Goal: Task Accomplishment & Management: Manage account settings

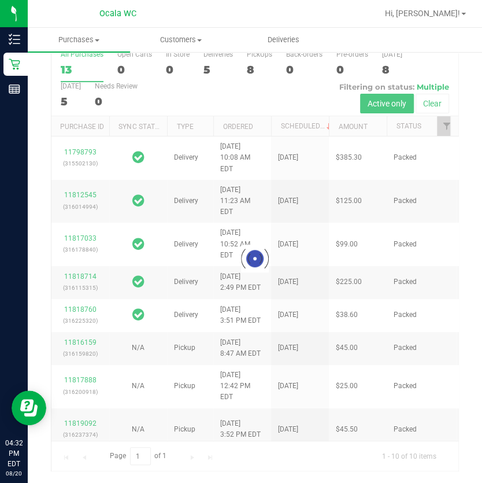
scroll to position [54, 0]
click at [208, 69] on div at bounding box center [254, 258] width 407 height 425
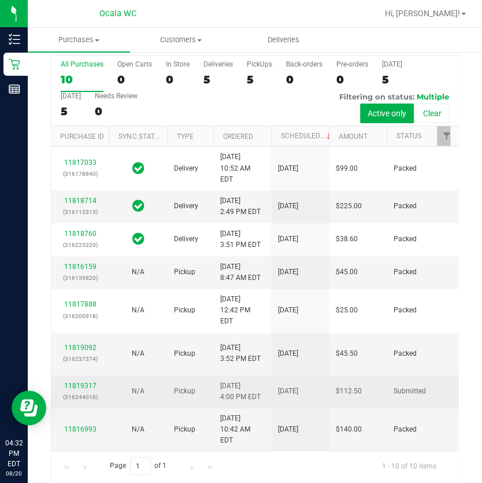
scroll to position [54, 0]
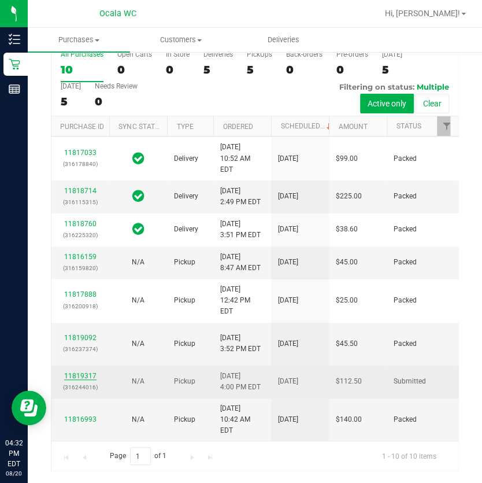
click at [87, 376] on link "11819317" at bounding box center [80, 376] width 32 height 8
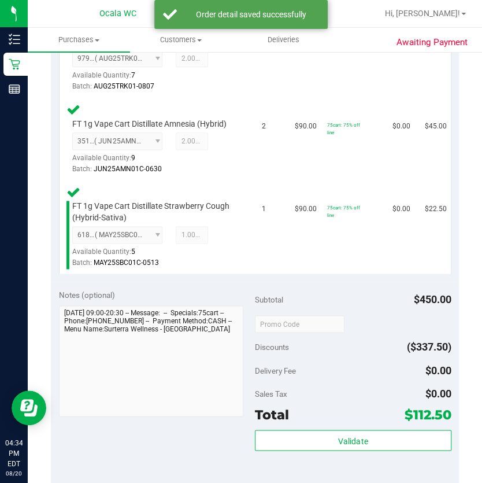
scroll to position [422, 0]
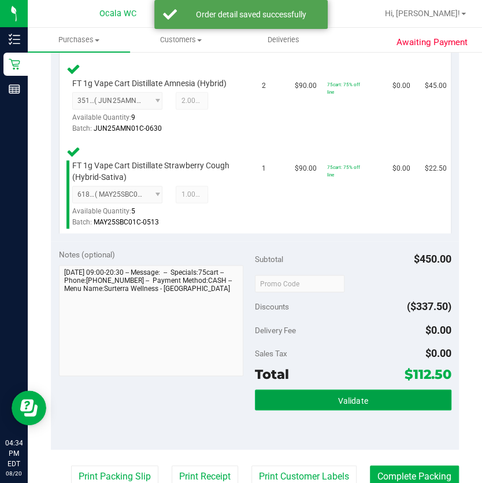
click at [322, 390] on button "Validate" at bounding box center [353, 399] width 197 height 21
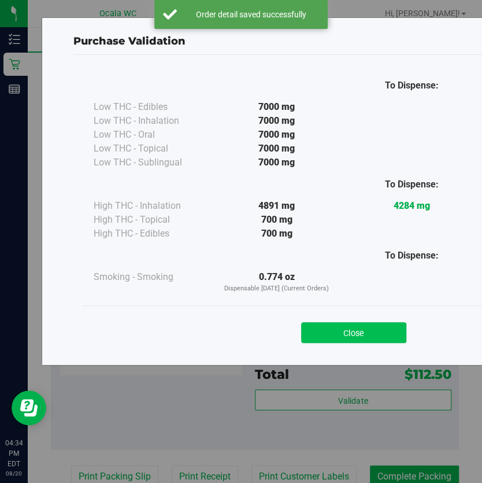
click at [329, 327] on button "Close" at bounding box center [353, 332] width 105 height 21
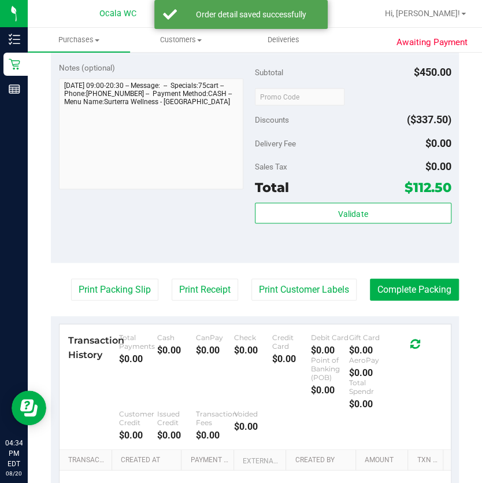
scroll to position [684, 0]
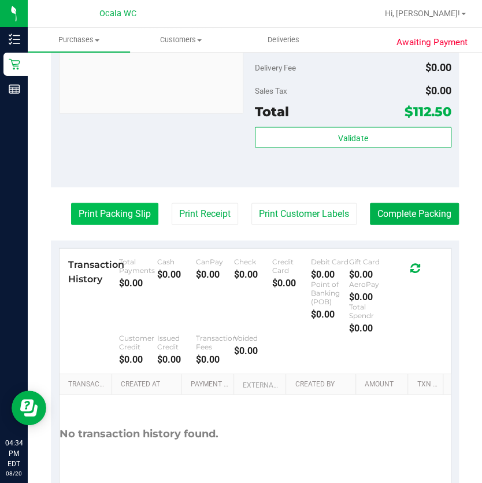
click at [158, 207] on button "Print Packing Slip" at bounding box center [114, 213] width 87 height 22
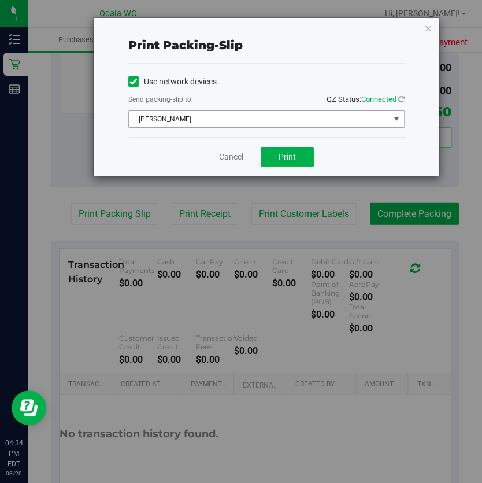
click at [274, 103] on div "Send packing-slip to: QZ Status: Connected" at bounding box center [266, 100] width 276 height 14
click at [240, 130] on div "Use network devices Send packing-slip to: QZ Status: Connected [PERSON_NAME] Ch…" at bounding box center [266, 100] width 276 height 73
click at [199, 126] on span "[PERSON_NAME]" at bounding box center [259, 119] width 261 height 16
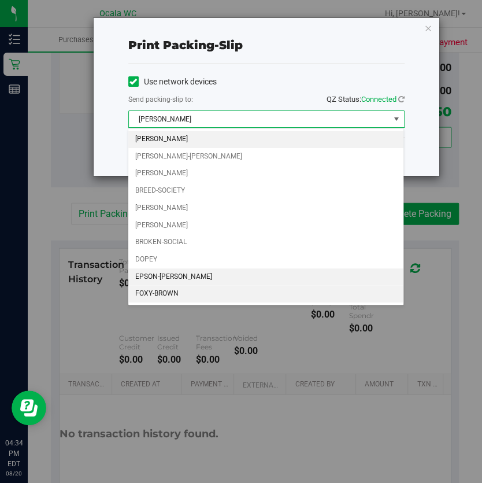
click at [163, 277] on li "EPSON-[PERSON_NAME]" at bounding box center [265, 276] width 275 height 17
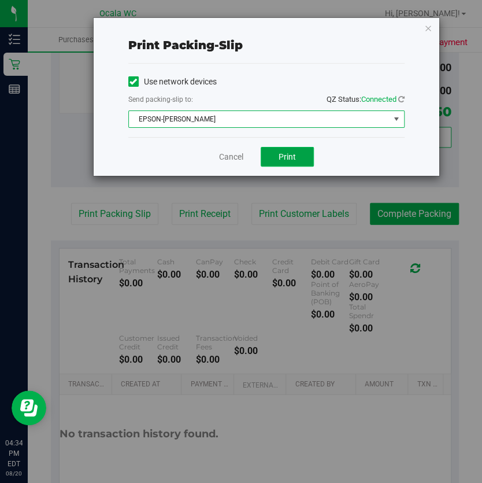
click at [272, 157] on button "Print" at bounding box center [287, 157] width 53 height 20
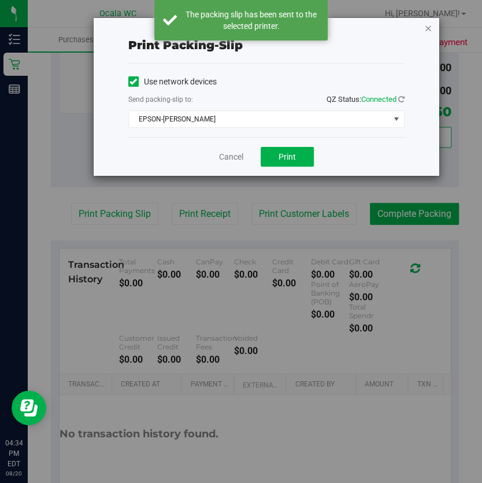
click at [432, 24] on icon "button" at bounding box center [428, 28] width 8 height 14
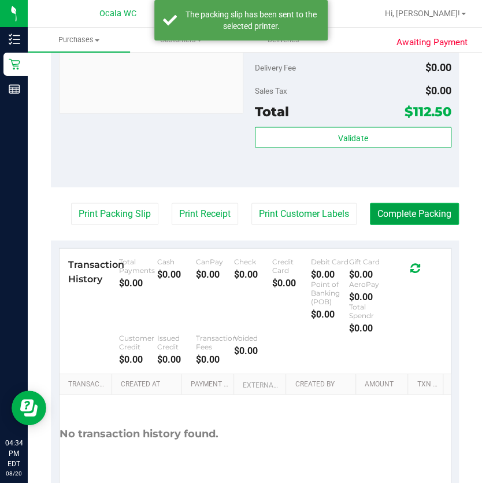
click at [433, 224] on button "Complete Packing" at bounding box center [414, 213] width 89 height 22
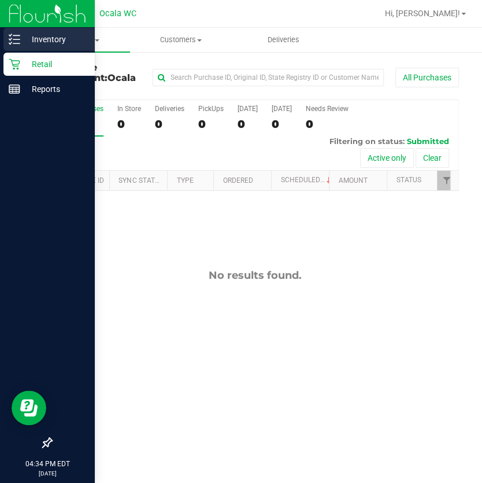
click at [11, 29] on div "Inventory" at bounding box center [48, 39] width 91 height 23
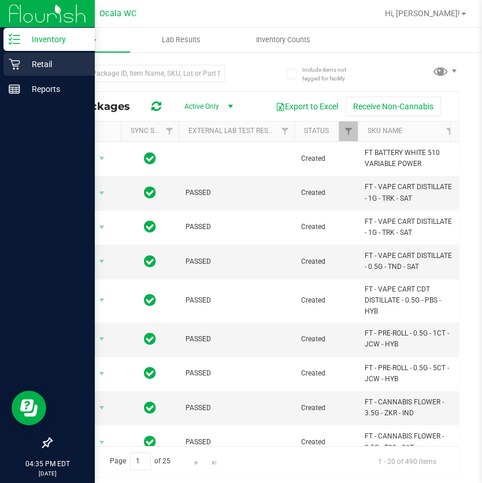
click at [29, 64] on p "Retail" at bounding box center [54, 64] width 69 height 14
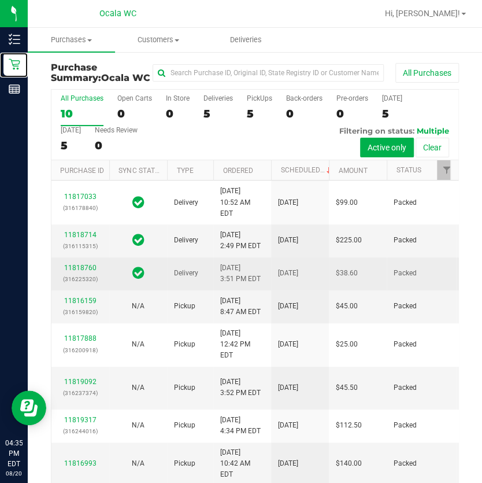
scroll to position [245, 0]
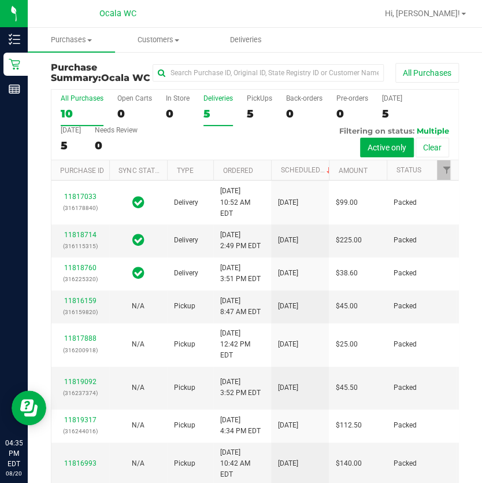
click at [230, 126] on label "Deliveries 5" at bounding box center [217, 110] width 29 height 32
click at [0, 0] on input "Deliveries 5" at bounding box center [0, 0] width 0 height 0
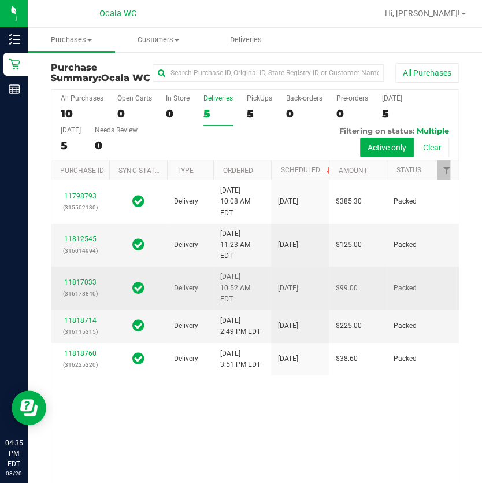
scroll to position [85, 0]
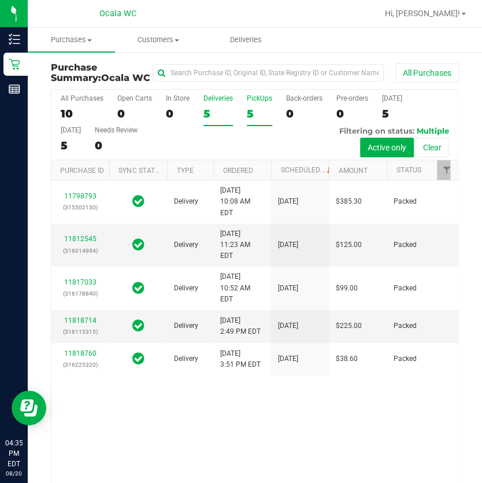
click at [262, 120] on div "5" at bounding box center [259, 113] width 25 height 13
click at [0, 0] on input "PickUps 5" at bounding box center [0, 0] width 0 height 0
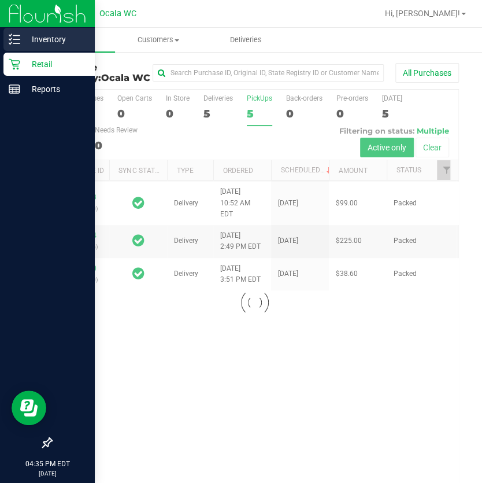
click at [23, 34] on p "Inventory" at bounding box center [54, 39] width 69 height 14
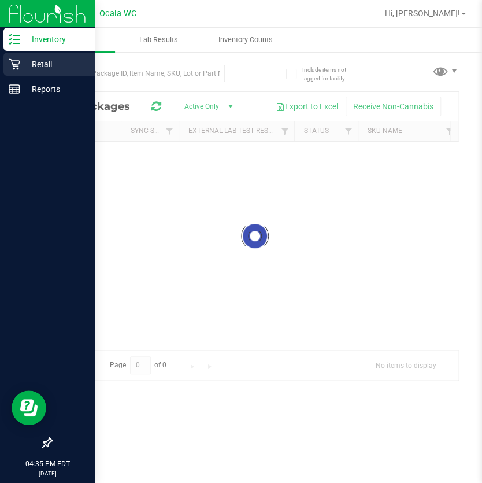
click at [60, 65] on p "Retail" at bounding box center [54, 64] width 69 height 14
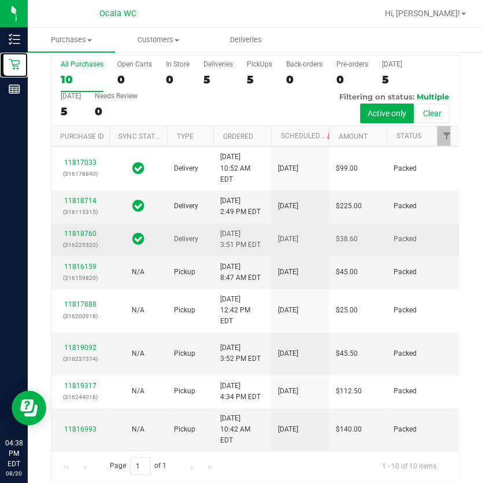
scroll to position [52, 0]
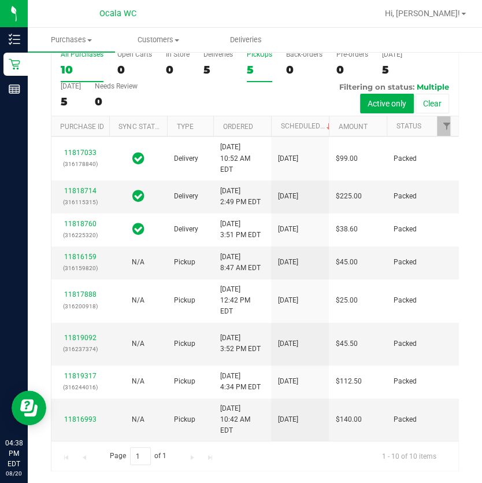
click at [251, 62] on label "PickUps 5" at bounding box center [259, 66] width 25 height 32
click at [0, 0] on input "PickUps 5" at bounding box center [0, 0] width 0 height 0
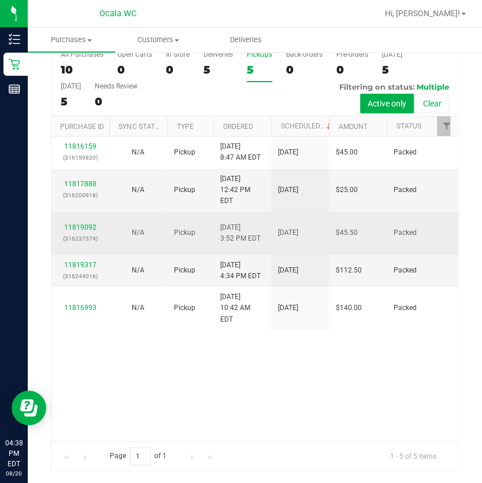
scroll to position [0, 0]
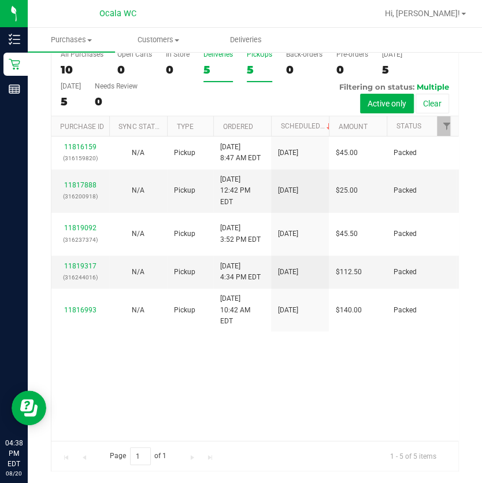
click at [209, 66] on div "5" at bounding box center [217, 69] width 29 height 13
click at [0, 0] on input "Deliveries 5" at bounding box center [0, 0] width 0 height 0
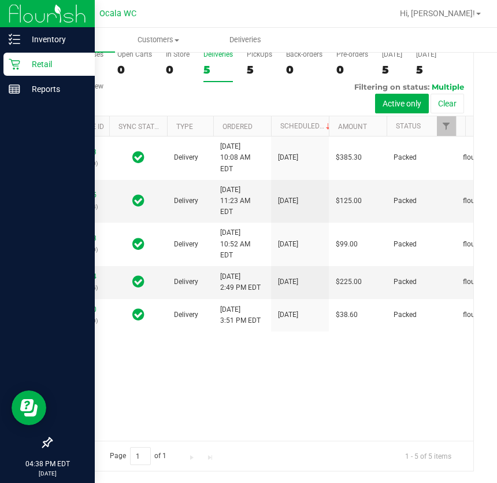
scroll to position [44, 0]
click at [17, 46] on div "Inventory" at bounding box center [48, 39] width 91 height 23
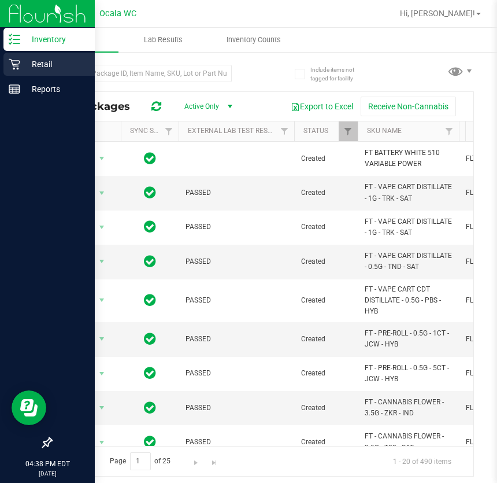
click at [10, 58] on icon at bounding box center [15, 64] width 12 height 12
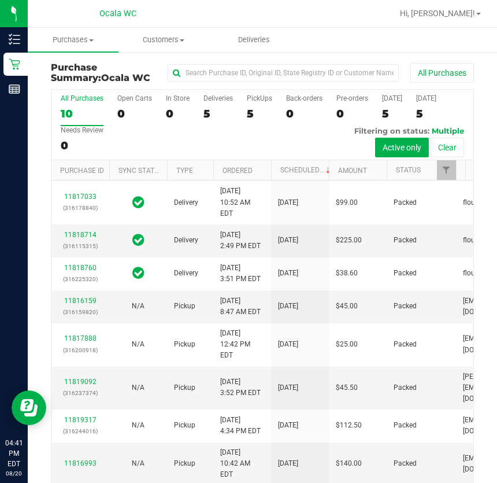
scroll to position [87, 0]
click at [260, 127] on div "All Purchases 10 Open Carts 0 In Store 0 Deliveries 5 PickUps 5 Back-orders 0 P…" at bounding box center [262, 125] width 422 height 71
click at [253, 121] on label "PickUps 5" at bounding box center [259, 110] width 25 height 32
click at [0, 0] on input "PickUps 5" at bounding box center [0, 0] width 0 height 0
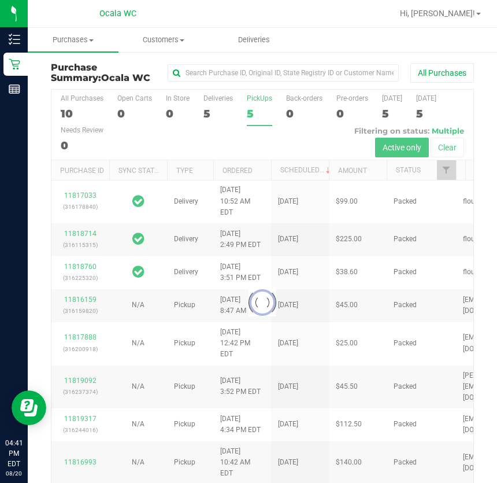
scroll to position [0, 0]
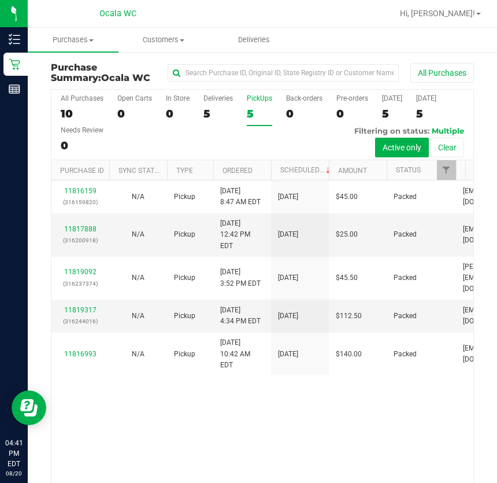
click at [220, 113] on div "5" at bounding box center [217, 113] width 29 height 13
click at [0, 0] on input "Deliveries 5" at bounding box center [0, 0] width 0 height 0
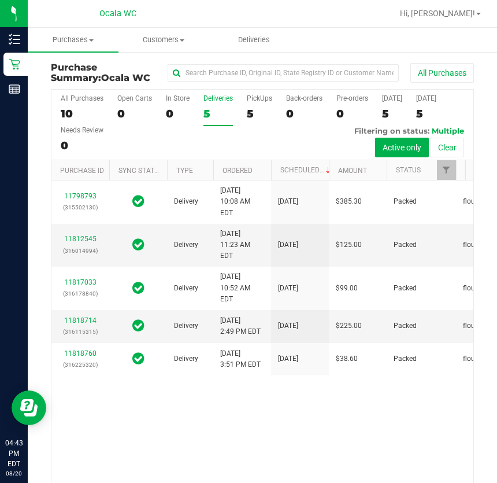
click at [264, 127] on div "All Purchases 10 Open Carts 0 In Store 0 Deliveries 5 PickUps 5 Back-orders 0 P…" at bounding box center [262, 125] width 422 height 71
click at [248, 116] on div "5" at bounding box center [259, 113] width 25 height 13
click at [0, 0] on input "PickUps 5" at bounding box center [0, 0] width 0 height 0
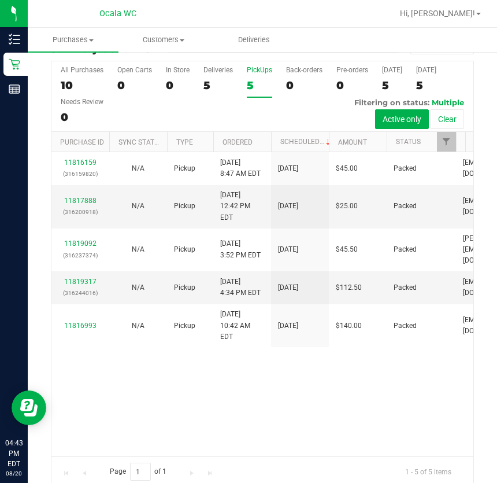
scroll to position [44, 0]
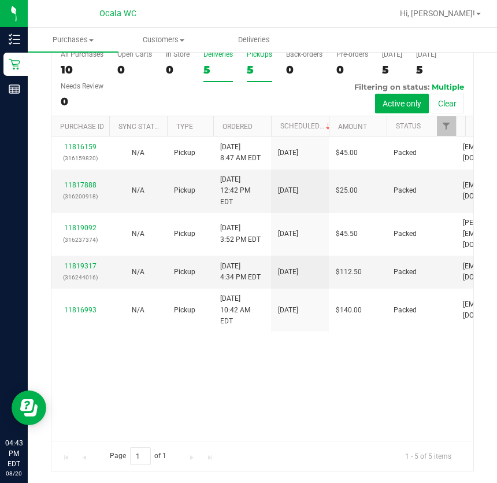
click at [221, 72] on div "5" at bounding box center [217, 69] width 29 height 13
click at [0, 0] on input "Deliveries 5" at bounding box center [0, 0] width 0 height 0
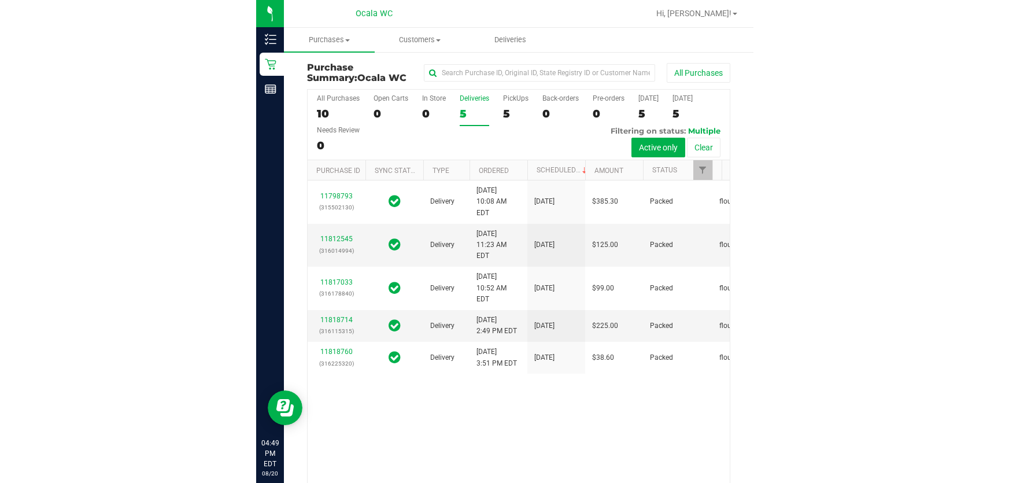
scroll to position [0, 0]
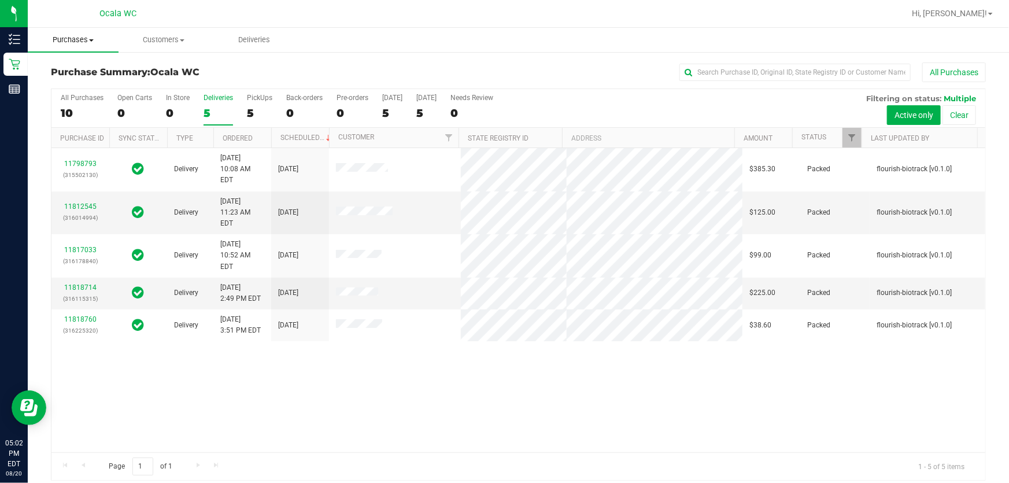
click at [79, 43] on span "Purchases" at bounding box center [73, 40] width 91 height 10
click at [149, 39] on span "Customers" at bounding box center [164, 40] width 90 height 10
click at [156, 63] on li "All customers" at bounding box center [172, 70] width 109 height 14
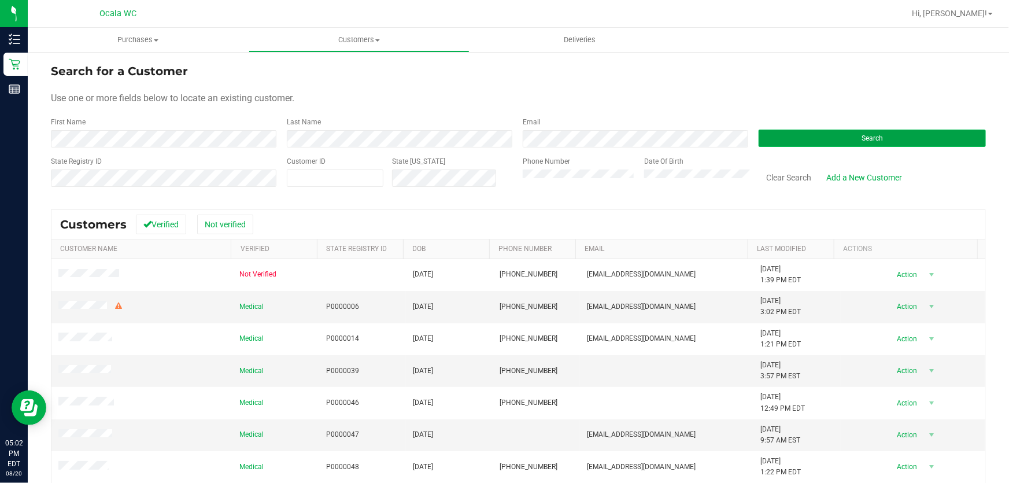
click at [481, 129] on button "Search" at bounding box center [871, 137] width 227 height 17
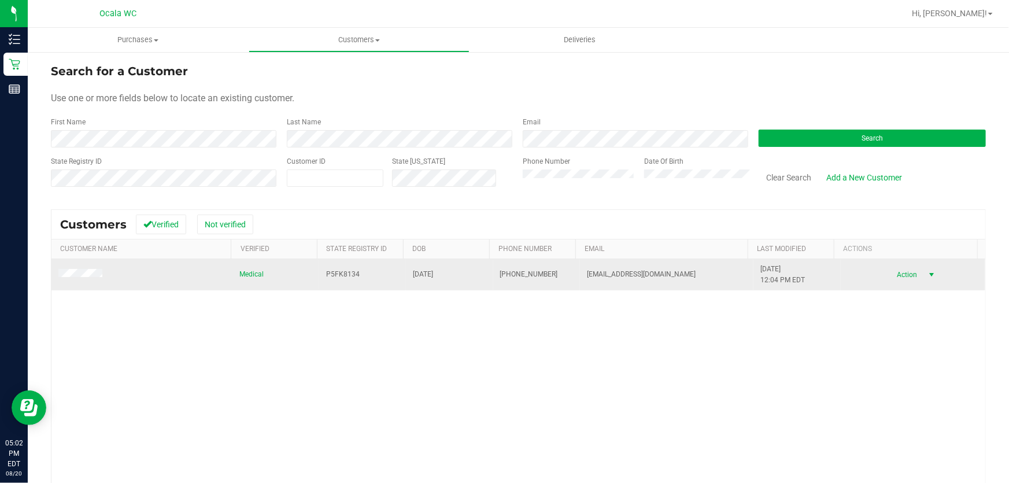
click at [481, 275] on span "Action" at bounding box center [906, 274] width 38 height 16
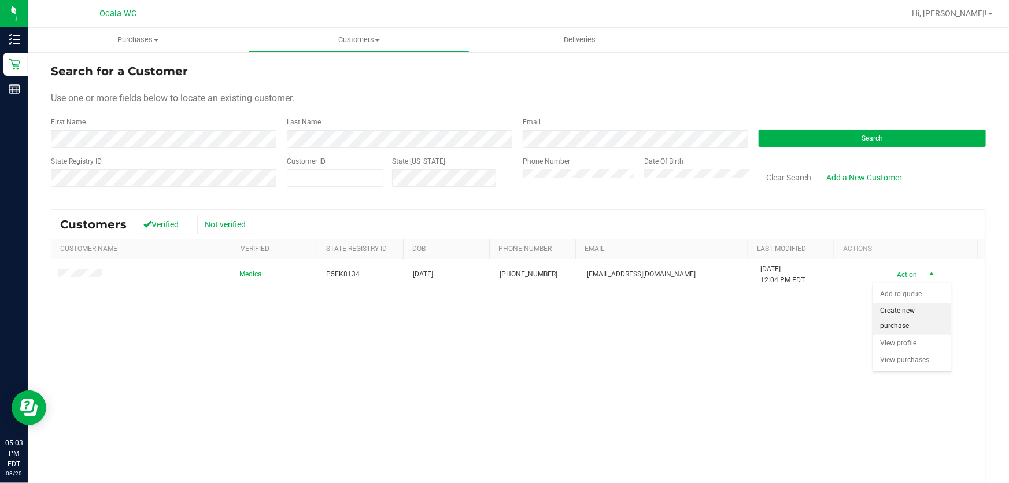
click at [481, 312] on li "Create new purchase" at bounding box center [912, 318] width 79 height 32
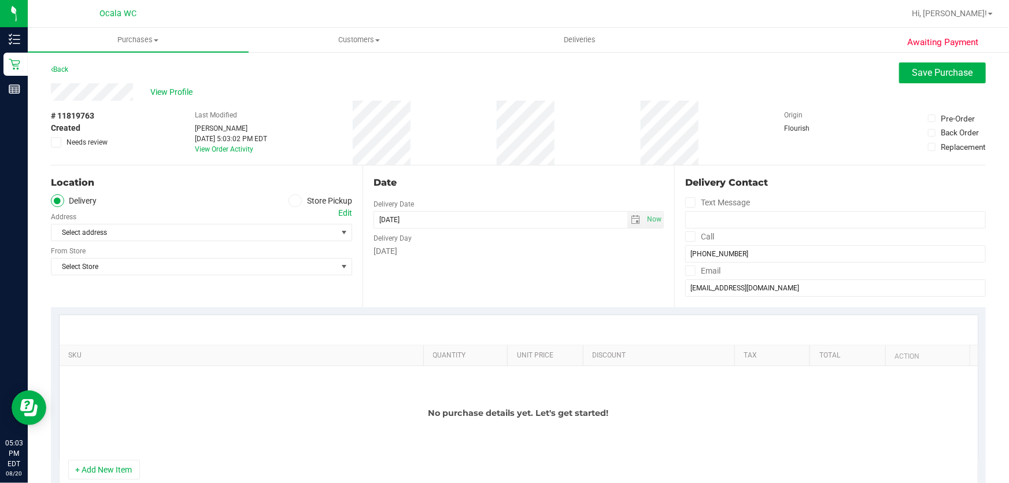
click at [294, 201] on icon at bounding box center [295, 201] width 7 height 0
click at [0, 0] on input "Store Pickup" at bounding box center [0, 0] width 0 height 0
click at [262, 224] on span "Select Store" at bounding box center [201, 232] width 301 height 17
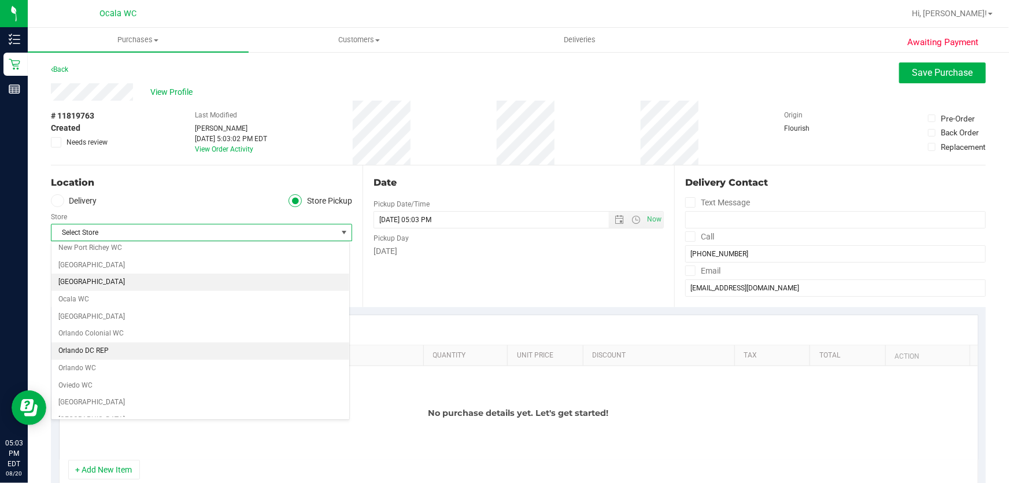
scroll to position [473, 0]
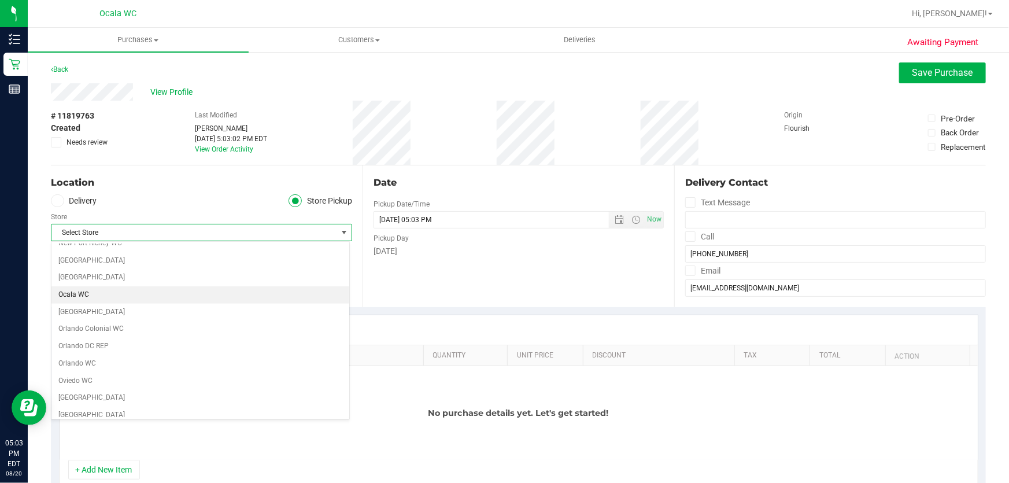
click at [88, 291] on li "Ocala WC" at bounding box center [200, 294] width 298 height 17
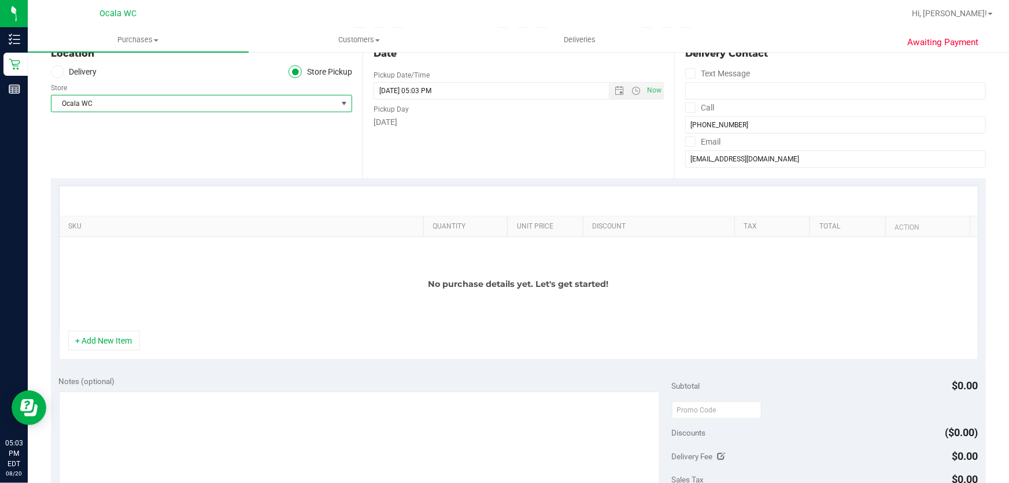
scroll to position [210, 0]
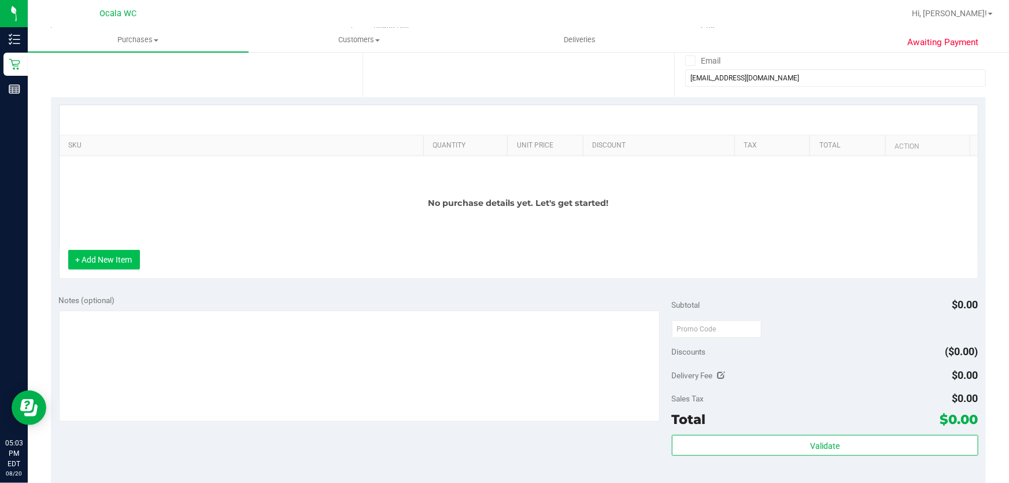
click at [128, 260] on button "+ Add New Item" at bounding box center [104, 260] width 72 height 20
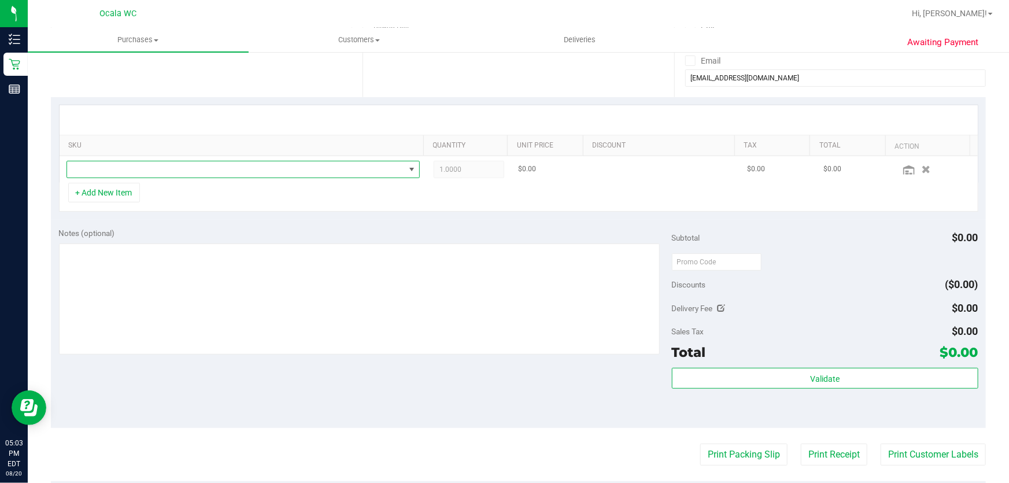
click at [238, 165] on span "NO DATA FOUND" at bounding box center [236, 169] width 338 height 16
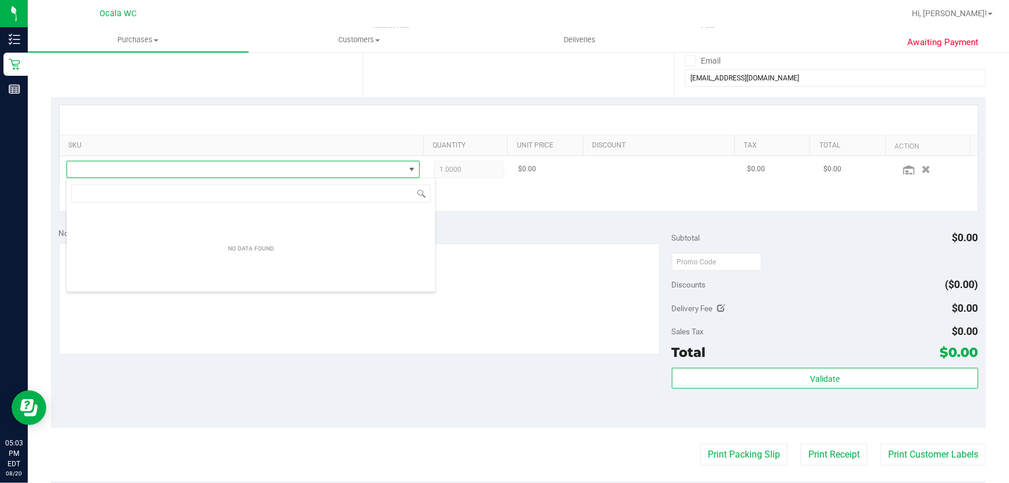
scroll to position [17, 347]
type input "klp"
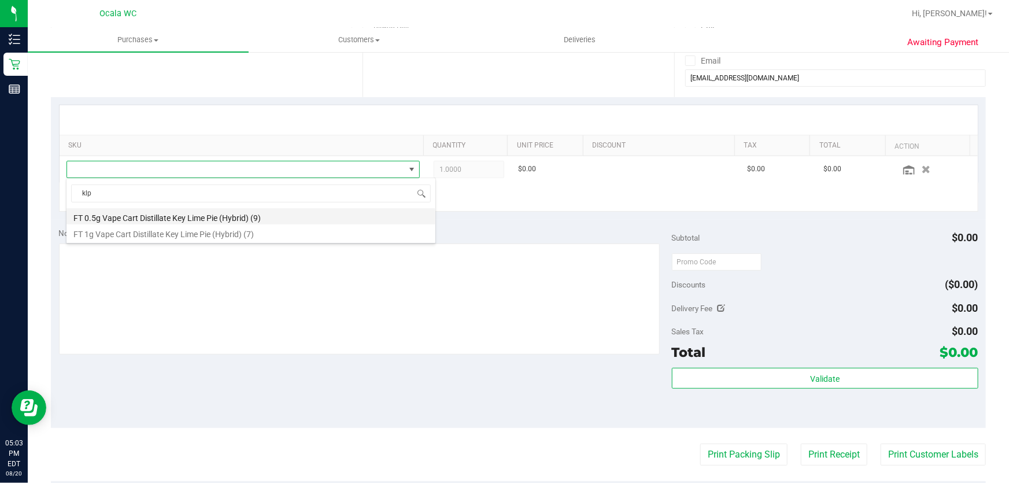
click at [260, 212] on li "FT 0.5g Vape Cart Distillate Key Lime Pie (Hybrid) (9)" at bounding box center [250, 216] width 369 height 16
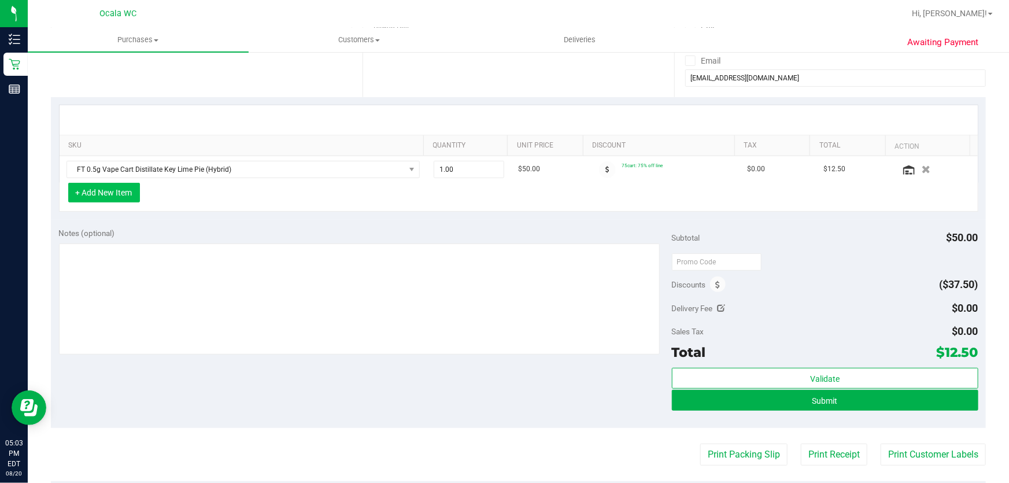
click at [113, 191] on button "+ Add New Item" at bounding box center [104, 193] width 72 height 20
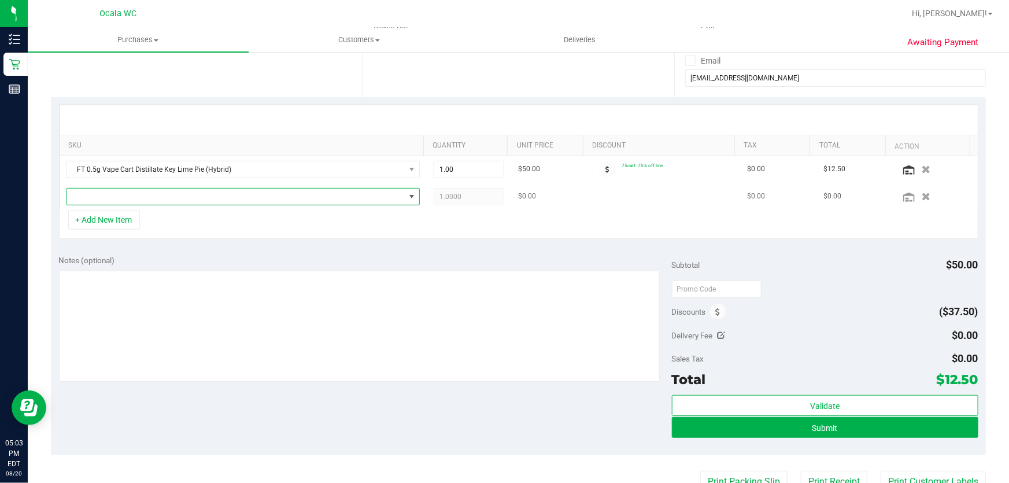
click at [127, 201] on span "NO DATA FOUND" at bounding box center [236, 196] width 338 height 16
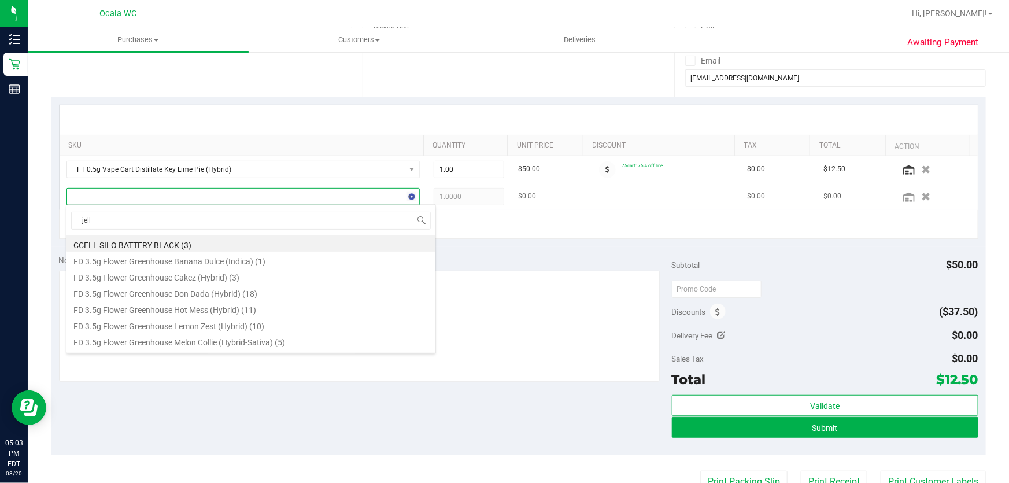
type input "jelly"
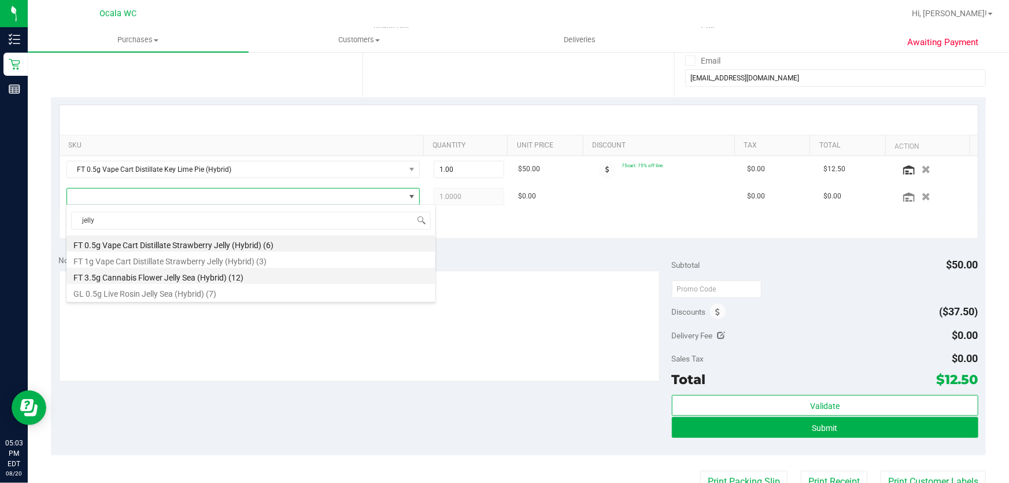
click at [203, 280] on li "FT 3.5g Cannabis Flower Jelly Sea (Hybrid) (12)" at bounding box center [250, 276] width 369 height 16
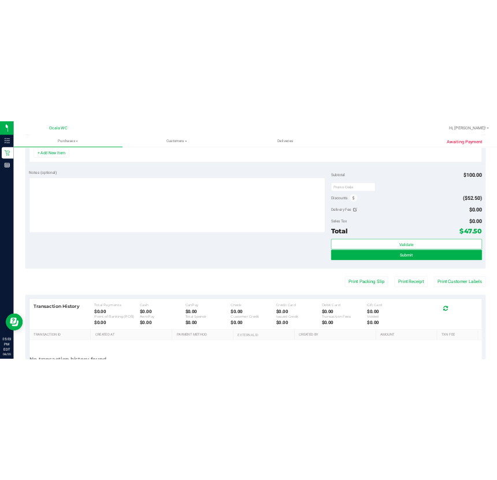
scroll to position [420, 0]
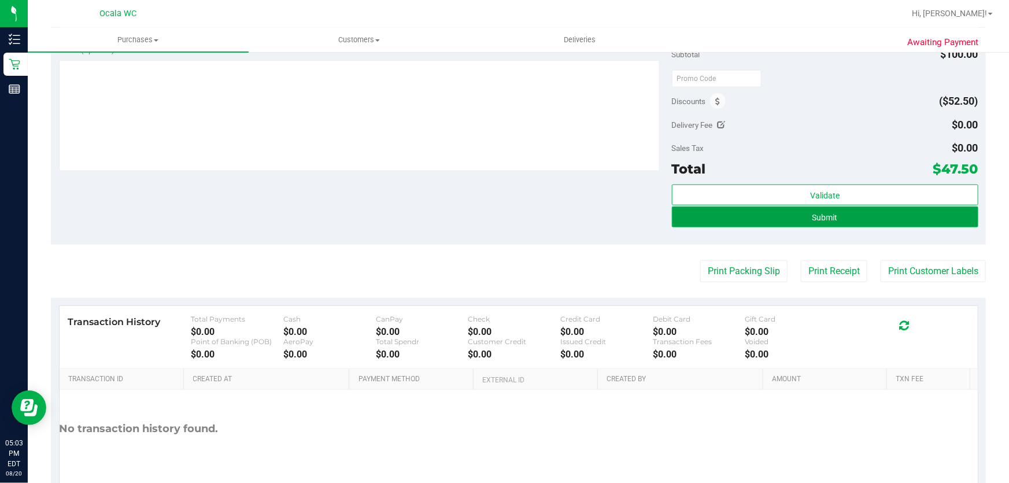
click at [481, 220] on button "Submit" at bounding box center [825, 216] width 306 height 21
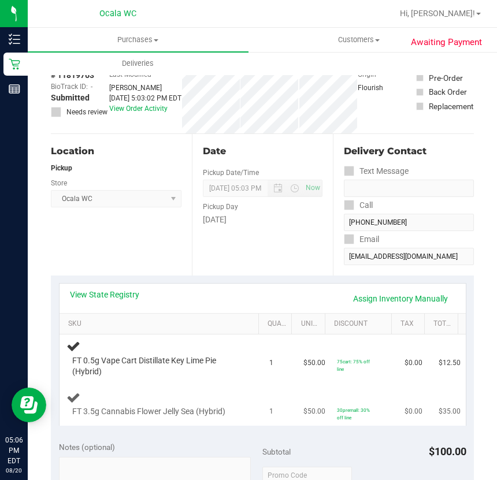
scroll to position [105, 0]
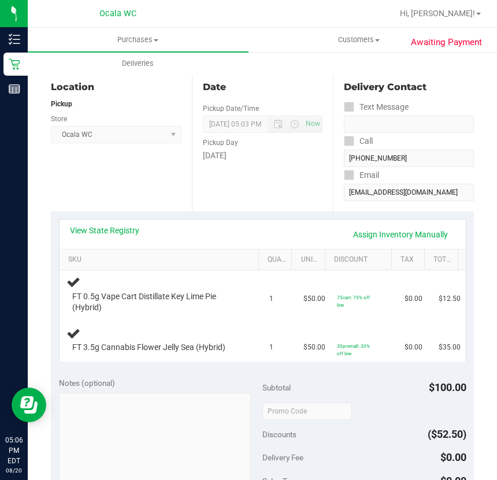
click at [191, 236] on div "View State Registry Assign Inventory Manually" at bounding box center [263, 235] width 386 height 20
click at [188, 223] on div "View State Registry Assign Inventory Manually" at bounding box center [263, 234] width 406 height 29
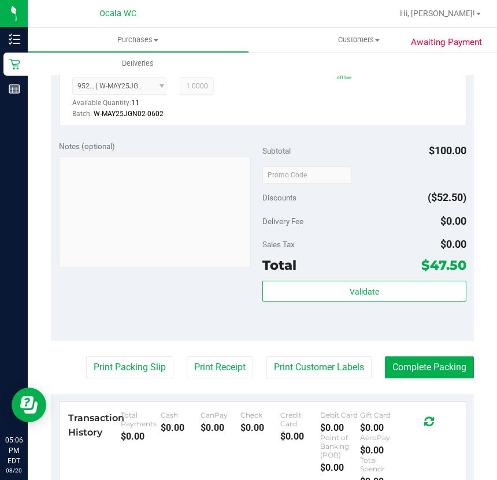
scroll to position [427, 0]
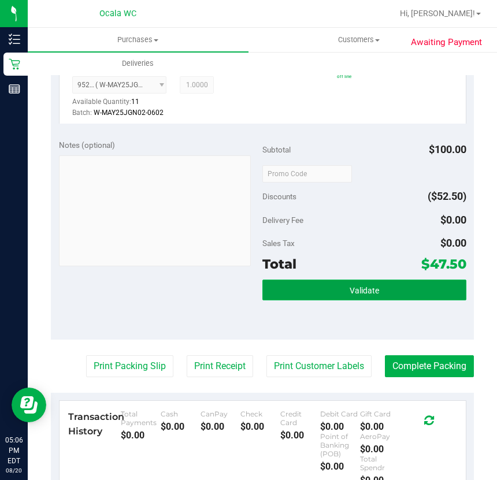
click at [376, 288] on button "Validate" at bounding box center [364, 290] width 204 height 21
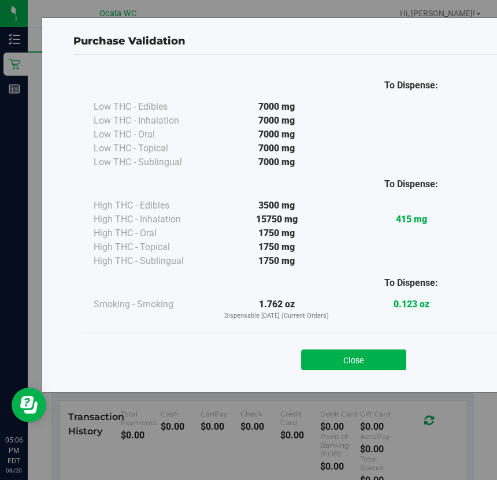
click at [393, 380] on div "To Dispense: Low THC - Edibles 7000 mg" at bounding box center [353, 218] width 561 height 327
click at [364, 360] on button "Close" at bounding box center [353, 360] width 105 height 21
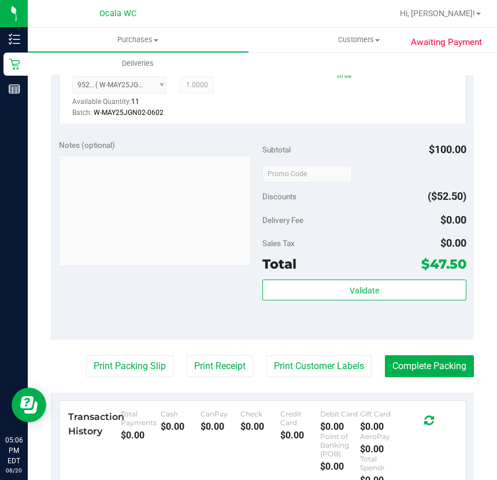
click at [92, 375] on purchase-details "Back Edit Purchase Cancel Purchase View Profile # 11819763 BioTrack ID: - Submi…" at bounding box center [262, 153] width 423 height 1036
drag, startPoint x: 132, startPoint y: 351, endPoint x: 127, endPoint y: 358, distance: 9.5
click at [127, 358] on purchase-details "Back Edit Purchase Cancel Purchase View Profile # 11819763 BioTrack ID: - Submi…" at bounding box center [262, 153] width 423 height 1036
click at [127, 361] on button "Print Packing Slip" at bounding box center [129, 366] width 87 height 22
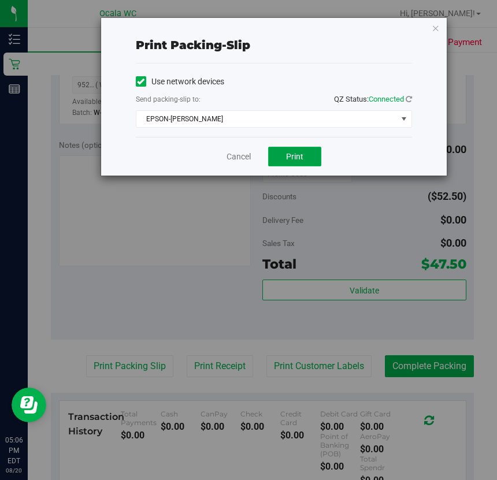
click at [303, 154] on button "Print" at bounding box center [294, 157] width 53 height 20
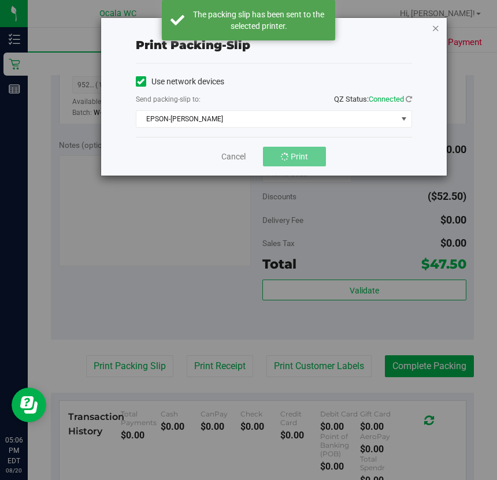
click at [437, 25] on icon "button" at bounding box center [436, 28] width 8 height 14
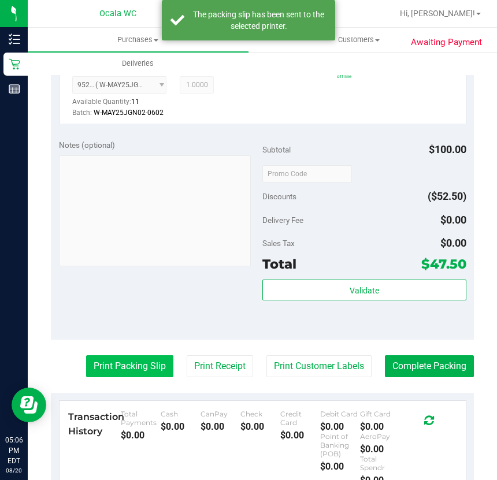
click at [132, 355] on button "Print Packing Slip" at bounding box center [129, 366] width 87 height 22
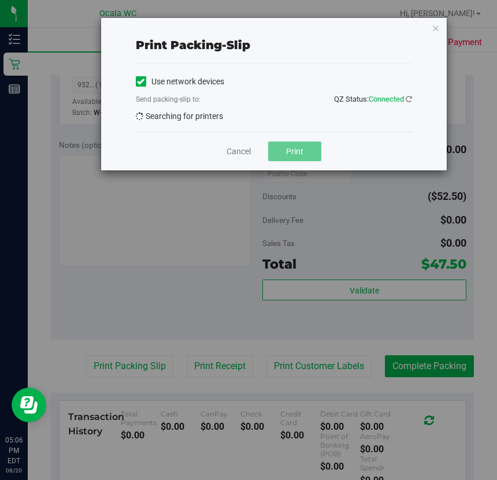
click at [129, 367] on div "Print packing-slip Use network devices Send packing-slip to: QZ Status: Connect…" at bounding box center [253, 240] width 506 height 480
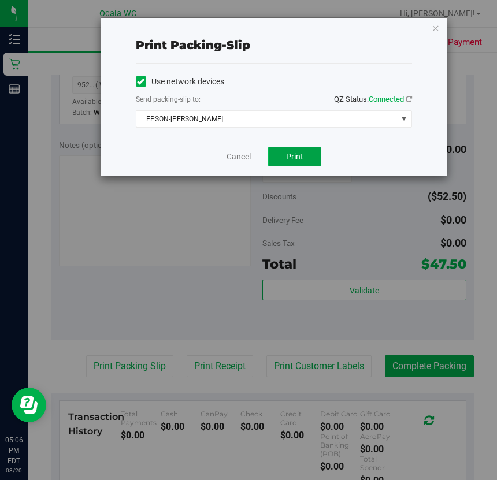
click at [290, 152] on span "Print" at bounding box center [294, 156] width 17 height 9
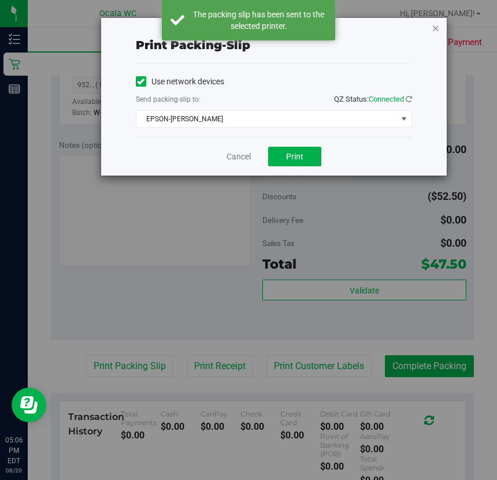
click at [436, 24] on icon "button" at bounding box center [436, 28] width 8 height 14
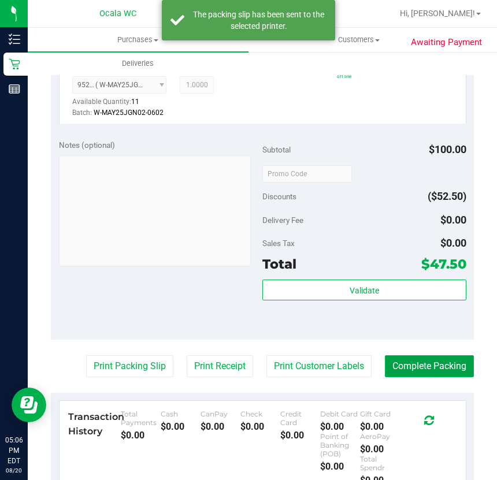
click at [453, 355] on button "Complete Packing" at bounding box center [429, 366] width 89 height 22
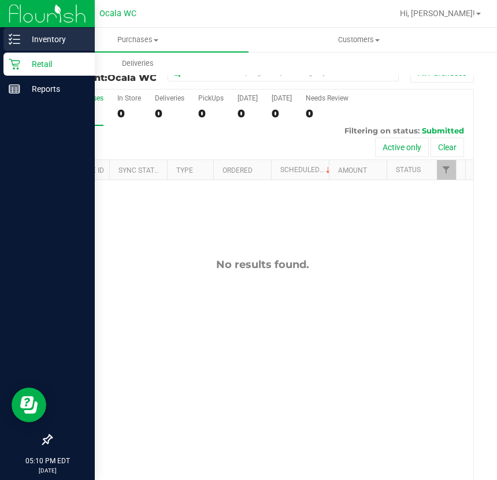
click at [13, 43] on line at bounding box center [16, 43] width 6 height 0
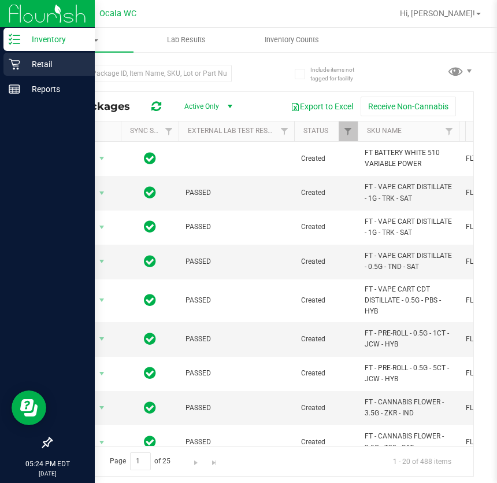
click at [12, 68] on icon at bounding box center [15, 64] width 12 height 12
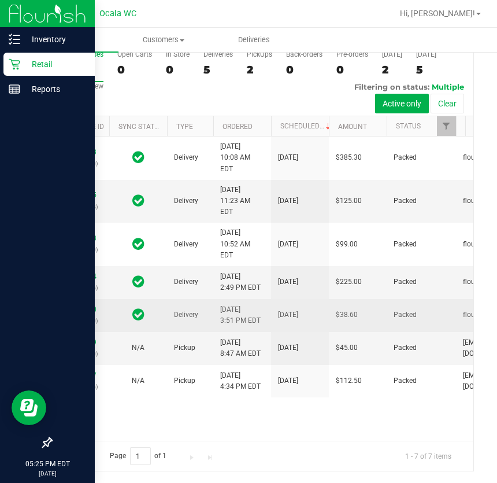
scroll to position [149, 0]
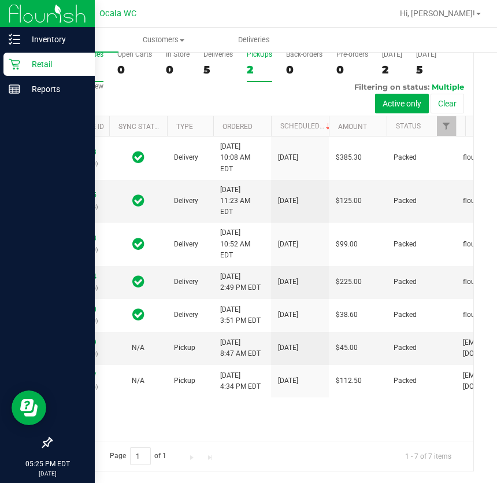
click at [261, 65] on div "2" at bounding box center [259, 69] width 25 height 13
click at [0, 0] on input "PickUps 2" at bounding box center [0, 0] width 0 height 0
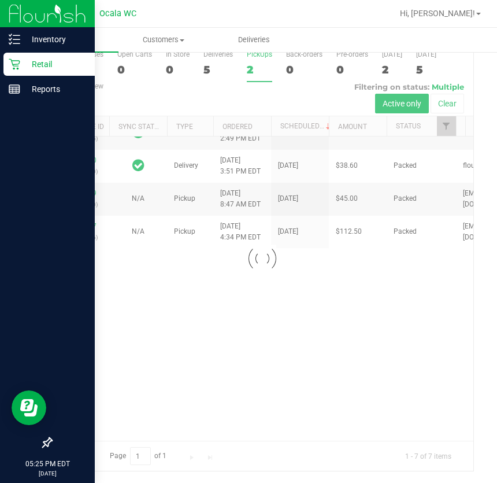
scroll to position [0, 0]
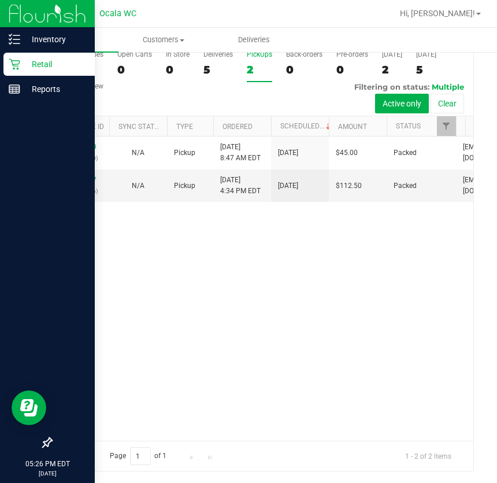
click at [247, 340] on div "11816159 (316159820) N/A Pickup [DATE] 8:47 AM EDT 8/20/2025 $45.00 Packed [EMA…" at bounding box center [262, 288] width 422 height 304
click at [209, 75] on div "5" at bounding box center [217, 69] width 29 height 13
click at [0, 0] on input "Deliveries 5" at bounding box center [0, 0] width 0 height 0
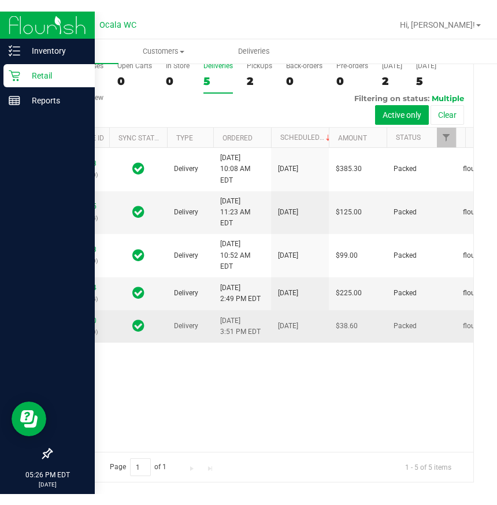
scroll to position [85, 0]
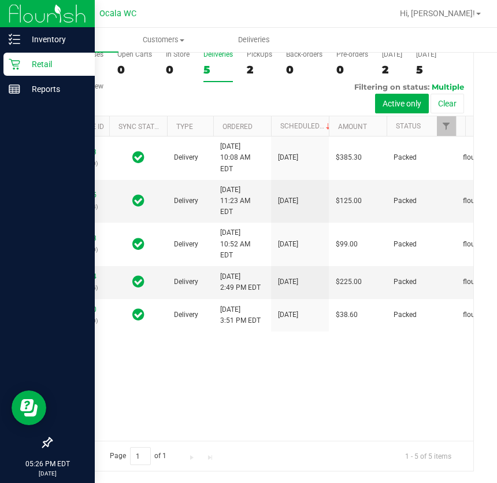
drag, startPoint x: 302, startPoint y: 403, endPoint x: 281, endPoint y: 476, distance: 75.7
click at [281, 476] on div "Purchase Summary: Ocala WC All Purchases All Purchases 7 Open Carts 0 In Store …" at bounding box center [262, 245] width 469 height 476
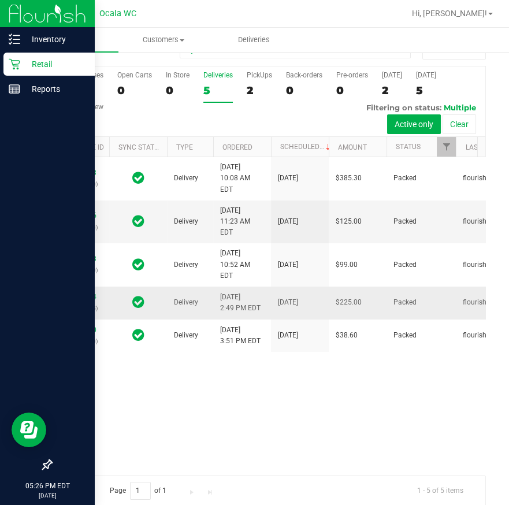
scroll to position [35, 0]
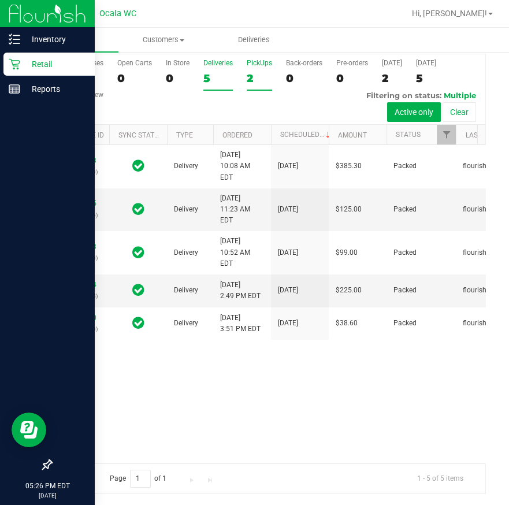
click at [254, 80] on div "2" at bounding box center [259, 78] width 25 height 13
click at [0, 0] on input "PickUps 2" at bounding box center [0, 0] width 0 height 0
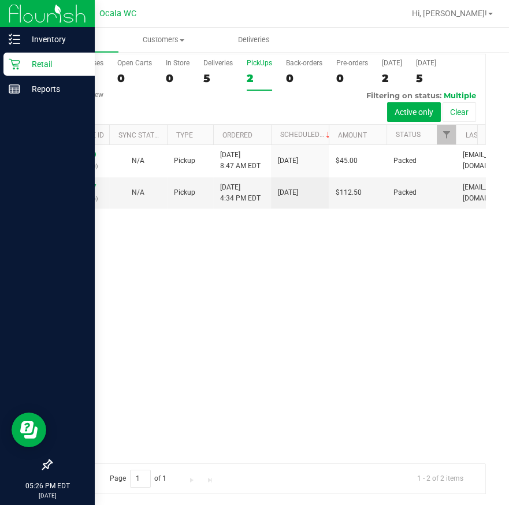
scroll to position [0, 0]
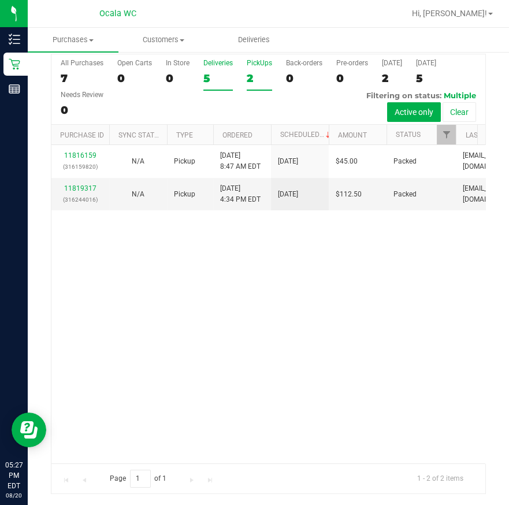
click at [227, 75] on div "5" at bounding box center [217, 78] width 29 height 13
click at [0, 0] on input "Deliveries 5" at bounding box center [0, 0] width 0 height 0
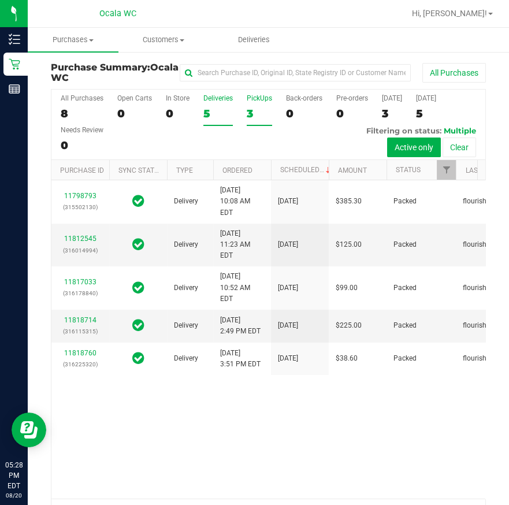
click at [269, 105] on label "PickUps 3" at bounding box center [259, 110] width 25 height 32
click at [0, 0] on input "PickUps 3" at bounding box center [0, 0] width 0 height 0
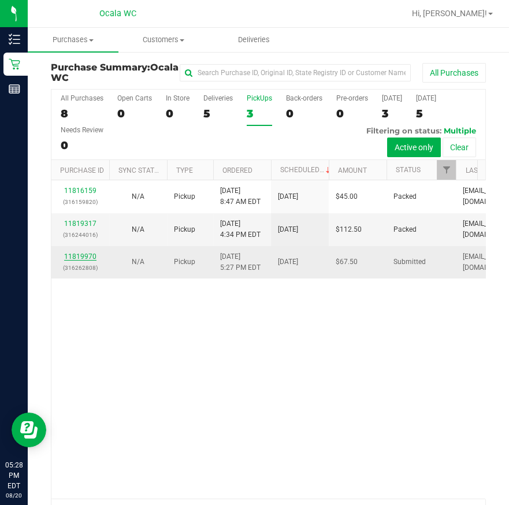
click at [78, 253] on link "11819970" at bounding box center [80, 257] width 32 height 8
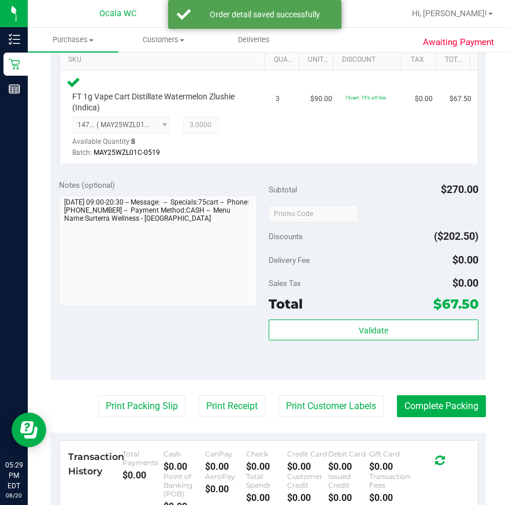
scroll to position [420, 0]
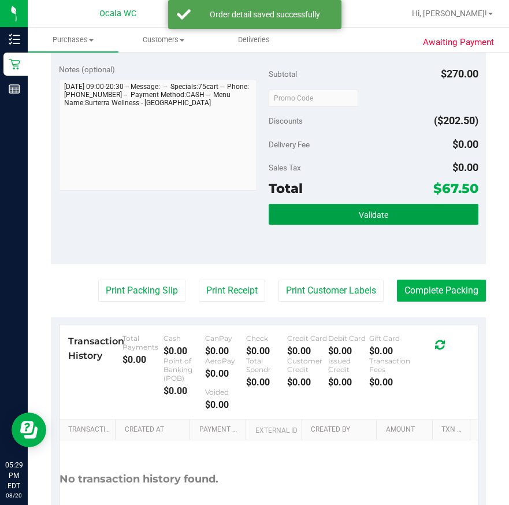
click at [387, 210] on button "Validate" at bounding box center [374, 214] width 210 height 21
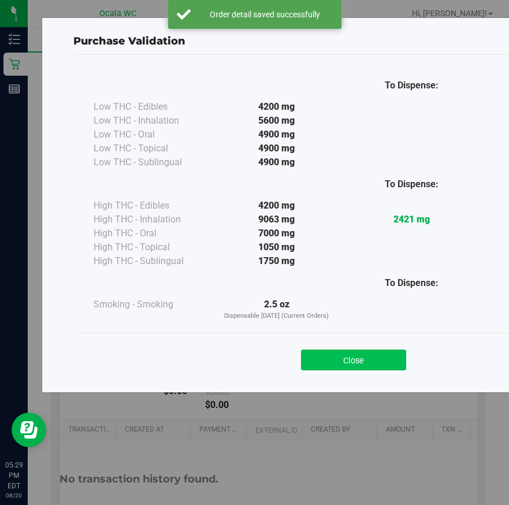
click at [347, 356] on button "Close" at bounding box center [353, 360] width 105 height 21
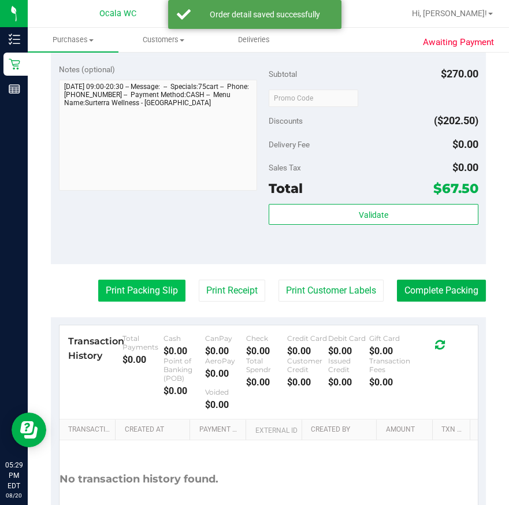
click at [127, 280] on button "Print Packing Slip" at bounding box center [141, 291] width 87 height 22
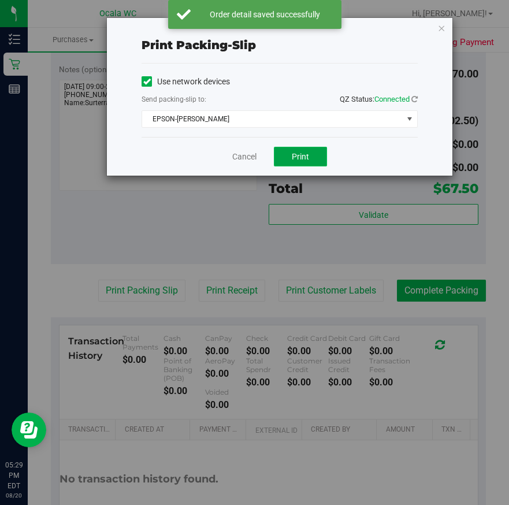
click at [301, 153] on span "Print" at bounding box center [300, 156] width 17 height 9
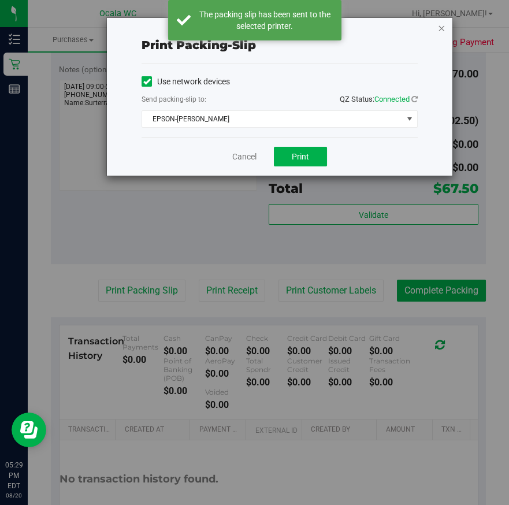
click at [442, 25] on icon "button" at bounding box center [442, 28] width 8 height 14
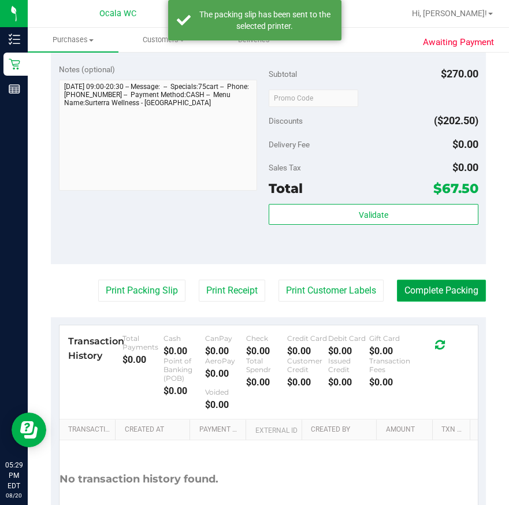
click at [445, 294] on button "Complete Packing" at bounding box center [441, 291] width 89 height 22
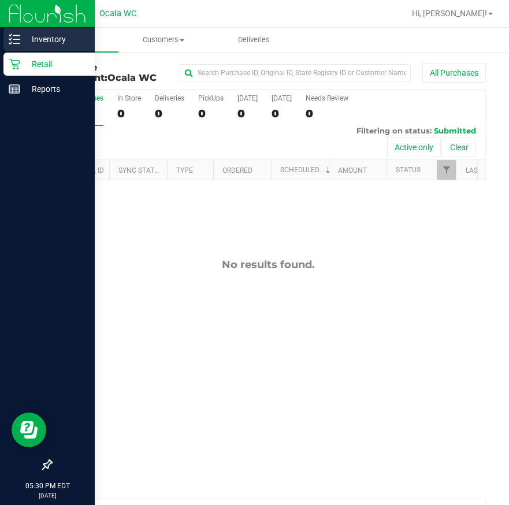
click at [34, 43] on p "Inventory" at bounding box center [54, 39] width 69 height 14
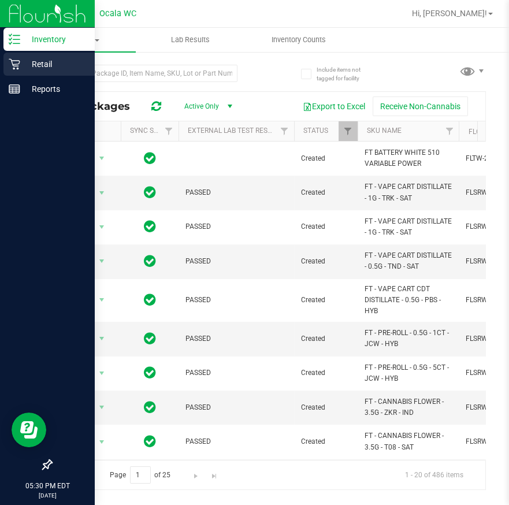
click at [22, 58] on p "Retail" at bounding box center [54, 64] width 69 height 14
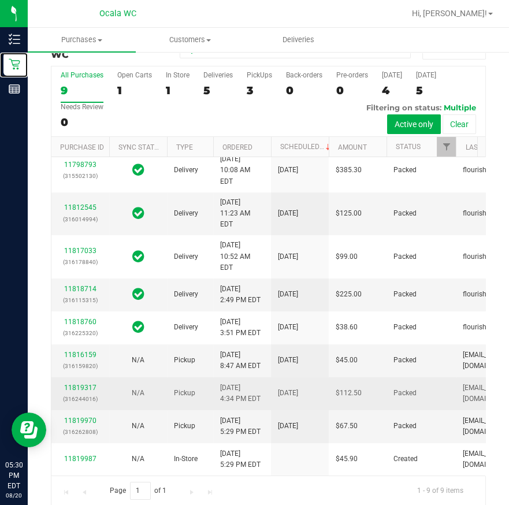
scroll to position [35, 0]
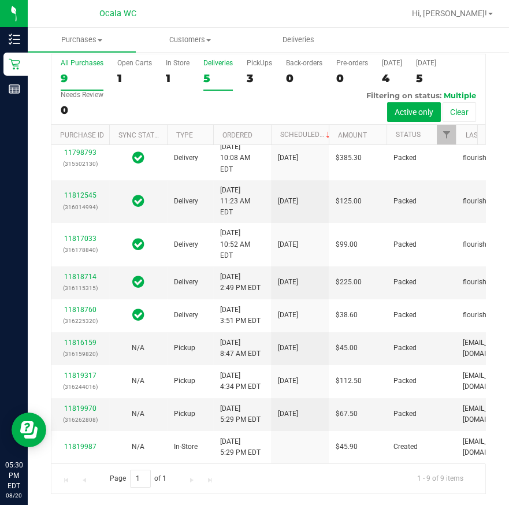
click at [225, 75] on div "5" at bounding box center [217, 78] width 29 height 13
click at [0, 0] on input "Deliveries 5" at bounding box center [0, 0] width 0 height 0
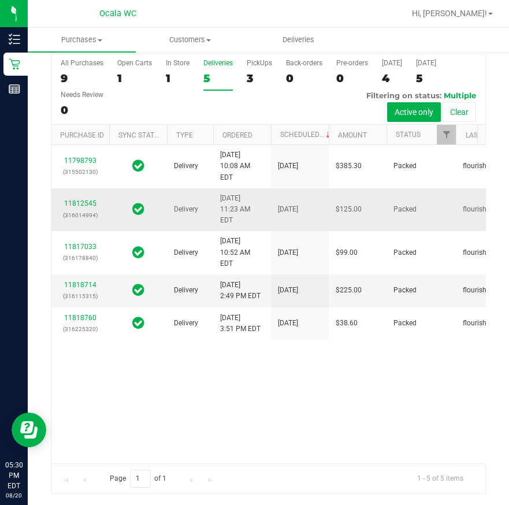
scroll to position [0, 0]
click at [259, 84] on div "3" at bounding box center [259, 78] width 25 height 13
click at [0, 0] on input "PickUps 3" at bounding box center [0, 0] width 0 height 0
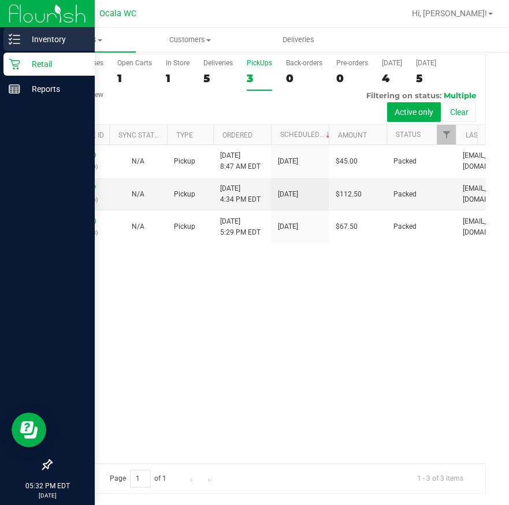
click at [13, 39] on icon at bounding box center [15, 40] width 12 height 12
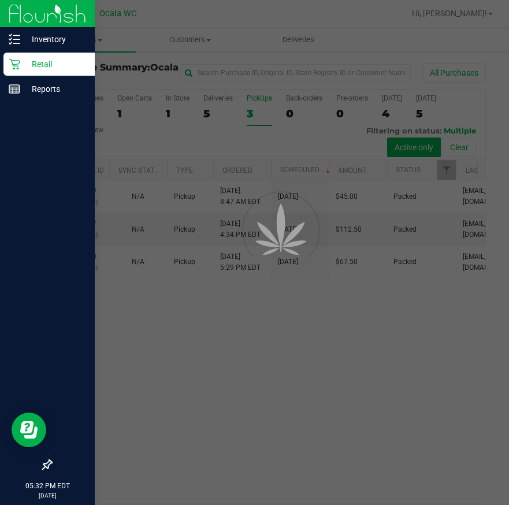
click at [47, 58] on p "Retail" at bounding box center [54, 64] width 69 height 14
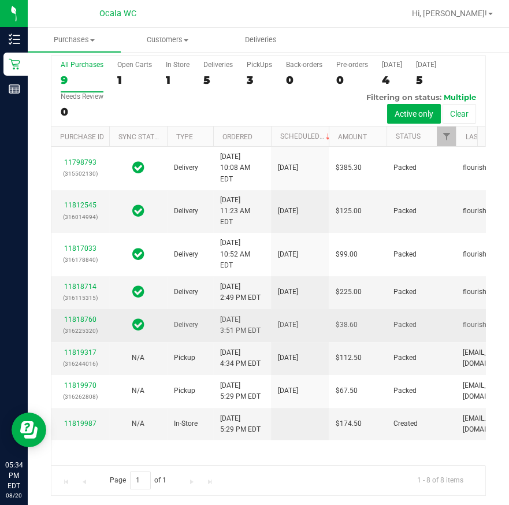
scroll to position [35, 0]
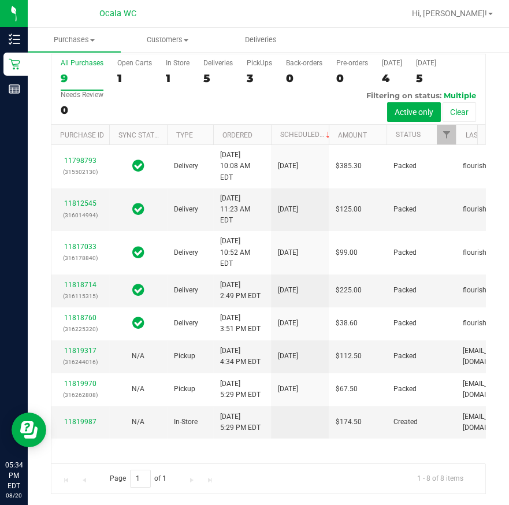
click at [210, 90] on div "All Purchases 9 Open Carts 1 In Store 1 Deliveries 5 PickUps 3 Back-orders 0 Pr…" at bounding box center [268, 89] width 434 height 71
click at [221, 86] on label "Deliveries 5" at bounding box center [217, 75] width 29 height 32
click at [0, 0] on input "Deliveries 5" at bounding box center [0, 0] width 0 height 0
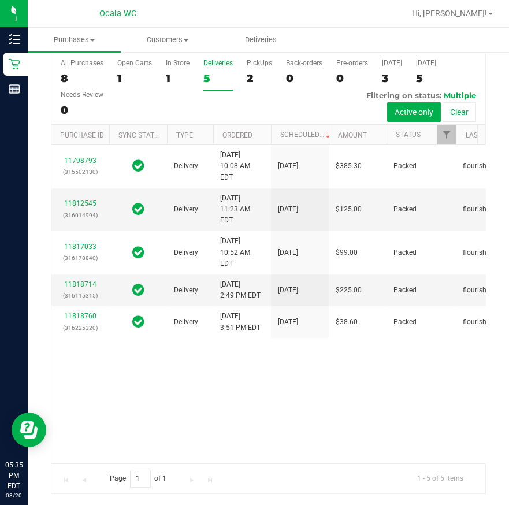
scroll to position [0, 0]
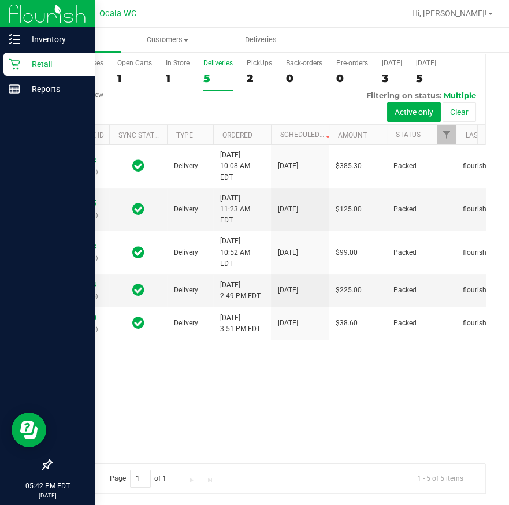
click at [17, 66] on icon at bounding box center [15, 64] width 12 height 12
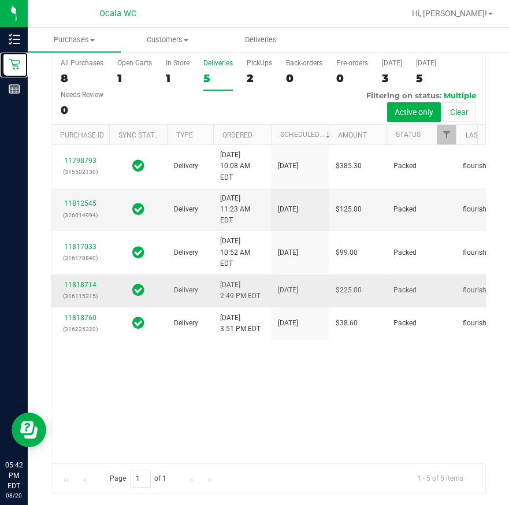
scroll to position [71, 0]
click at [258, 73] on div "2" at bounding box center [259, 78] width 25 height 13
click at [0, 0] on input "PickUps 2" at bounding box center [0, 0] width 0 height 0
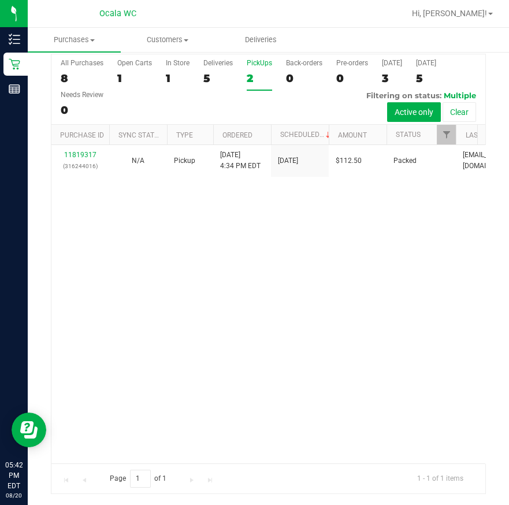
scroll to position [0, 0]
click at [249, 253] on div "11819317 (316244016) N/A Pickup [DATE] 4:34 PM EDT 8/20/2025 $112.50 Packed [EM…" at bounding box center [268, 304] width 434 height 318
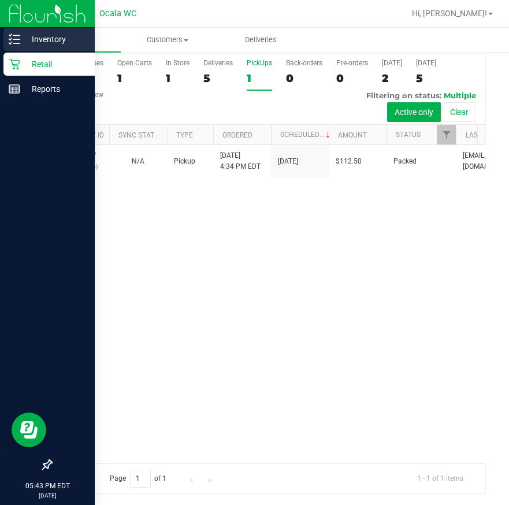
click at [15, 34] on icon at bounding box center [15, 40] width 12 height 12
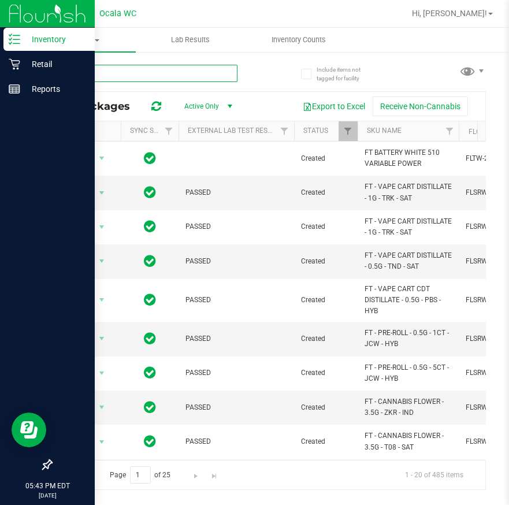
click at [138, 74] on input "text" at bounding box center [144, 73] width 187 height 17
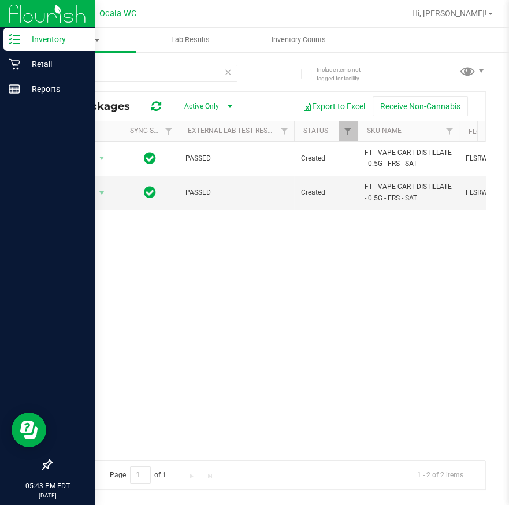
click at [117, 92] on div "All Packages Active Only Active Only Lab Samples Locked All External Internal E…" at bounding box center [268, 106] width 434 height 29
click at [118, 80] on input "frs" at bounding box center [144, 73] width 187 height 17
click at [118, 79] on input "frs" at bounding box center [144, 73] width 187 height 17
type input "f"
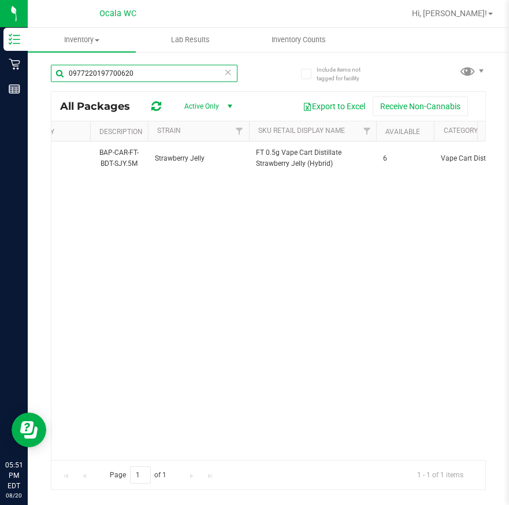
type input "0977220197700620"
drag, startPoint x: 228, startPoint y: 63, endPoint x: 229, endPoint y: 69, distance: 5.8
click at [229, 69] on div "0977220197700620" at bounding box center [160, 72] width 218 height 37
click at [229, 69] on icon at bounding box center [228, 72] width 8 height 14
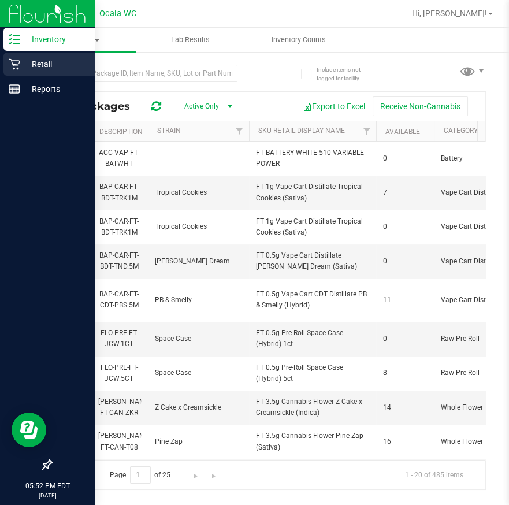
click at [18, 64] on icon at bounding box center [14, 64] width 11 height 11
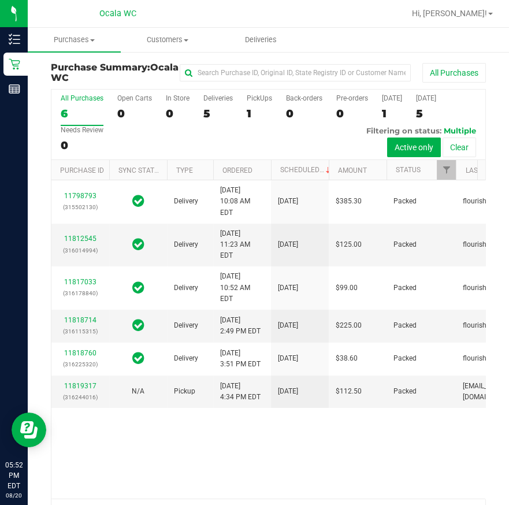
click at [214, 92] on div "All Purchases 6 Open Carts 0 In Store 0 Deliveries 5 PickUps 1 Back-orders 0 Pr…" at bounding box center [268, 94] width 434 height 9
click at [225, 121] on label "Deliveries 5" at bounding box center [217, 110] width 29 height 32
click at [0, 0] on input "Deliveries 5" at bounding box center [0, 0] width 0 height 0
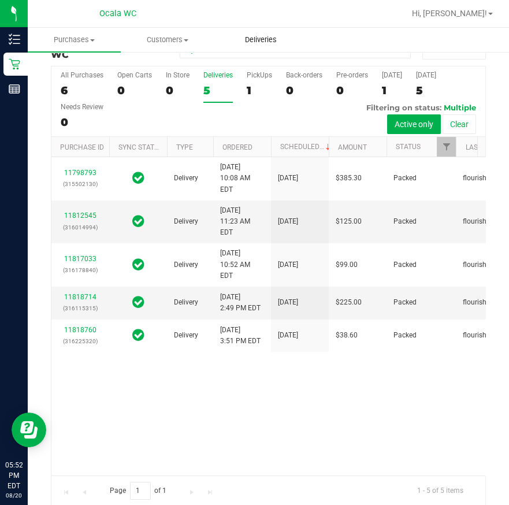
scroll to position [35, 0]
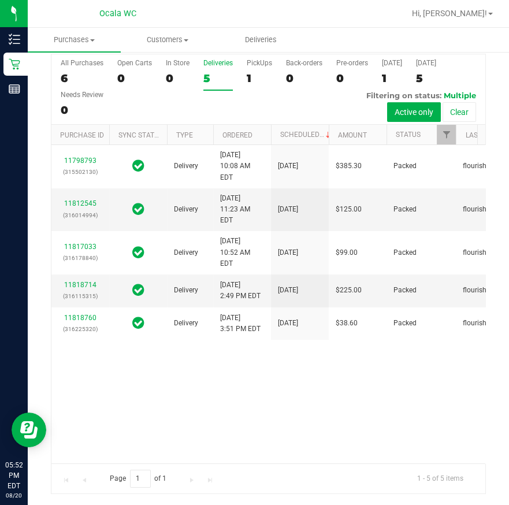
click at [261, 58] on div "All Purchases 6 Open Carts 0 In Store 0 Deliveries 5 PickUps 1 Back-orders 0 Pr…" at bounding box center [268, 58] width 434 height 9
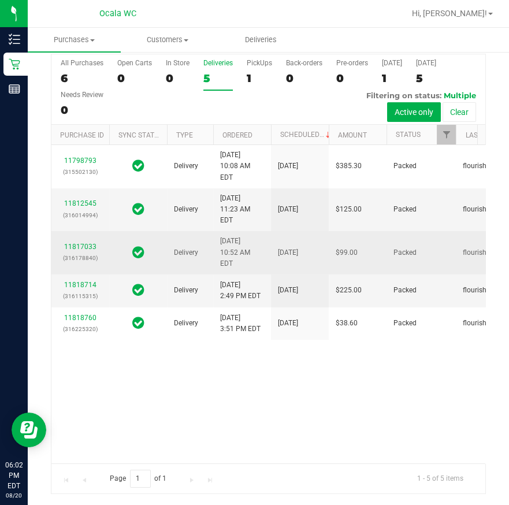
scroll to position [71, 0]
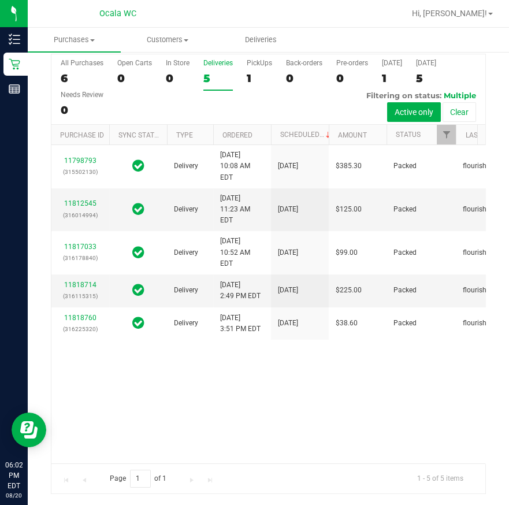
drag, startPoint x: 286, startPoint y: 70, endPoint x: 273, endPoint y: 74, distance: 13.9
click at [281, 73] on div "All Purchases 6 Open Carts 0 In Store 0 Deliveries 5 PickUps 1 Back-orders 0 Pr…" at bounding box center [268, 89] width 434 height 71
click at [260, 74] on div "1" at bounding box center [259, 78] width 25 height 13
click at [0, 0] on input "PickUps 1" at bounding box center [0, 0] width 0 height 0
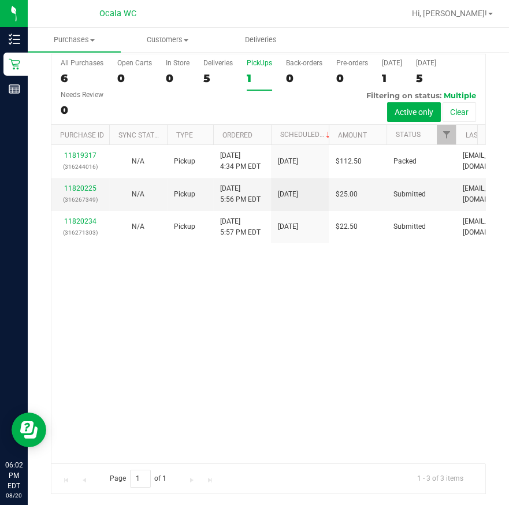
scroll to position [0, 0]
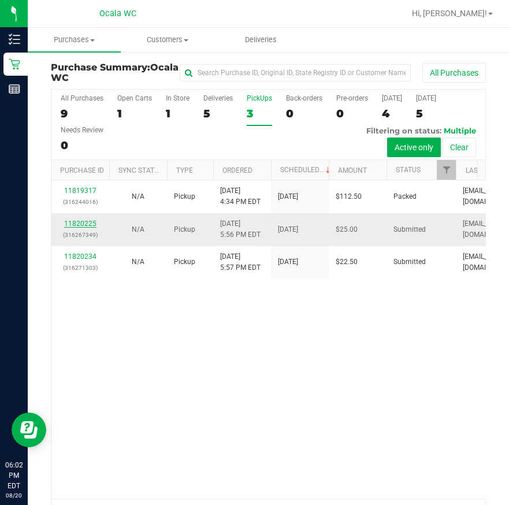
click at [73, 224] on link "11820225" at bounding box center [80, 224] width 32 height 8
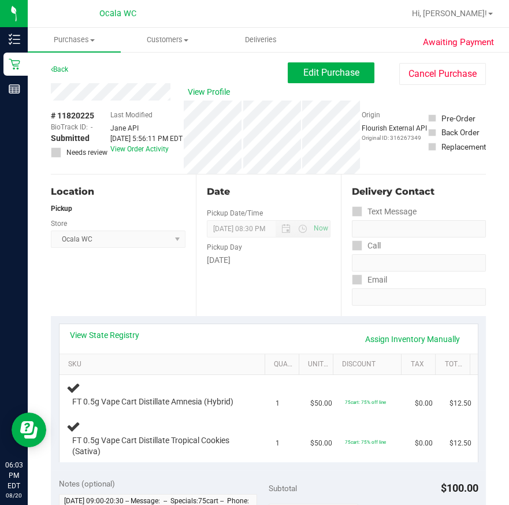
click at [134, 266] on div "Location Pickup Store Ocala WC Select Store [PERSON_NAME][GEOGRAPHIC_DATA] [PER…" at bounding box center [123, 246] width 145 height 142
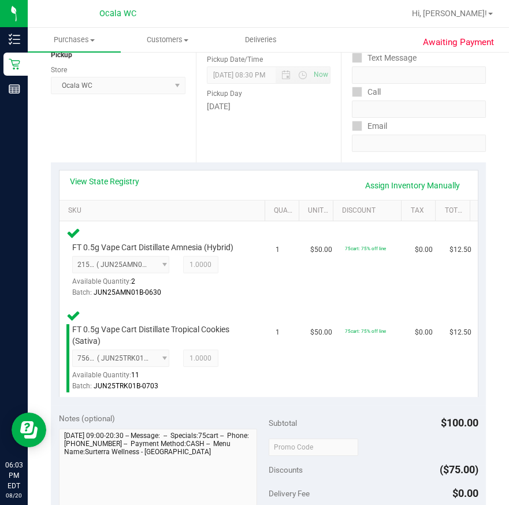
scroll to position [315, 0]
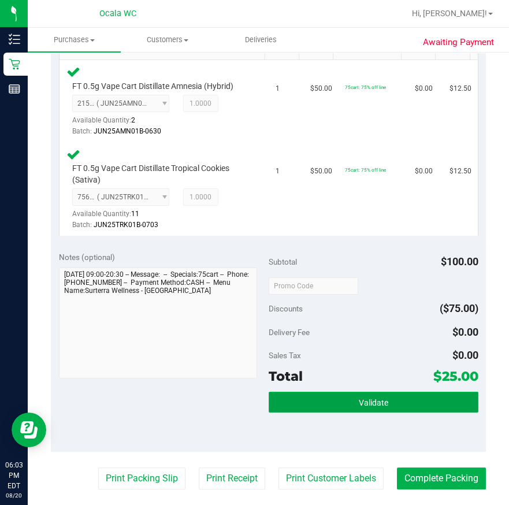
click at [380, 398] on span "Validate" at bounding box center [373, 402] width 29 height 9
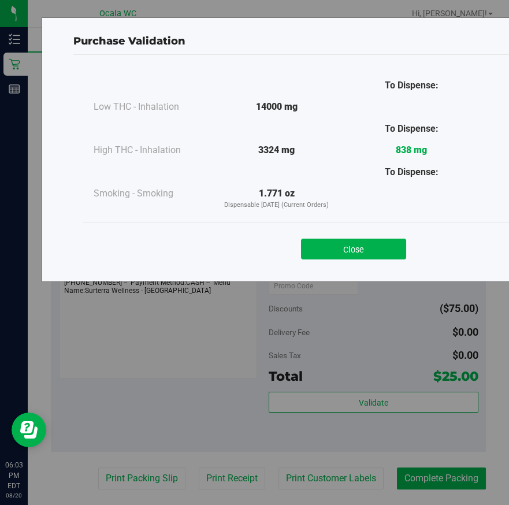
click at [335, 243] on button "Close" at bounding box center [353, 249] width 105 height 21
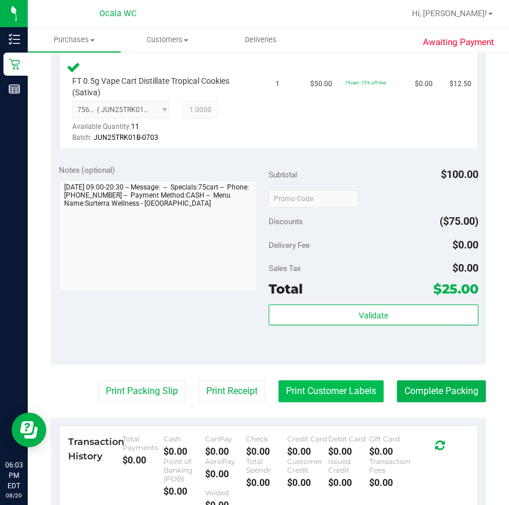
scroll to position [525, 0]
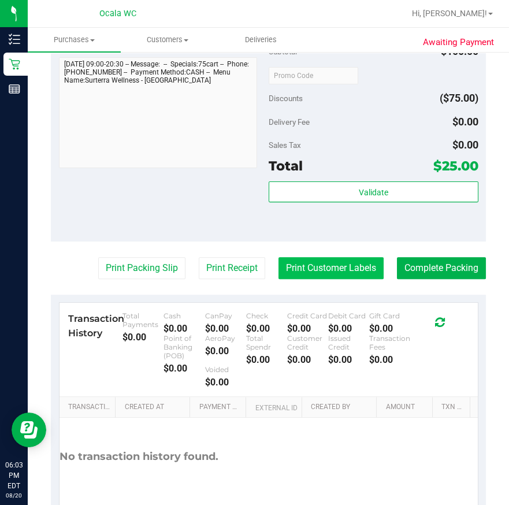
click at [336, 273] on button "Print Customer Labels" at bounding box center [331, 268] width 105 height 22
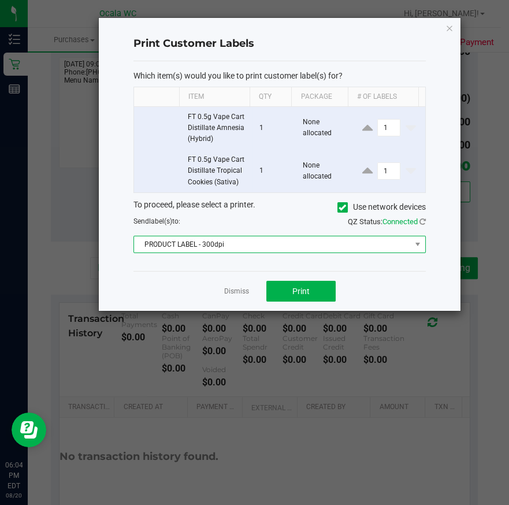
click at [320, 238] on span "PRODUCT LABEL - 300dpi" at bounding box center [272, 244] width 276 height 16
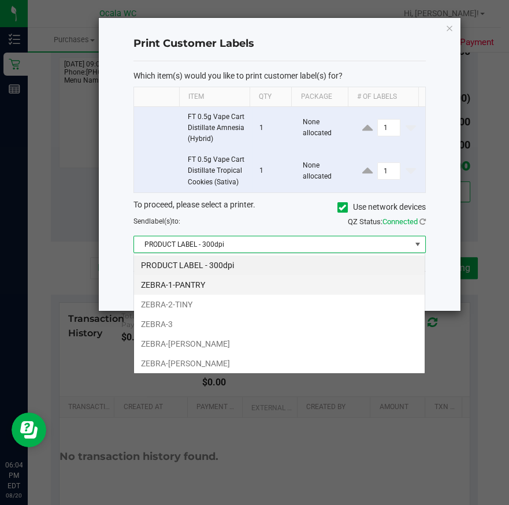
scroll to position [17, 292]
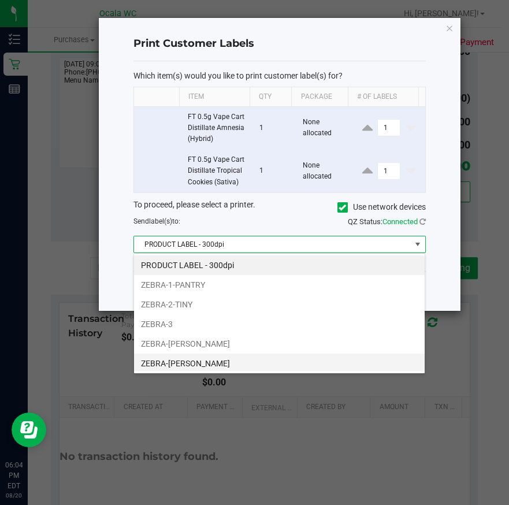
click at [210, 357] on li "ZEBRA-[PERSON_NAME]" at bounding box center [279, 364] width 291 height 20
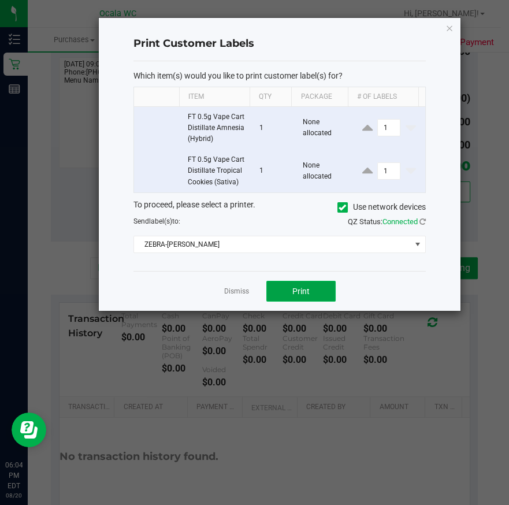
click at [296, 290] on span "Print" at bounding box center [300, 291] width 17 height 9
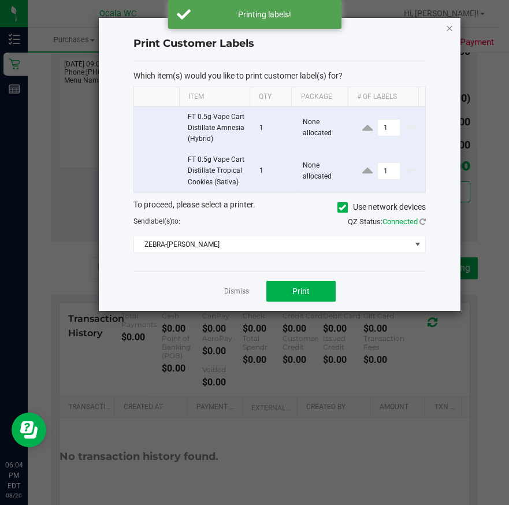
click at [448, 27] on icon "button" at bounding box center [450, 28] width 8 height 14
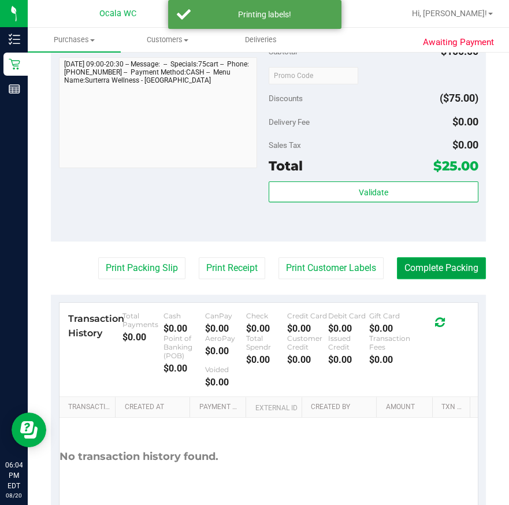
click at [435, 261] on button "Complete Packing" at bounding box center [441, 268] width 89 height 22
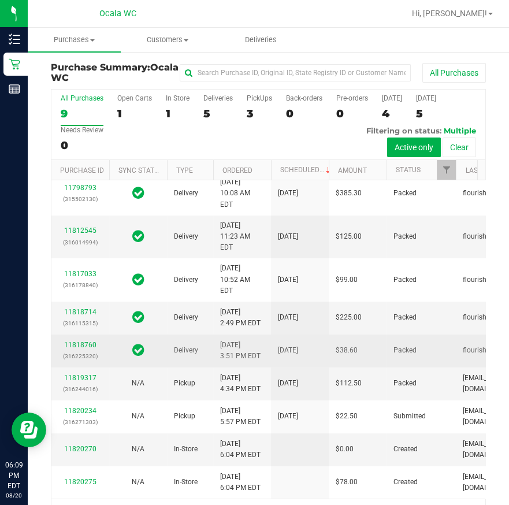
scroll to position [35, 0]
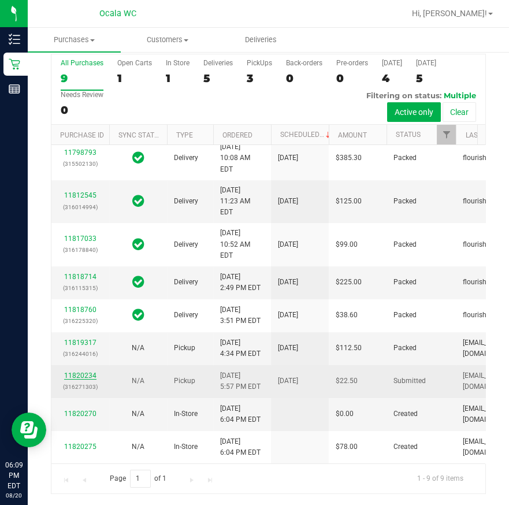
click at [73, 372] on link "11820234" at bounding box center [80, 376] width 32 height 8
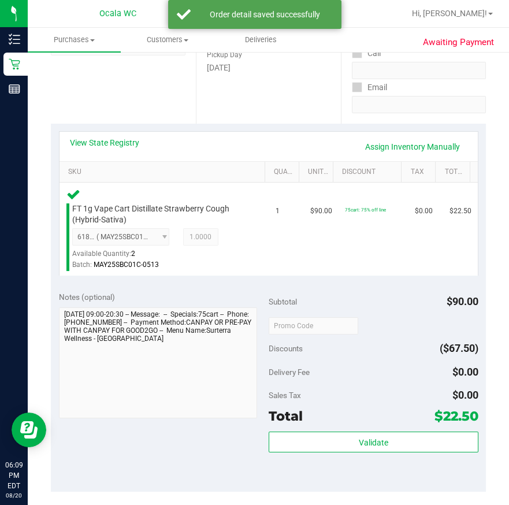
scroll to position [193, 0]
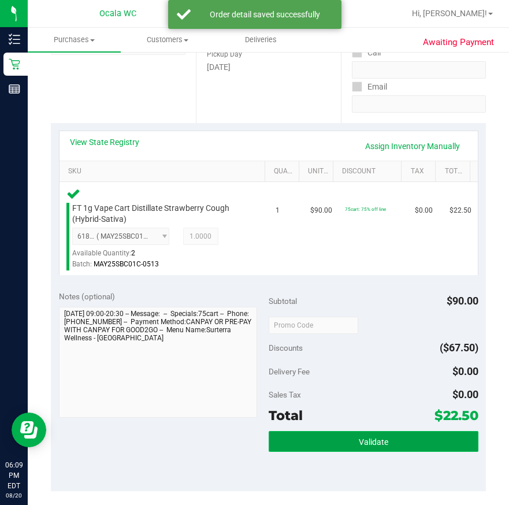
click at [339, 439] on button "Validate" at bounding box center [374, 441] width 210 height 21
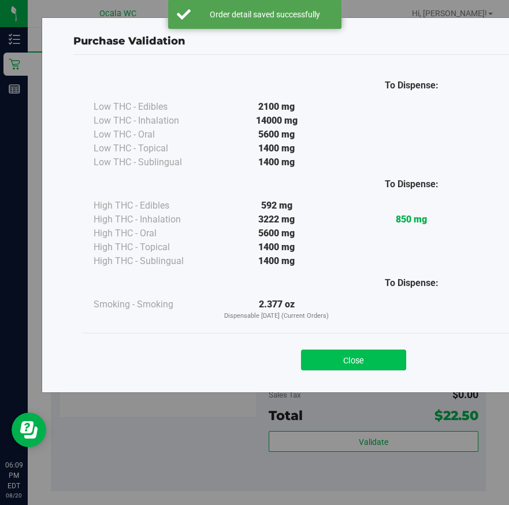
click at [339, 350] on button "Close" at bounding box center [353, 360] width 105 height 21
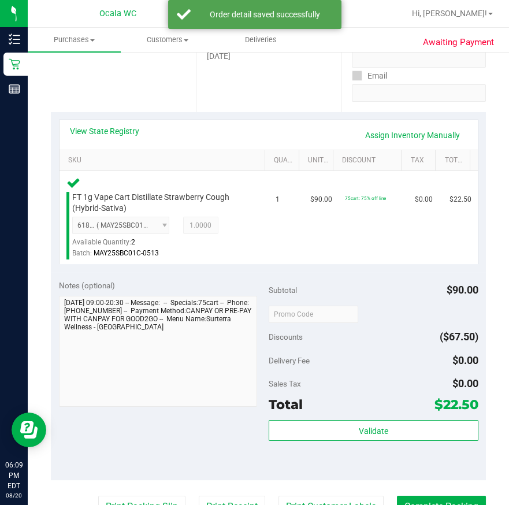
scroll to position [315, 0]
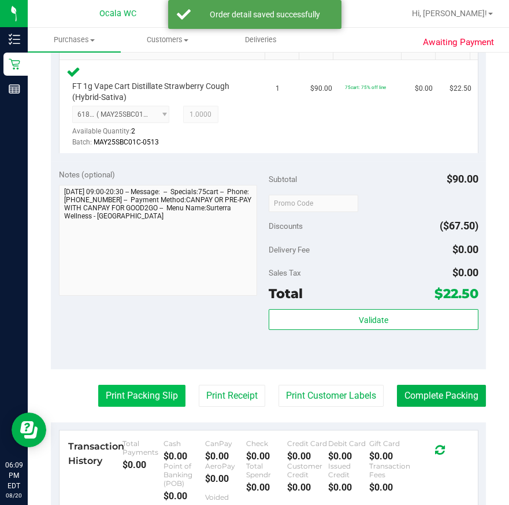
click at [119, 396] on button "Print Packing Slip" at bounding box center [141, 396] width 87 height 22
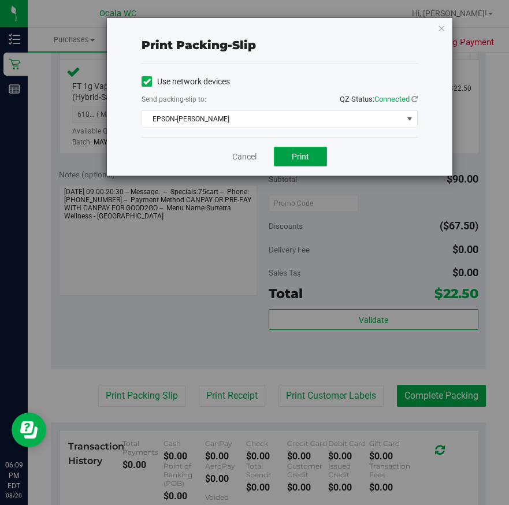
click at [294, 162] on button "Print" at bounding box center [300, 157] width 53 height 20
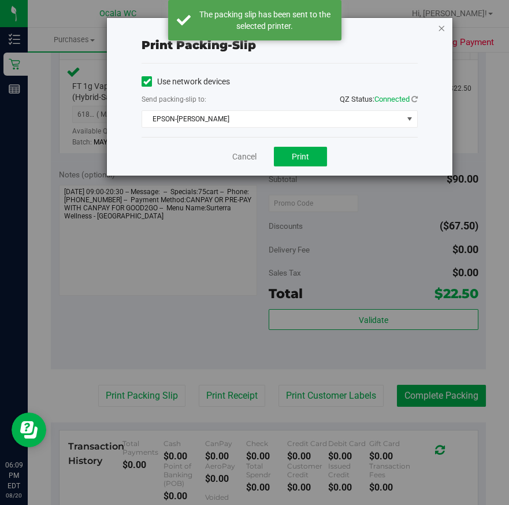
click at [439, 28] on icon "button" at bounding box center [442, 28] width 8 height 14
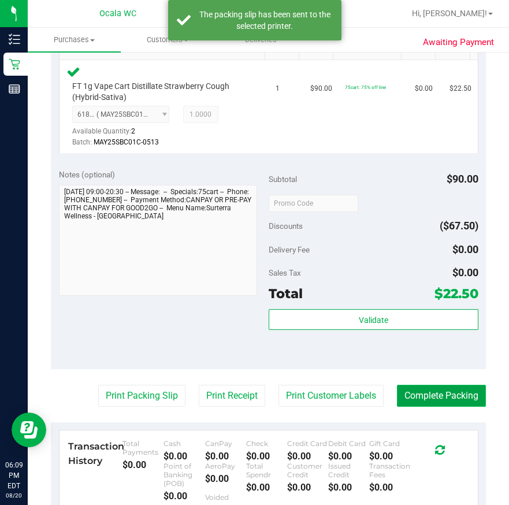
click at [449, 399] on button "Complete Packing" at bounding box center [441, 396] width 89 height 22
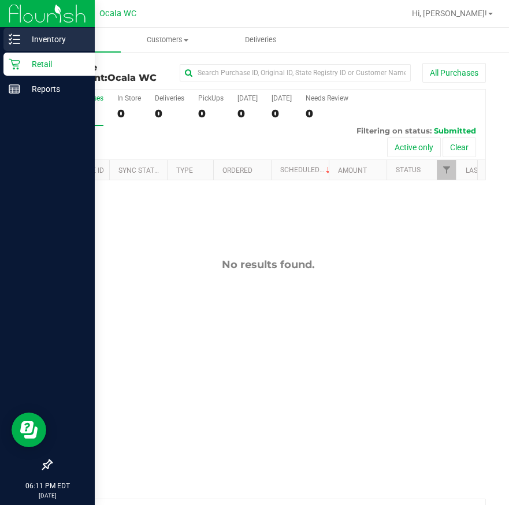
click at [21, 33] on p "Inventory" at bounding box center [54, 39] width 69 height 14
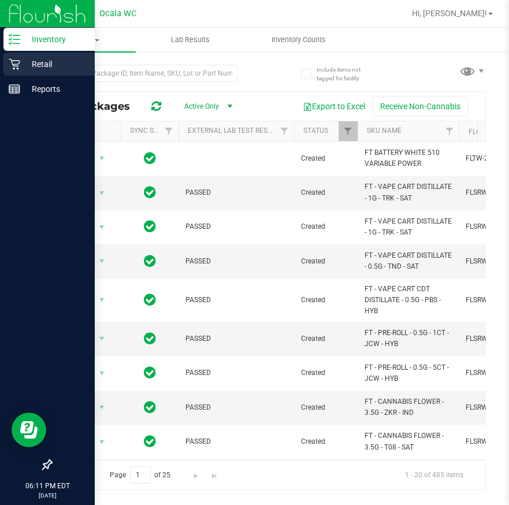
click at [10, 54] on div "Retail" at bounding box center [48, 64] width 91 height 23
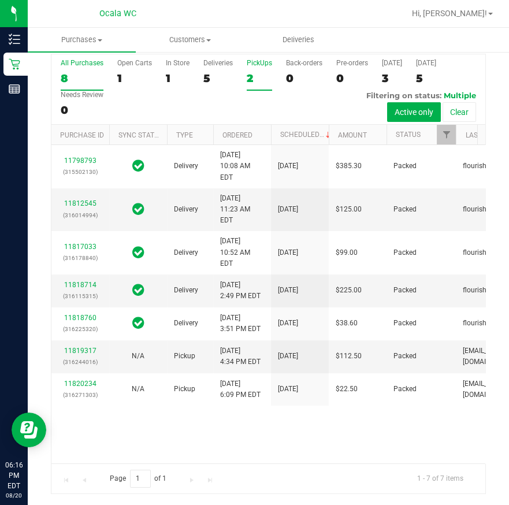
click at [262, 69] on label "PickUps 2" at bounding box center [259, 75] width 25 height 32
click at [0, 0] on input "PickUps 2" at bounding box center [0, 0] width 0 height 0
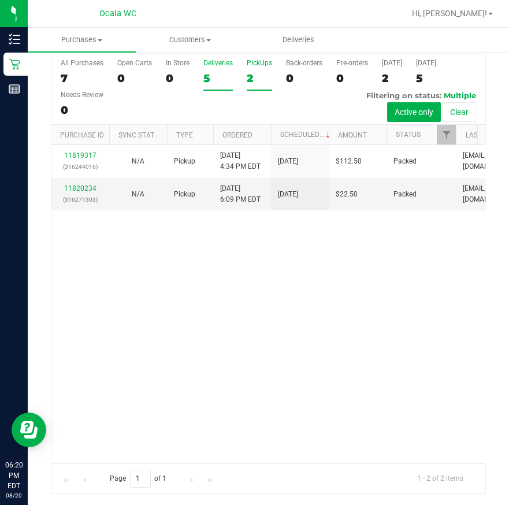
click at [211, 69] on label "Deliveries 5" at bounding box center [217, 75] width 29 height 32
click at [0, 0] on input "Deliveries 5" at bounding box center [0, 0] width 0 height 0
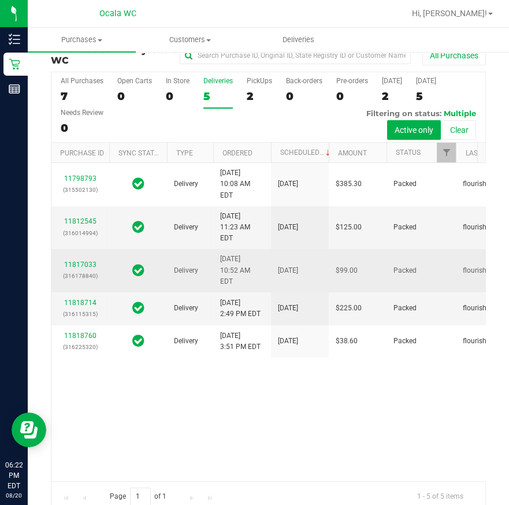
scroll to position [35, 0]
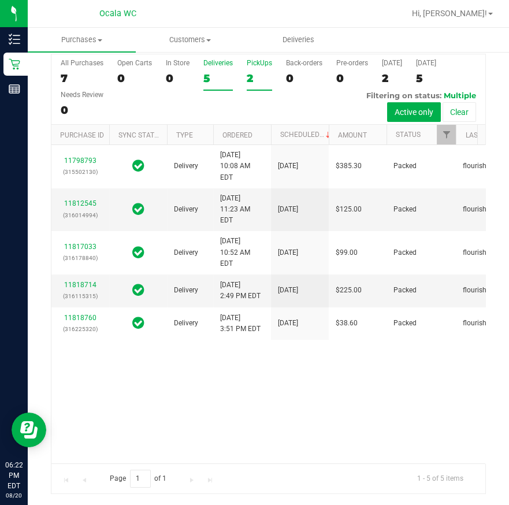
click at [262, 61] on div "PickUps" at bounding box center [259, 63] width 25 height 8
click at [0, 0] on input "PickUps 2" at bounding box center [0, 0] width 0 height 0
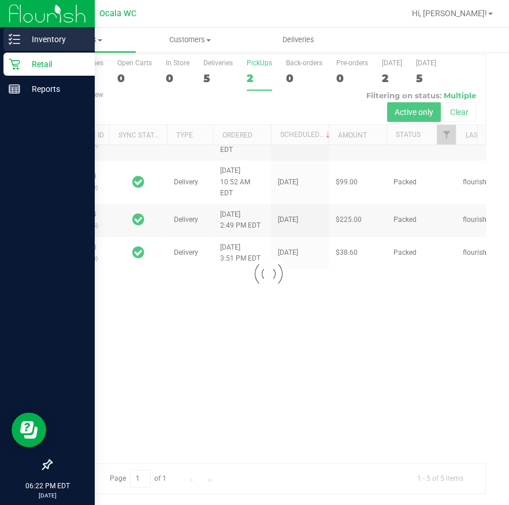
scroll to position [0, 0]
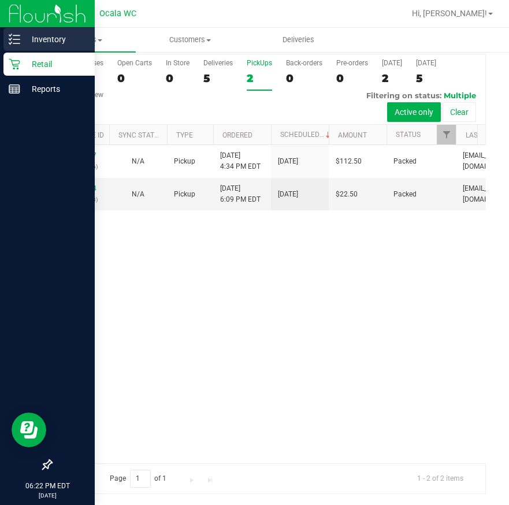
click at [15, 32] on div "Inventory" at bounding box center [48, 39] width 91 height 23
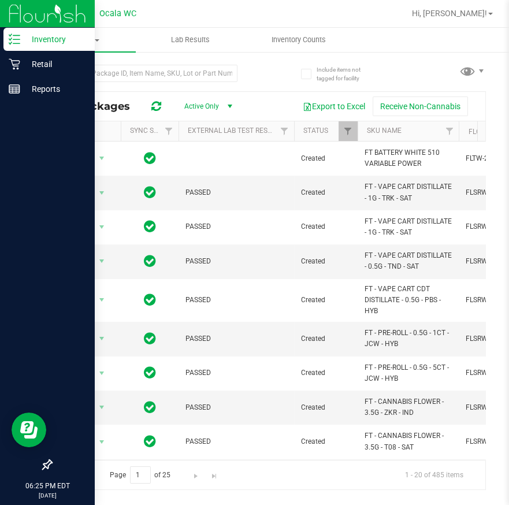
click at [20, 52] on link "Inventory" at bounding box center [47, 40] width 95 height 25
click at [31, 62] on p "Retail" at bounding box center [54, 64] width 69 height 14
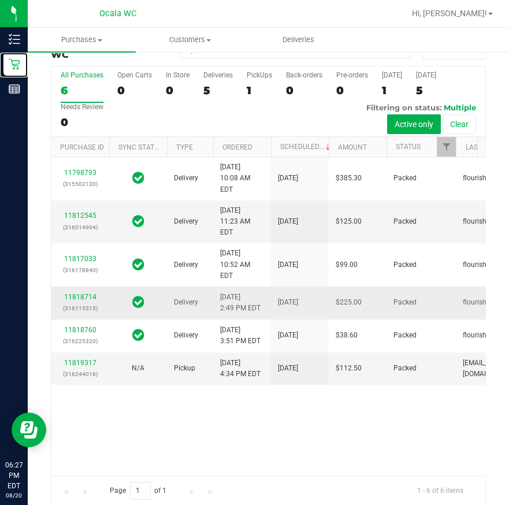
scroll to position [35, 0]
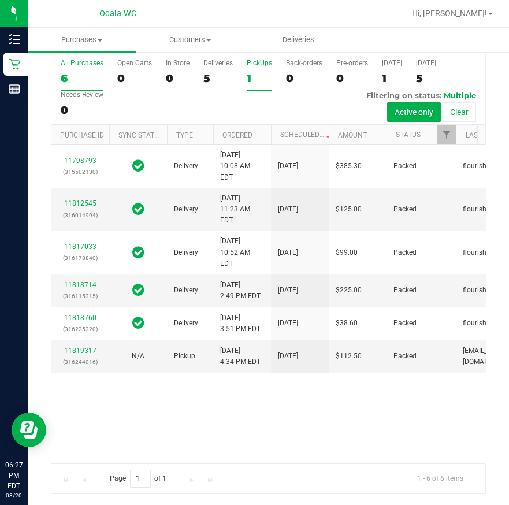
click at [258, 74] on div "1" at bounding box center [259, 78] width 25 height 13
click at [0, 0] on input "PickUps 1" at bounding box center [0, 0] width 0 height 0
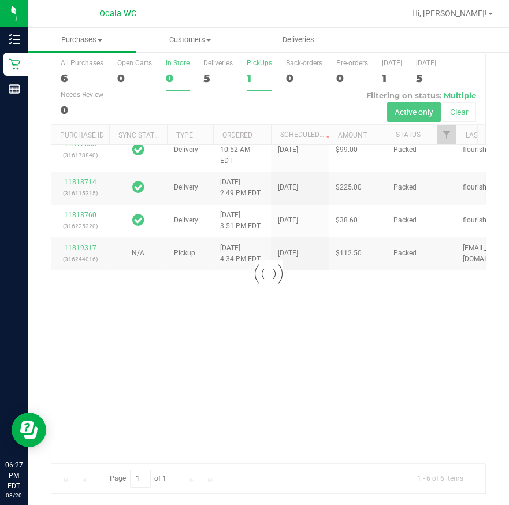
scroll to position [0, 0]
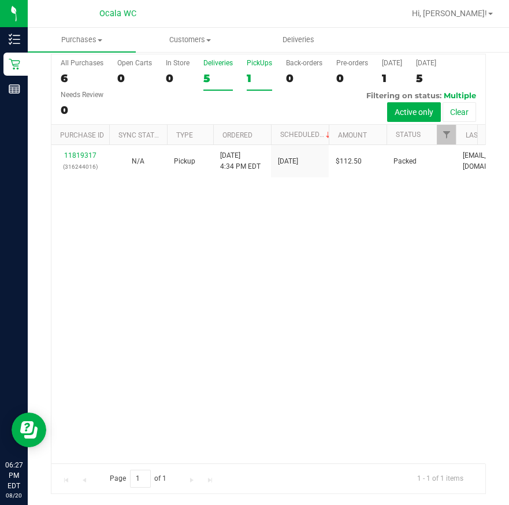
click at [210, 76] on div "5" at bounding box center [217, 78] width 29 height 13
click at [0, 0] on input "Deliveries 5" at bounding box center [0, 0] width 0 height 0
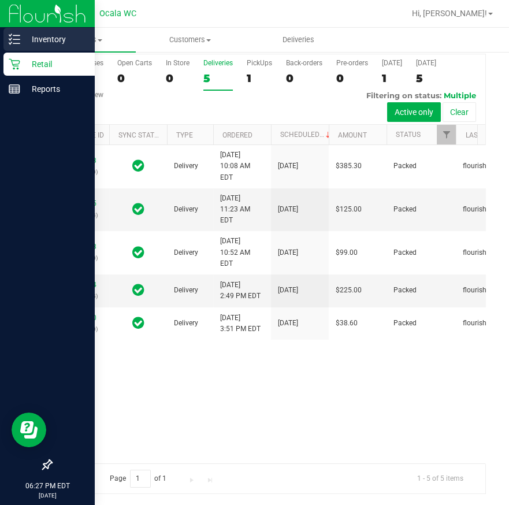
click at [23, 43] on p "Inventory" at bounding box center [54, 39] width 69 height 14
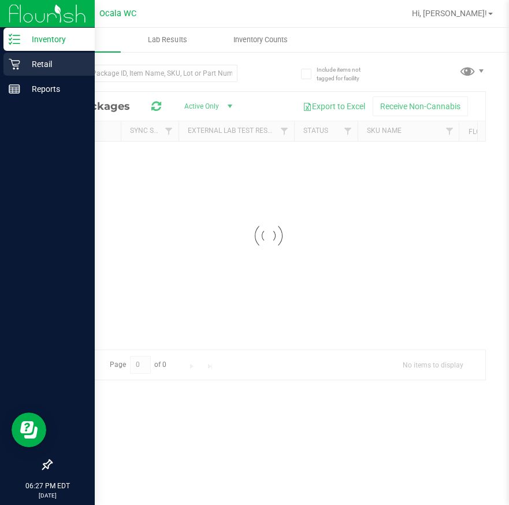
click at [28, 71] on p "Retail" at bounding box center [54, 64] width 69 height 14
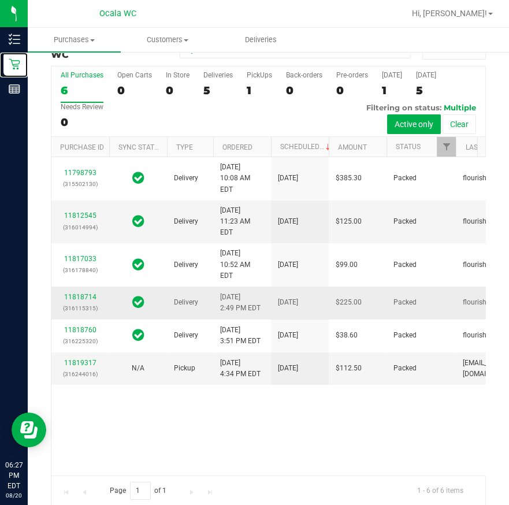
scroll to position [35, 0]
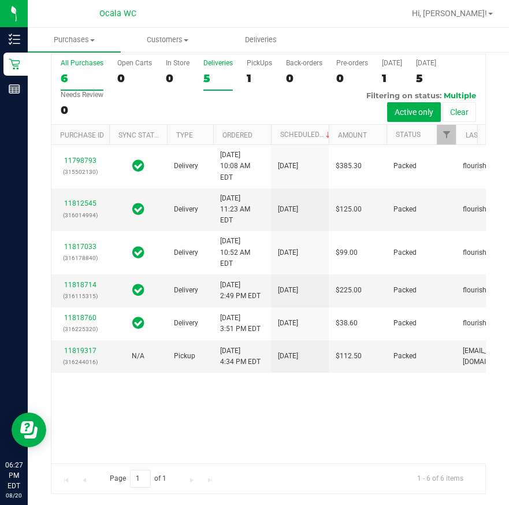
click at [205, 76] on div "5" at bounding box center [217, 78] width 29 height 13
click at [0, 0] on input "Deliveries 5" at bounding box center [0, 0] width 0 height 0
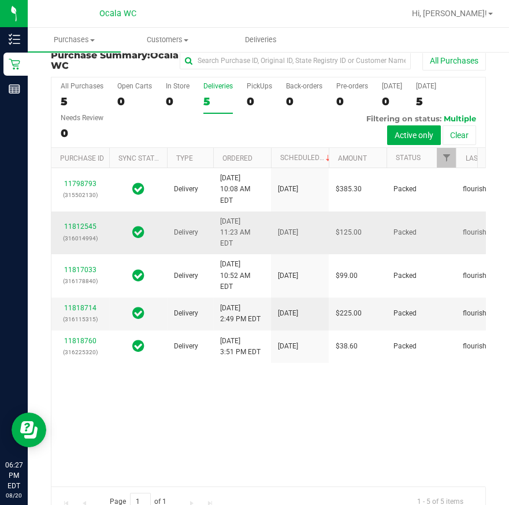
scroll to position [0, 0]
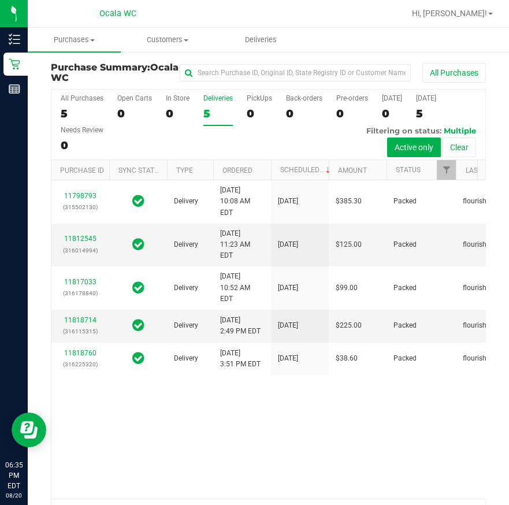
click at [213, 154] on div "All Purchases 5 Open Carts 0 In Store 0 Deliveries 5 PickUps 0 Back-orders 0 Pr…" at bounding box center [268, 125] width 434 height 71
click at [261, 105] on label "PickUps 0" at bounding box center [259, 110] width 25 height 32
click at [0, 0] on input "PickUps 0" at bounding box center [0, 0] width 0 height 0
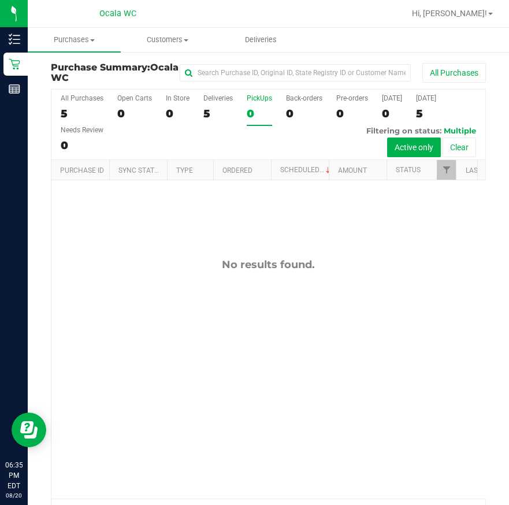
click at [213, 115] on div "5" at bounding box center [217, 113] width 29 height 13
click at [0, 0] on input "Deliveries 5" at bounding box center [0, 0] width 0 height 0
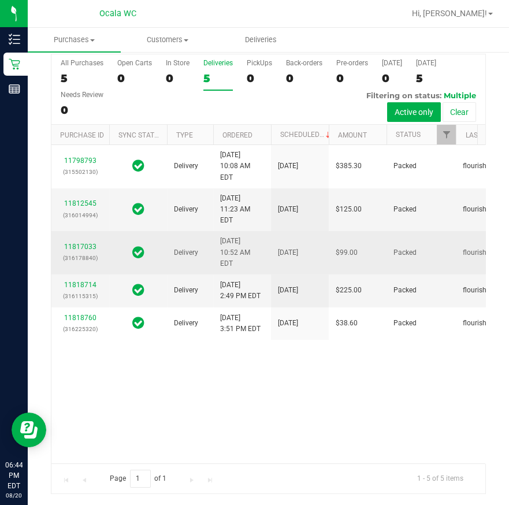
scroll to position [71, 0]
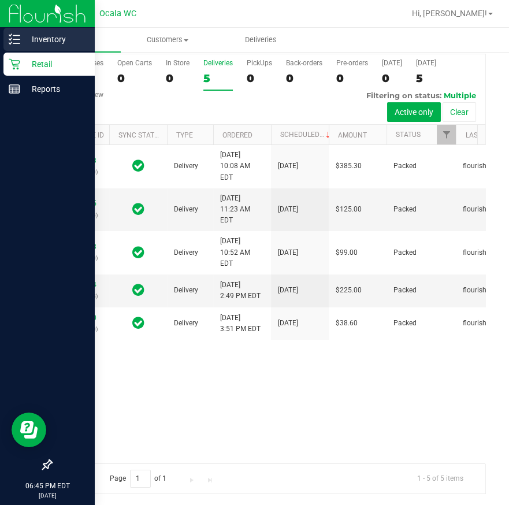
click at [13, 34] on icon at bounding box center [15, 40] width 12 height 12
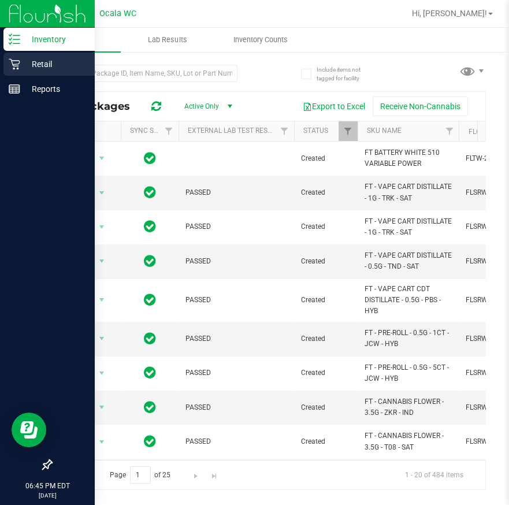
click at [53, 69] on p "Retail" at bounding box center [54, 64] width 69 height 14
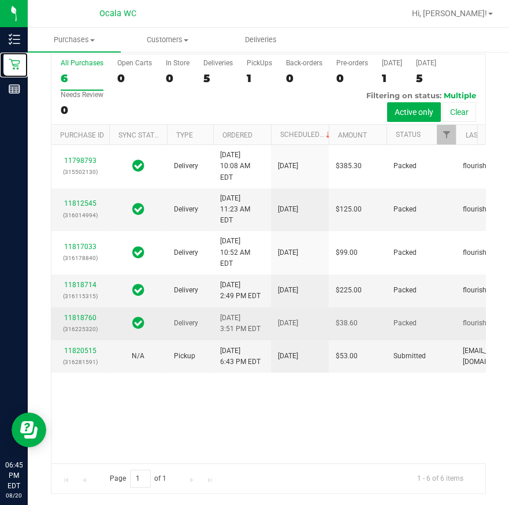
scroll to position [103, 0]
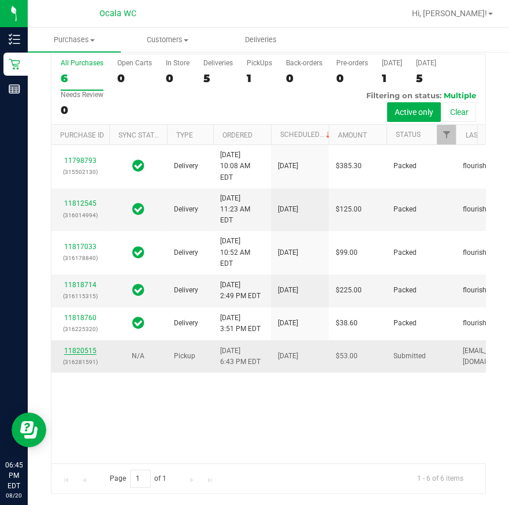
click at [82, 355] on link "11820515" at bounding box center [80, 351] width 32 height 8
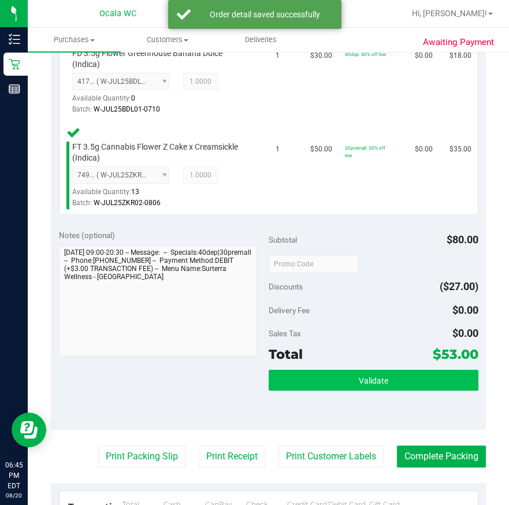
scroll to position [455, 0]
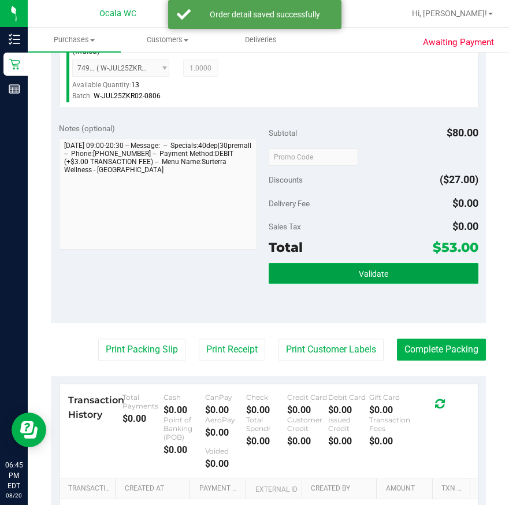
click at [313, 272] on button "Validate" at bounding box center [374, 273] width 210 height 21
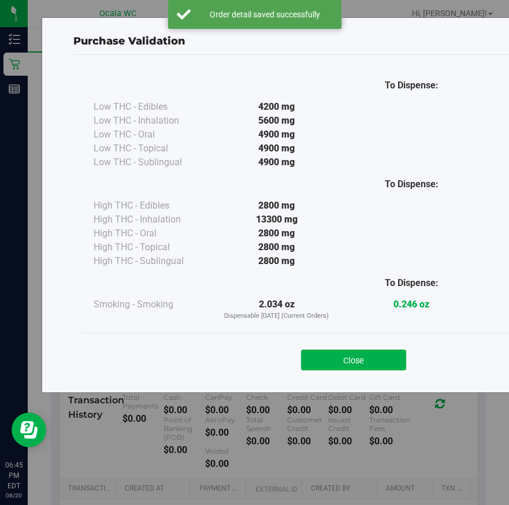
click at [338, 380] on div "To Dispense: Low THC - Edibles 4200 mg" at bounding box center [353, 218] width 561 height 327
click at [336, 370] on button "Close" at bounding box center [353, 360] width 105 height 21
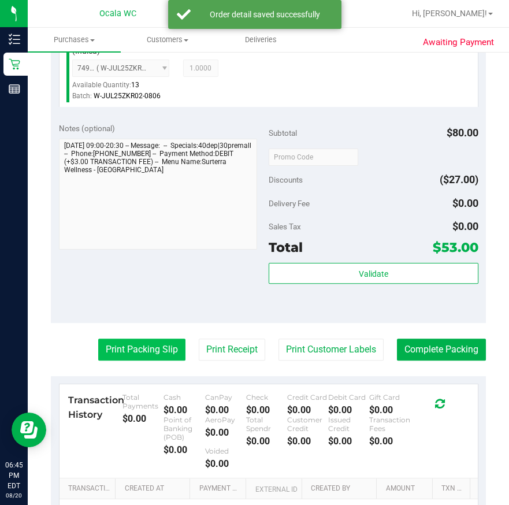
click at [161, 343] on button "Print Packing Slip" at bounding box center [141, 350] width 87 height 22
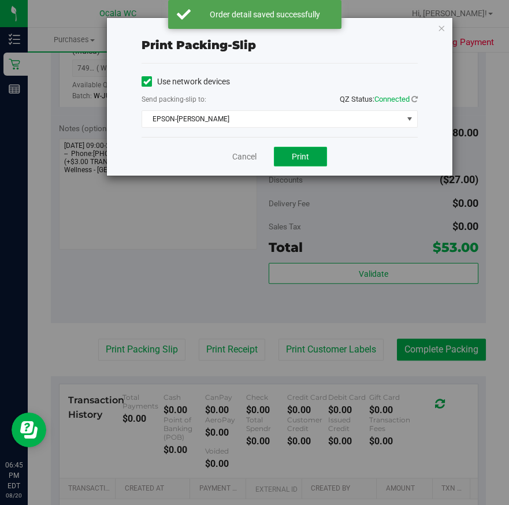
click at [314, 154] on button "Print" at bounding box center [300, 157] width 53 height 20
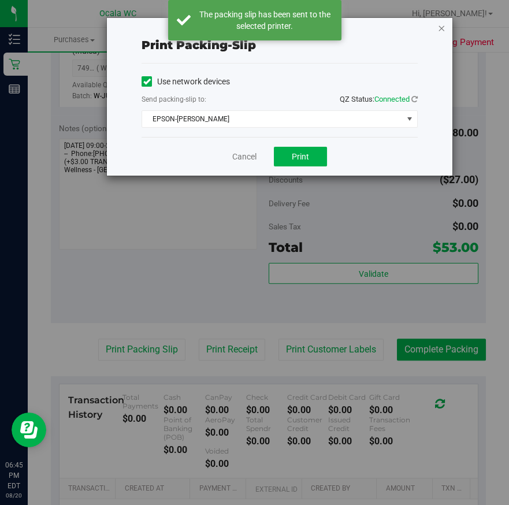
click at [440, 26] on icon "button" at bounding box center [442, 28] width 8 height 14
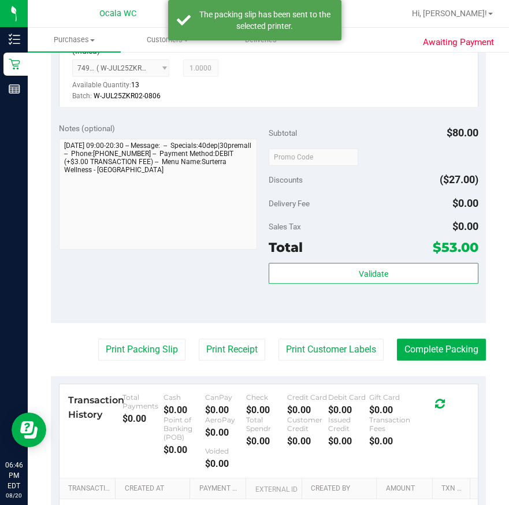
click at [470, 358] on purchase-details "Back Edit Purchase Cancel Purchase View Profile # 11820515 BioTrack ID: - Submi…" at bounding box center [268, 116] width 435 height 1016
click at [466, 354] on button "Complete Packing" at bounding box center [441, 350] width 89 height 22
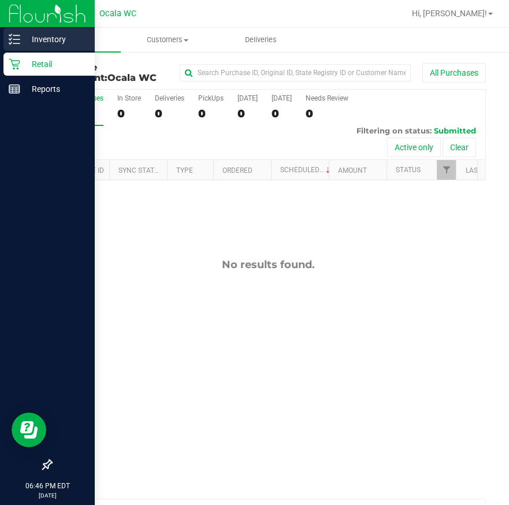
click at [24, 45] on p "Inventory" at bounding box center [54, 39] width 69 height 14
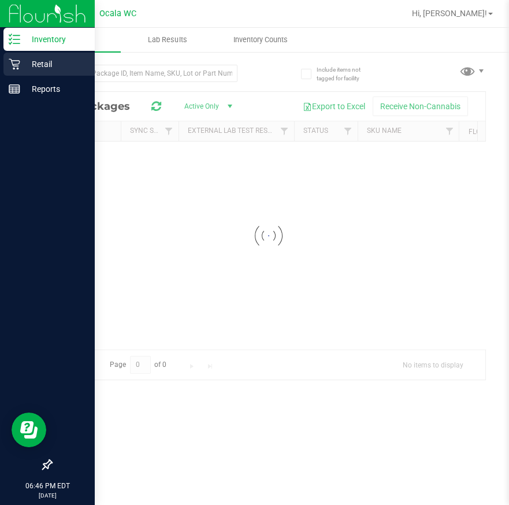
click at [52, 73] on div "Retail" at bounding box center [48, 64] width 91 height 23
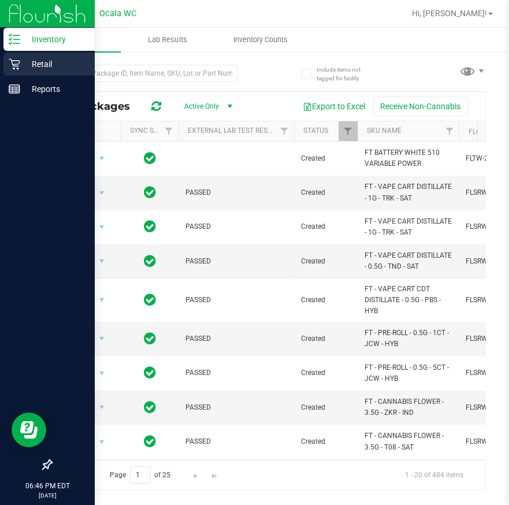
click at [52, 73] on div "Retail" at bounding box center [48, 64] width 91 height 23
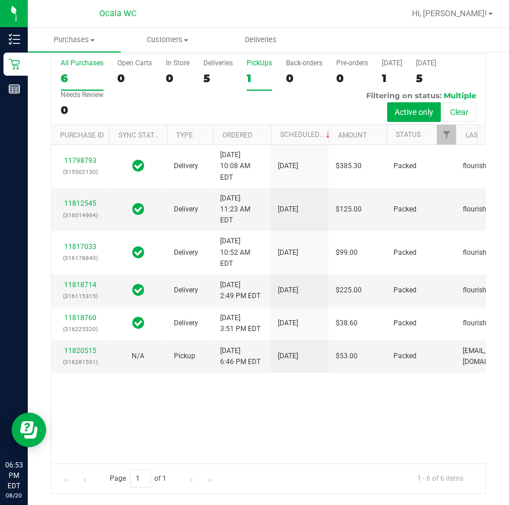
click at [247, 77] on div "1" at bounding box center [259, 78] width 25 height 13
click at [0, 0] on input "PickUps 1" at bounding box center [0, 0] width 0 height 0
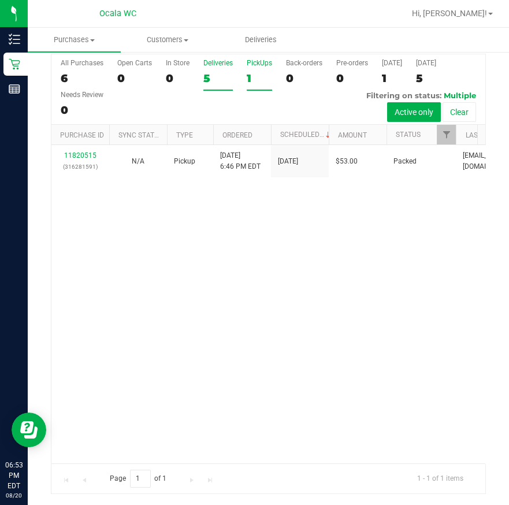
drag, startPoint x: 218, startPoint y: 79, endPoint x: 220, endPoint y: 87, distance: 7.7
click at [220, 87] on label "Deliveries 5" at bounding box center [217, 75] width 29 height 32
click at [0, 0] on input "Deliveries 5" at bounding box center [0, 0] width 0 height 0
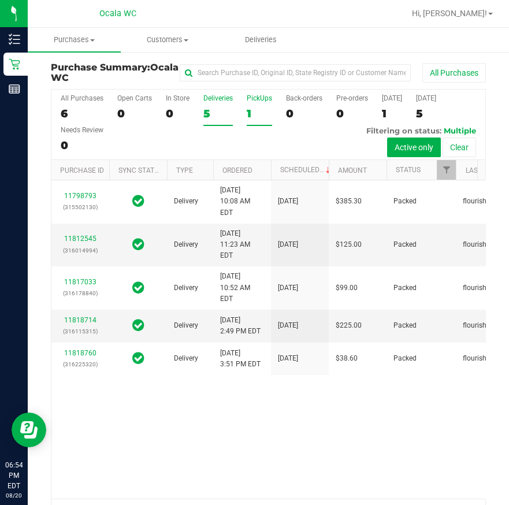
click at [262, 116] on div "1" at bounding box center [259, 113] width 25 height 13
click at [0, 0] on input "PickUps 1" at bounding box center [0, 0] width 0 height 0
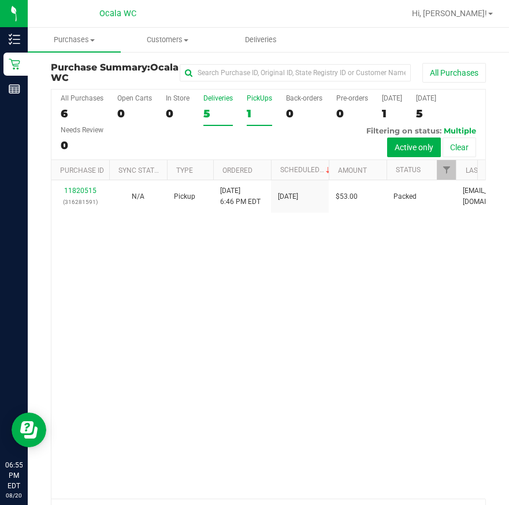
click at [214, 109] on div "5" at bounding box center [217, 113] width 29 height 13
click at [0, 0] on input "Deliveries 5" at bounding box center [0, 0] width 0 height 0
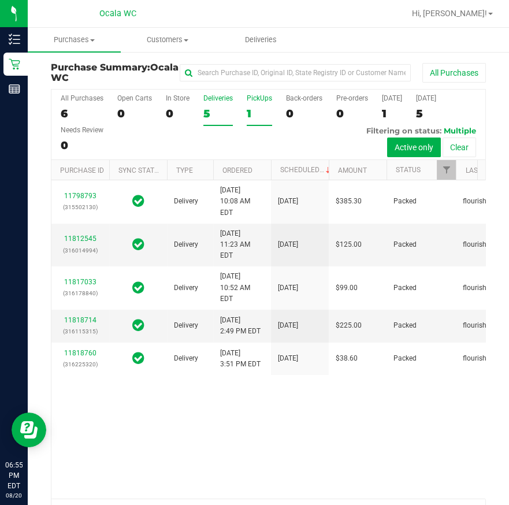
click at [262, 102] on div "PickUps" at bounding box center [259, 98] width 25 height 8
click at [0, 0] on input "PickUps 1" at bounding box center [0, 0] width 0 height 0
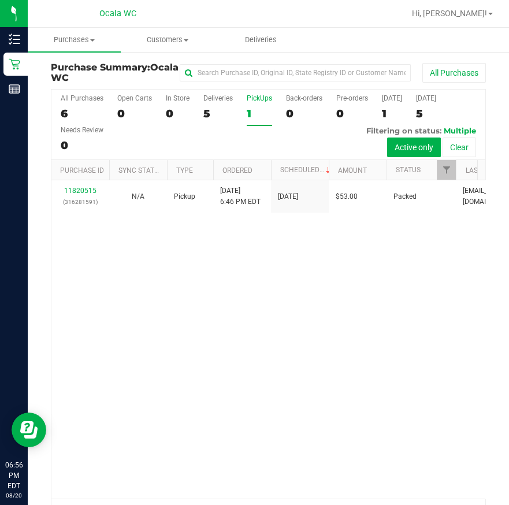
scroll to position [35, 0]
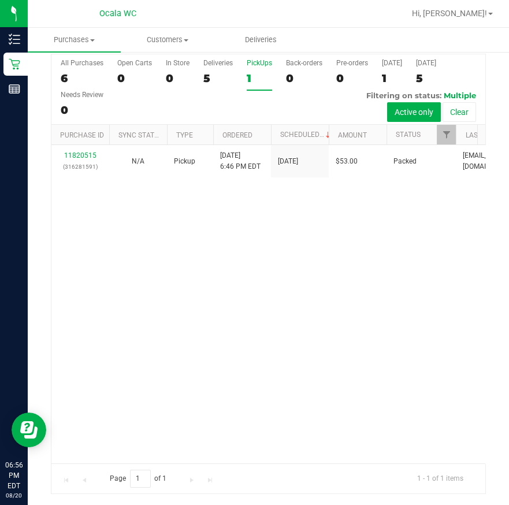
click at [202, 65] on div "All Purchases 6 Open Carts 0 In Store 0 Deliveries 5 PickUps 1 Back-orders 0 Pr…" at bounding box center [268, 89] width 434 height 71
click at [220, 86] on label "Deliveries 5" at bounding box center [217, 75] width 29 height 32
click at [0, 0] on input "Deliveries 5" at bounding box center [0, 0] width 0 height 0
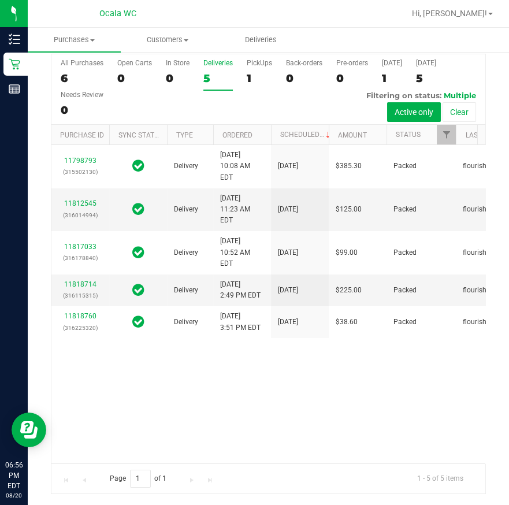
click at [252, 85] on label "PickUps 1" at bounding box center [259, 75] width 25 height 32
click at [0, 0] on input "PickUps 1" at bounding box center [0, 0] width 0 height 0
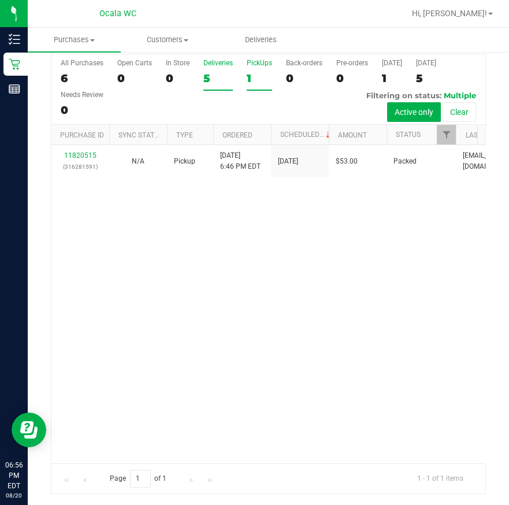
click at [216, 78] on div "5" at bounding box center [217, 78] width 29 height 13
click at [0, 0] on input "Deliveries 5" at bounding box center [0, 0] width 0 height 0
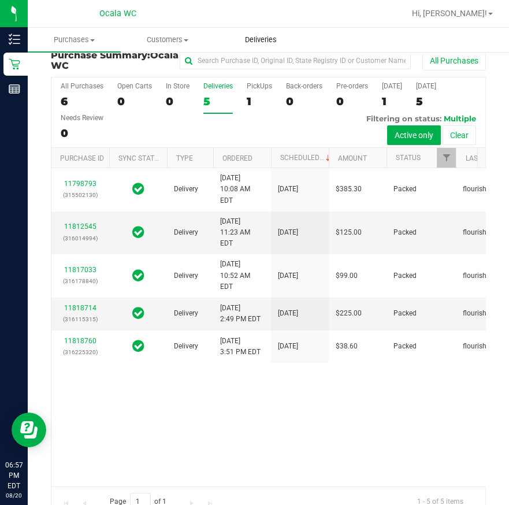
scroll to position [0, 0]
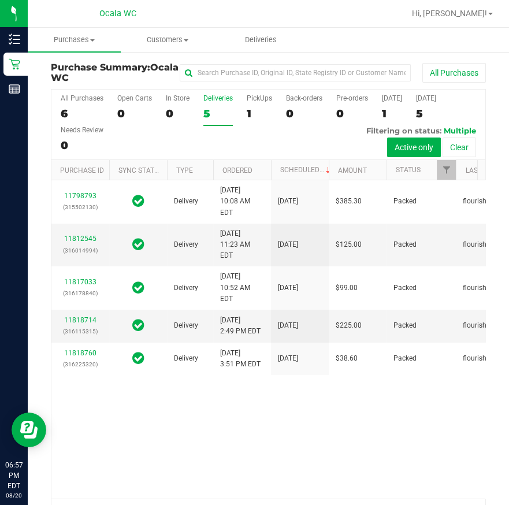
click at [239, 119] on div "All Purchases 6 Open Carts 0 In Store 0 Deliveries 5 PickUps 1 Back-orders 0 Pr…" at bounding box center [268, 125] width 434 height 71
click at [261, 108] on div "1" at bounding box center [259, 113] width 25 height 13
click at [0, 0] on input "PickUps 1" at bounding box center [0, 0] width 0 height 0
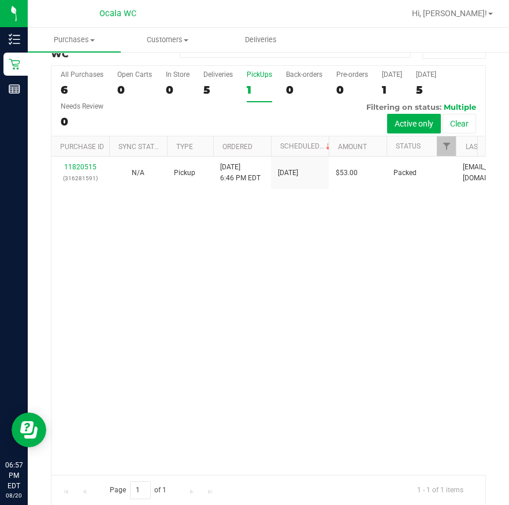
scroll to position [35, 0]
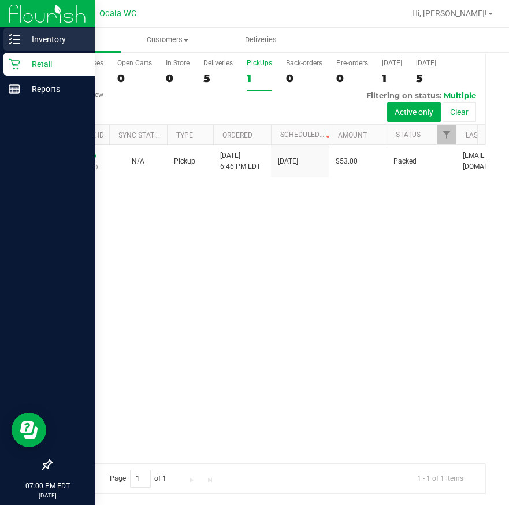
click at [32, 34] on p "Inventory" at bounding box center [54, 39] width 69 height 14
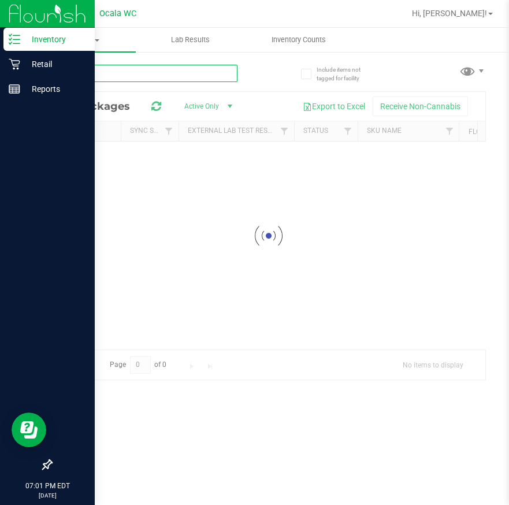
click at [95, 69] on input "text" at bounding box center [144, 73] width 187 height 17
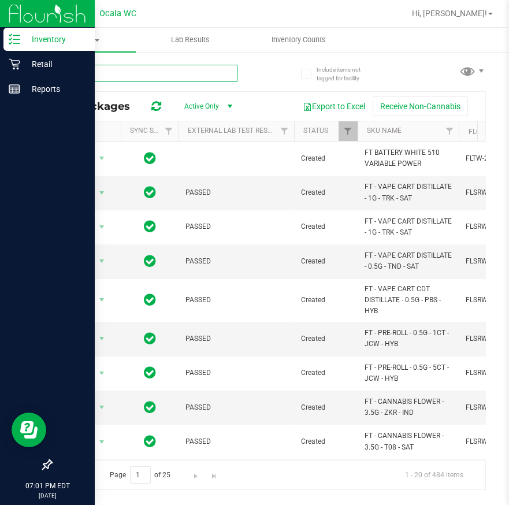
type input "bdl"
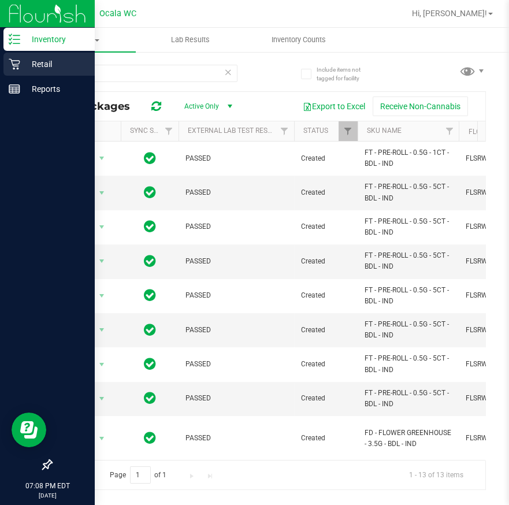
click at [15, 62] on icon at bounding box center [15, 64] width 12 height 12
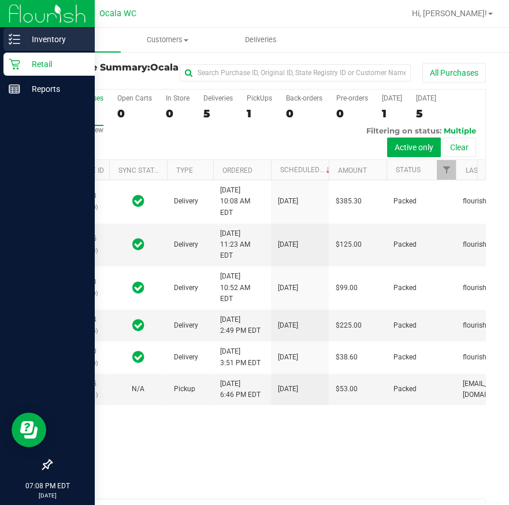
click at [9, 34] on icon at bounding box center [15, 40] width 12 height 12
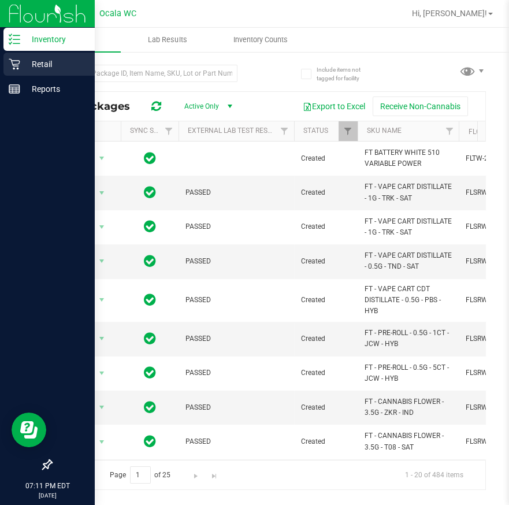
click at [20, 60] on p "Retail" at bounding box center [54, 64] width 69 height 14
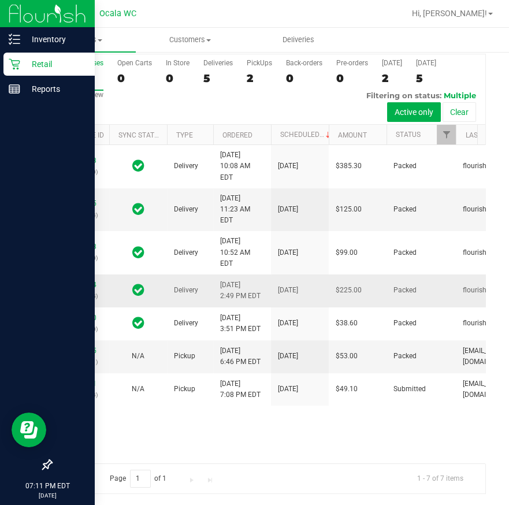
scroll to position [135, 0]
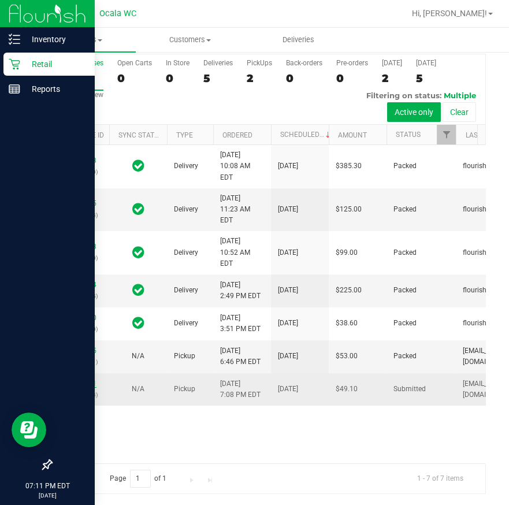
click at [81, 388] on link "11820691" at bounding box center [80, 384] width 32 height 8
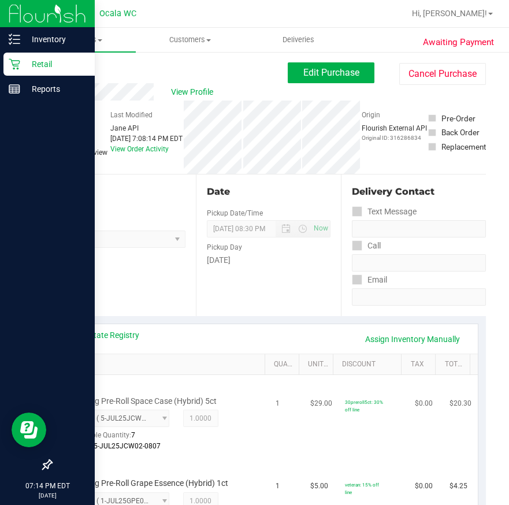
click at [275, 394] on td "1" at bounding box center [286, 416] width 35 height 83
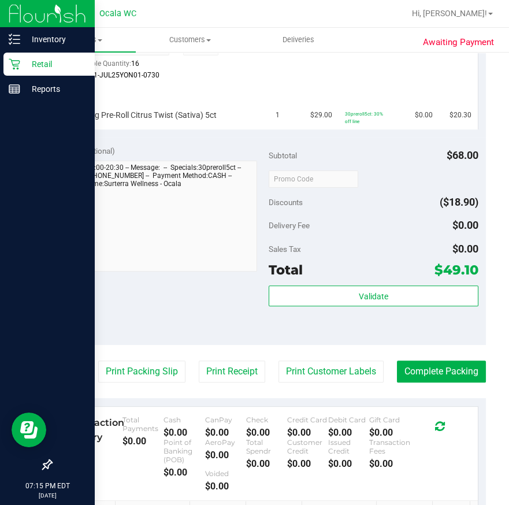
scroll to position [525, 0]
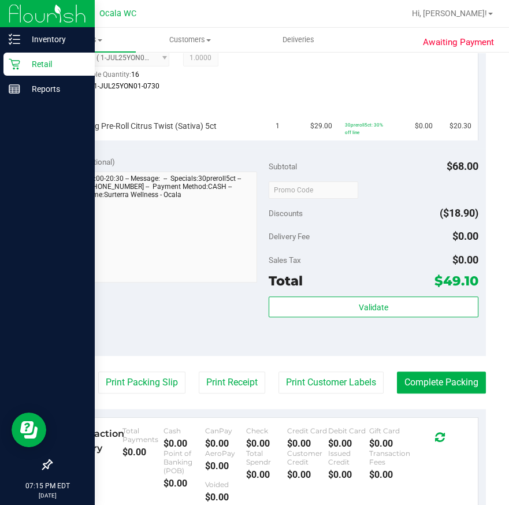
click at [178, 288] on div "Notes (optional) Subtotal $68.00 Discounts ($18.90) Delivery Fee $0.00 Sales Ta…" at bounding box center [268, 252] width 435 height 208
click at [190, 304] on div "Notes (optional) Subtotal $68.00 Discounts ($18.90) Delivery Fee $0.00 Sales Ta…" at bounding box center [268, 252] width 435 height 208
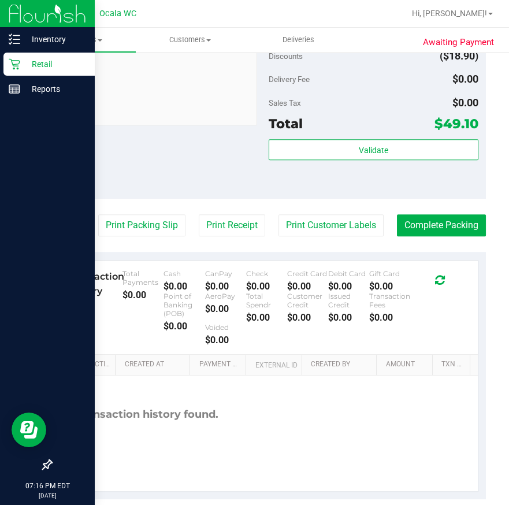
click at [190, 169] on div "Notes (optional) Subtotal $68.00 Discounts ($18.90) Delivery Fee $0.00 Sales Ta…" at bounding box center [268, 95] width 435 height 208
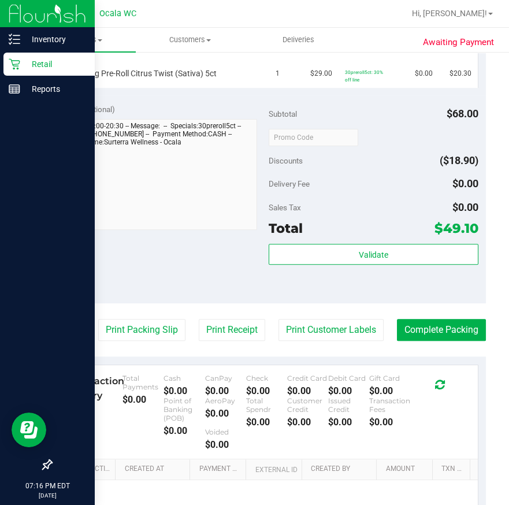
scroll to position [525, 0]
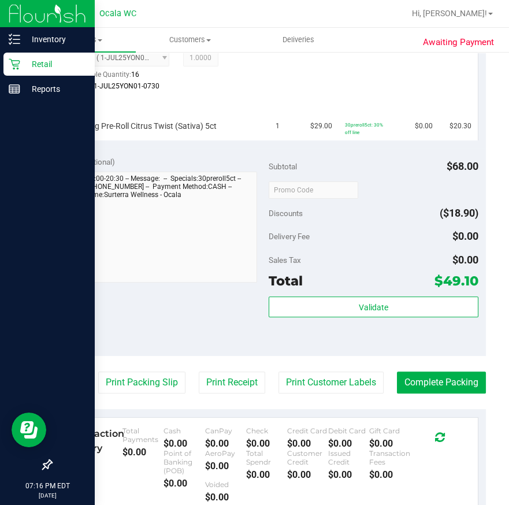
click at [223, 303] on div "Notes (optional) Subtotal $68.00 Discounts ($18.90) Delivery Fee $0.00 Sales Ta…" at bounding box center [268, 252] width 435 height 208
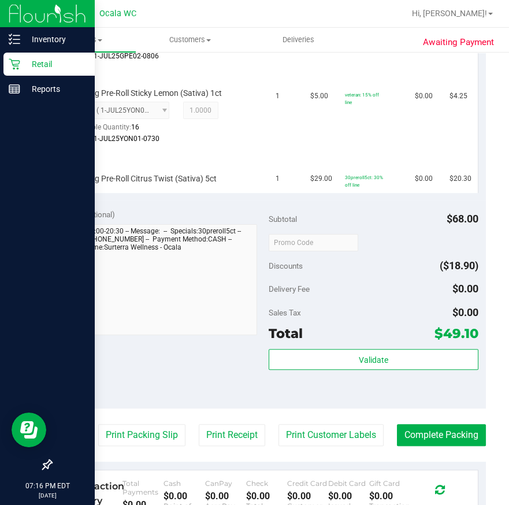
click at [233, 340] on div "Notes (optional) Subtotal $68.00 Discounts ($18.90) Delivery Fee $0.00 Sales Ta…" at bounding box center [268, 305] width 435 height 208
click at [185, 370] on div "Notes (optional) Subtotal $68.00 Discounts ($18.90) Delivery Fee $0.00 Sales Ta…" at bounding box center [268, 305] width 435 height 208
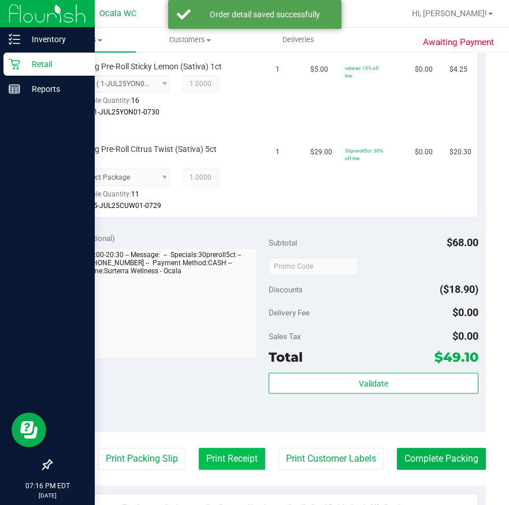
scroll to position [525, 0]
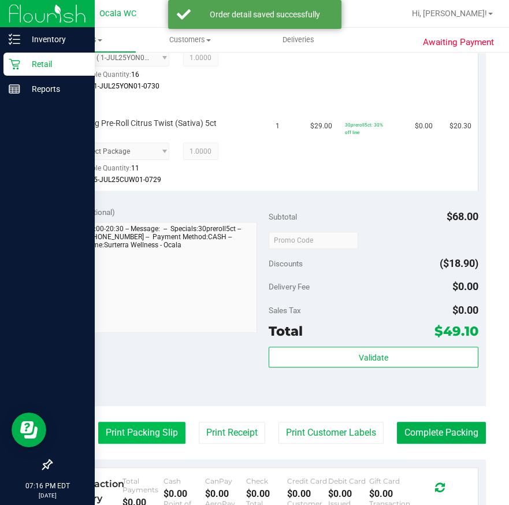
click at [136, 419] on purchase-details "Back Edit Purchase Cancel Purchase View Profile # 11820691 BioTrack ID: - Submi…" at bounding box center [268, 122] width 435 height 1170
click at [134, 422] on button "Print Packing Slip" at bounding box center [141, 433] width 87 height 22
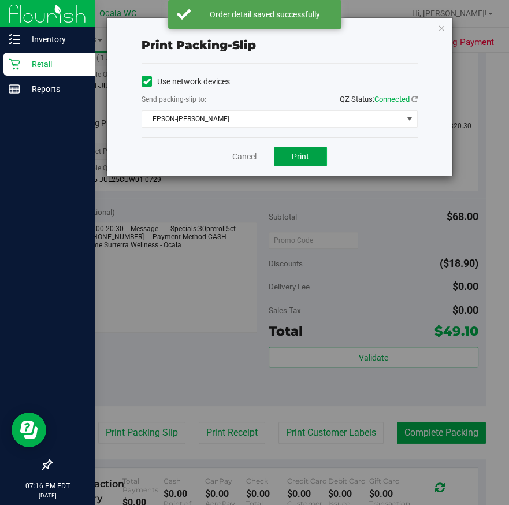
click at [320, 151] on button "Print" at bounding box center [300, 157] width 53 height 20
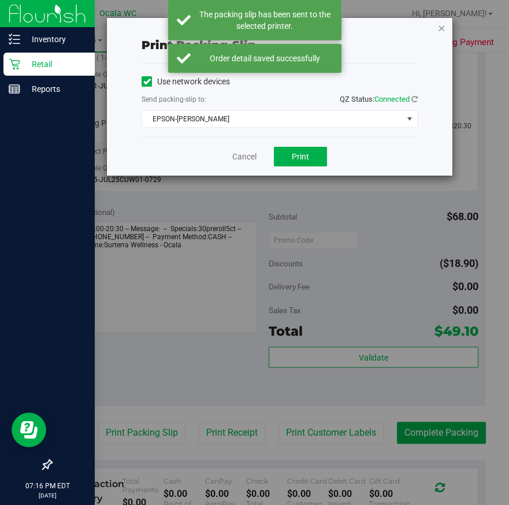
click at [442, 25] on icon "button" at bounding box center [442, 28] width 8 height 14
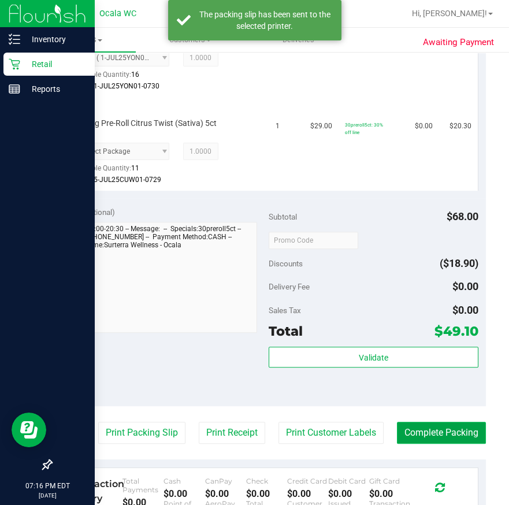
click at [465, 428] on button "Complete Packing" at bounding box center [441, 433] width 89 height 22
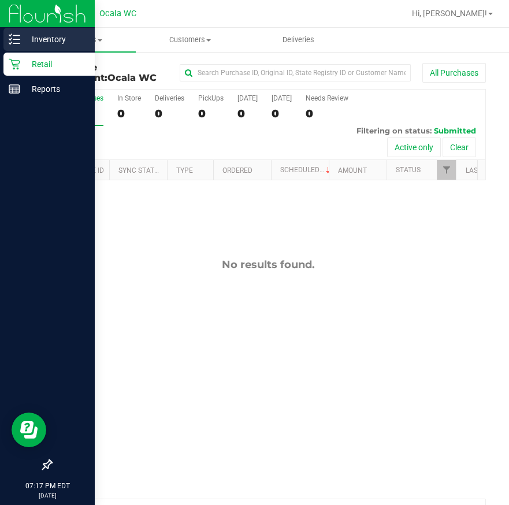
click at [31, 37] on p "Inventory" at bounding box center [54, 39] width 69 height 14
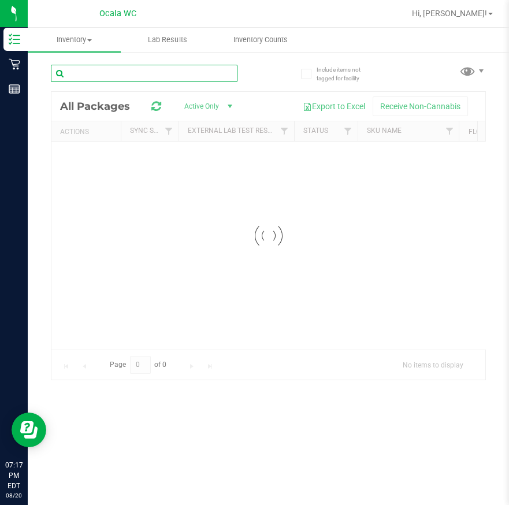
click at [121, 66] on div "Inventory All packages All inventory Waste log Lab Results Inventory Counts" at bounding box center [268, 266] width 481 height 477
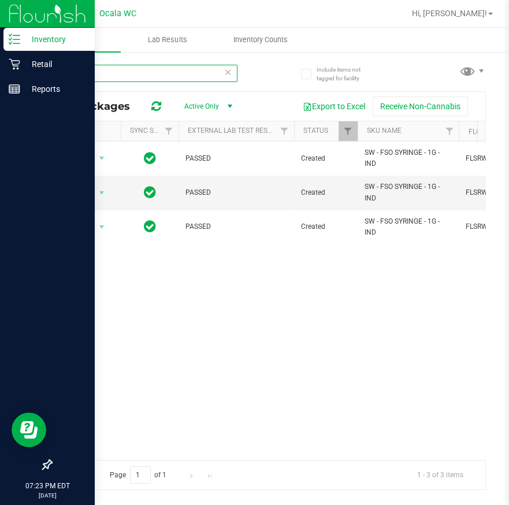
click at [138, 72] on input "fso" at bounding box center [144, 73] width 187 height 17
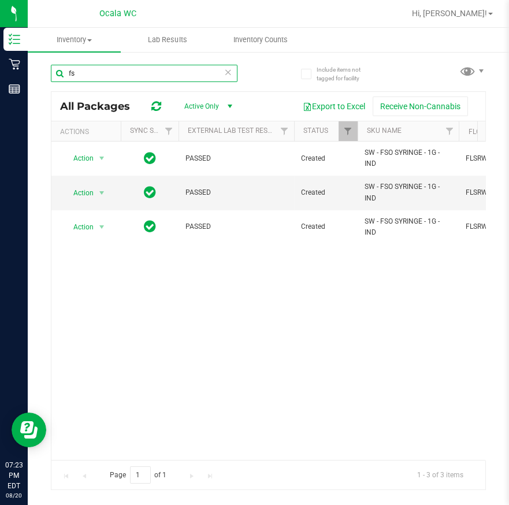
type input "f"
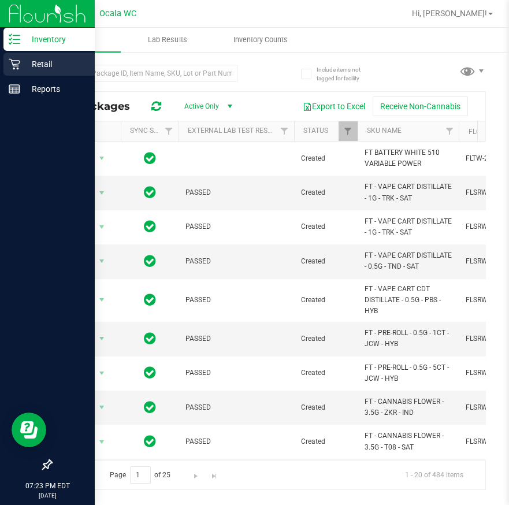
click at [18, 64] on icon at bounding box center [14, 64] width 11 height 11
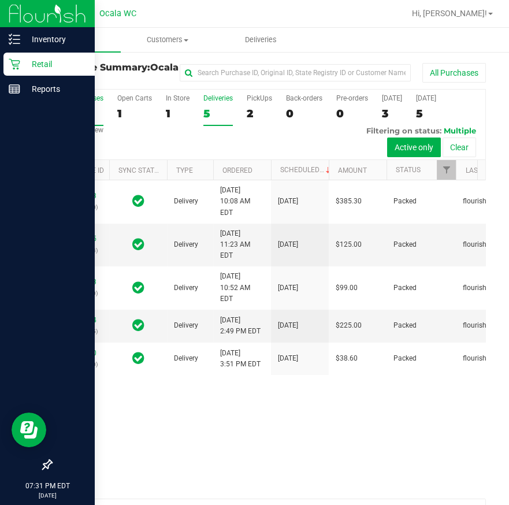
click at [220, 113] on div "5" at bounding box center [217, 113] width 29 height 13
click at [0, 0] on input "Deliveries 5" at bounding box center [0, 0] width 0 height 0
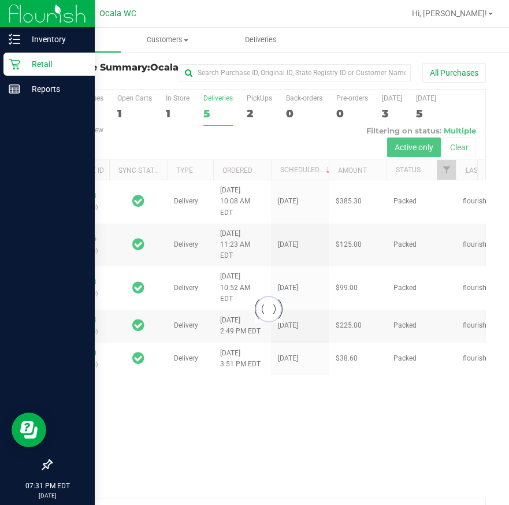
click at [248, 116] on div at bounding box center [268, 309] width 434 height 439
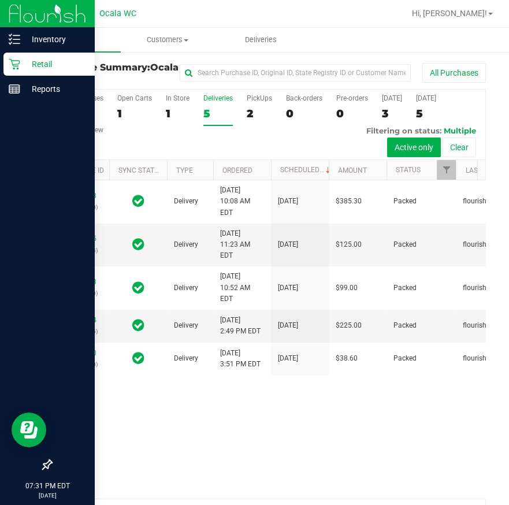
drag, startPoint x: 249, startPoint y: 139, endPoint x: 252, endPoint y: 116, distance: 23.4
click at [249, 130] on div "All Purchases 8 Open Carts 1 In Store 1 Deliveries 5 PickUps 2 Back-orders 0 Pr…" at bounding box center [268, 125] width 434 height 71
click at [252, 116] on div "0" at bounding box center [259, 113] width 25 height 13
click at [0, 0] on input "PickUps 0" at bounding box center [0, 0] width 0 height 0
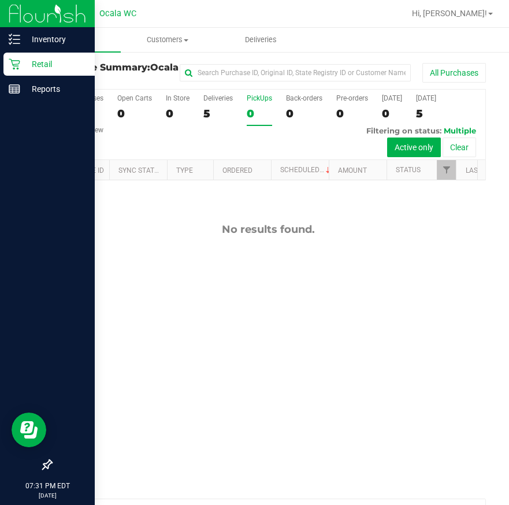
scroll to position [77, 0]
click at [207, 125] on label "Deliveries 5" at bounding box center [217, 110] width 29 height 32
click at [0, 0] on input "Deliveries 5" at bounding box center [0, 0] width 0 height 0
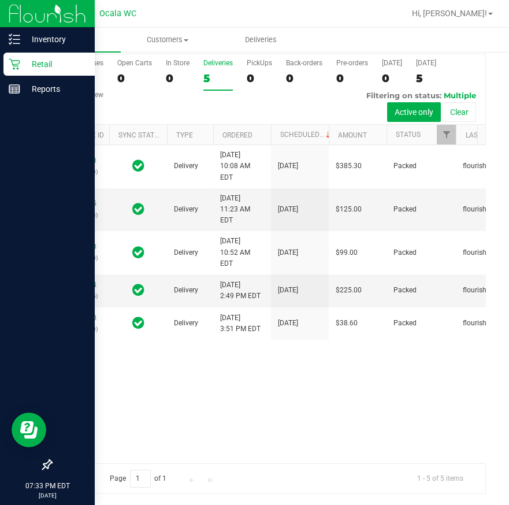
scroll to position [0, 0]
click at [36, 32] on p "Inventory" at bounding box center [54, 39] width 69 height 14
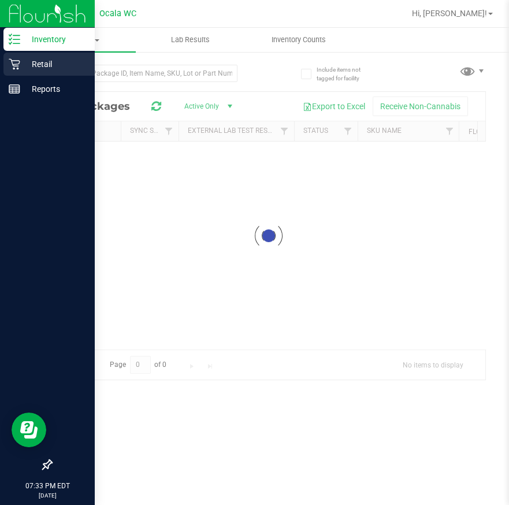
click at [23, 60] on p "Retail" at bounding box center [54, 64] width 69 height 14
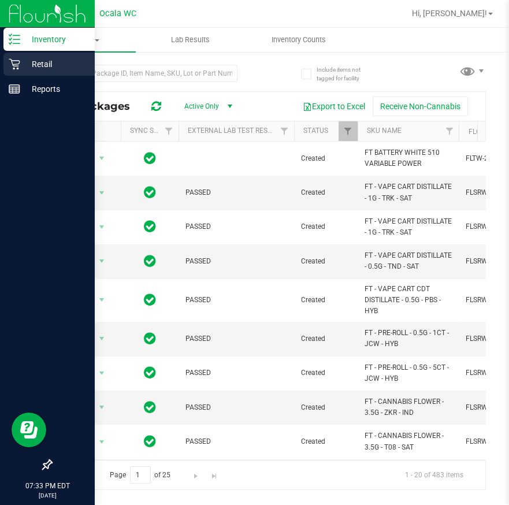
click at [26, 68] on p "Retail" at bounding box center [54, 64] width 69 height 14
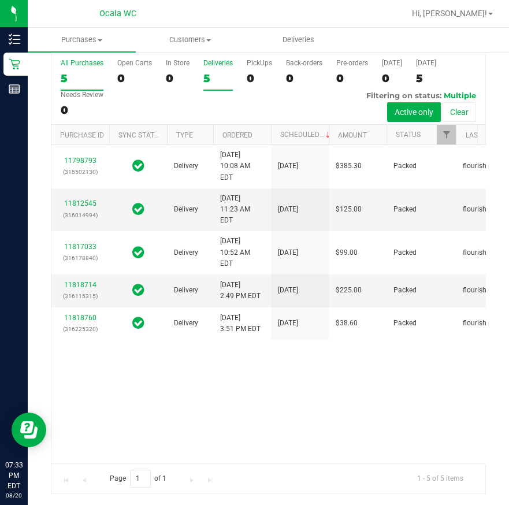
click at [203, 66] on div "Deliveries" at bounding box center [217, 63] width 29 height 8
click at [0, 0] on input "Deliveries 5" at bounding box center [0, 0] width 0 height 0
click at [170, 104] on div "All Purchases 5 Open Carts 0 In Store 0 Deliveries 5 PickUps 0 Back-orders 0 Pr…" at bounding box center [268, 89] width 434 height 71
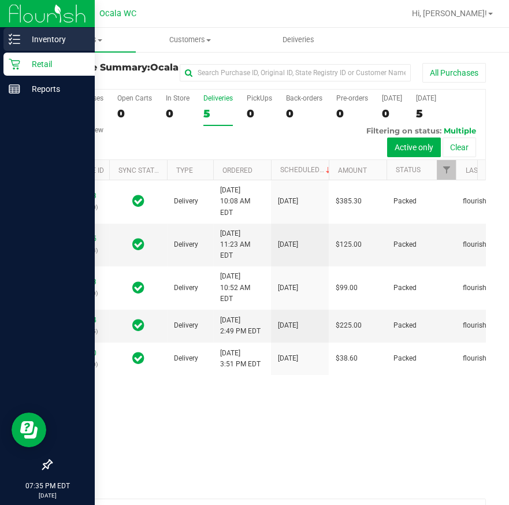
click at [33, 34] on p "Inventory" at bounding box center [54, 39] width 69 height 14
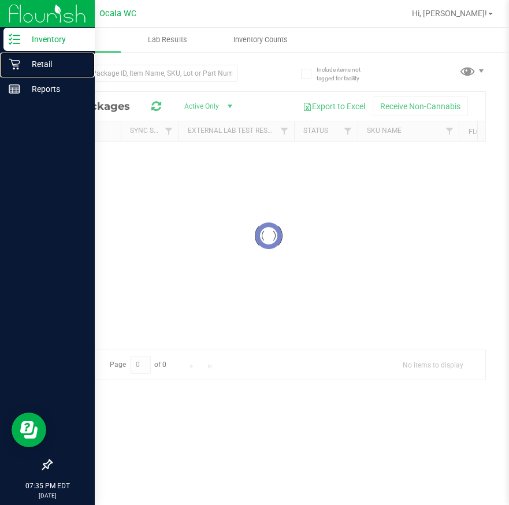
click at [54, 60] on p "Retail" at bounding box center [54, 64] width 69 height 14
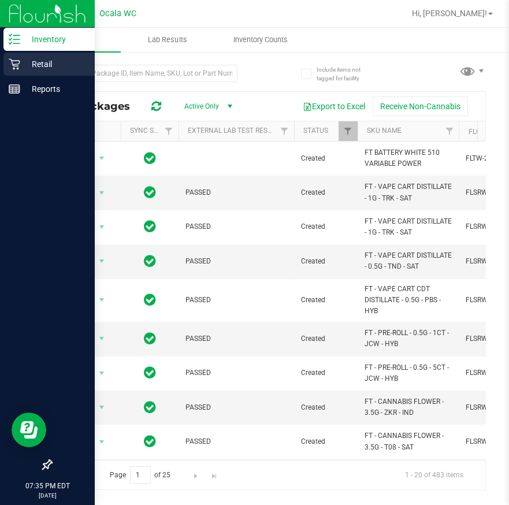
click at [23, 68] on p "Retail" at bounding box center [54, 64] width 69 height 14
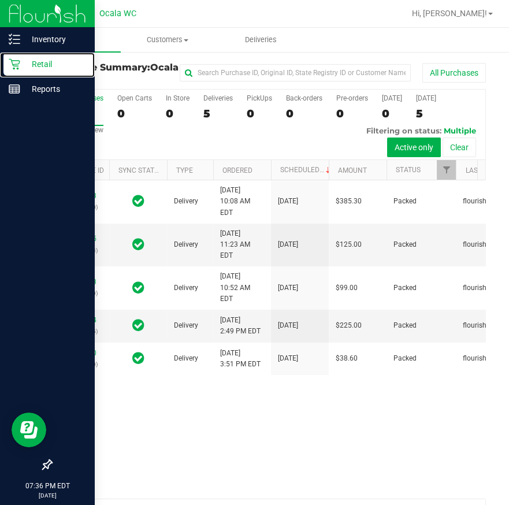
scroll to position [35, 0]
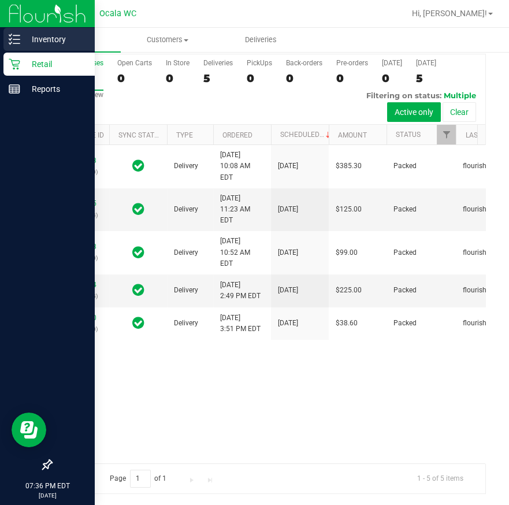
click at [55, 39] on p "Inventory" at bounding box center [54, 39] width 69 height 14
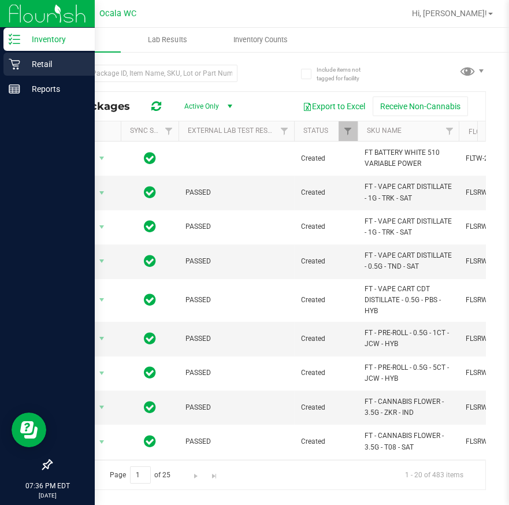
click at [18, 58] on div "Retail" at bounding box center [48, 64] width 91 height 23
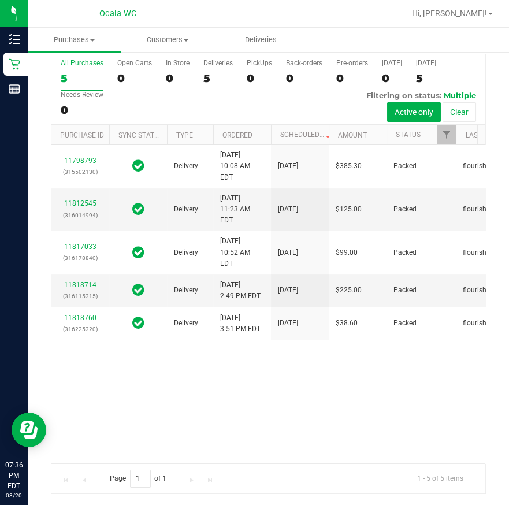
click at [250, 109] on div "All Purchases 5 Open Carts 0 In Store 0 Deliveries 5 PickUps 0 Back-orders 0 Pr…" at bounding box center [268, 89] width 434 height 71
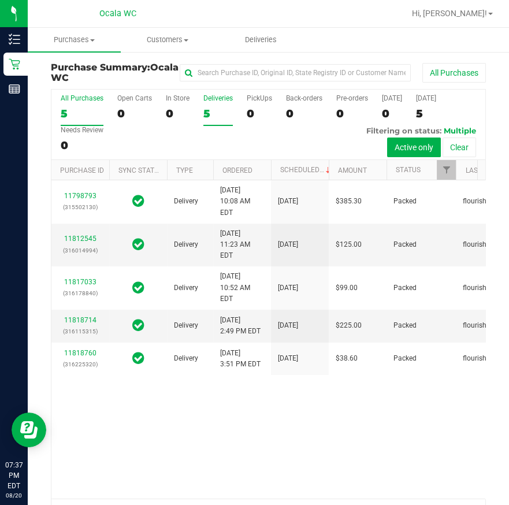
click at [208, 99] on div "Deliveries" at bounding box center [217, 98] width 29 height 8
click at [0, 0] on input "Deliveries 5" at bounding box center [0, 0] width 0 height 0
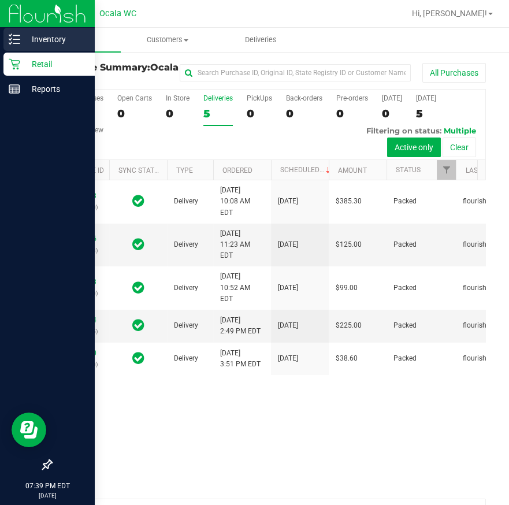
click at [10, 39] on icon at bounding box center [10, 39] width 2 height 2
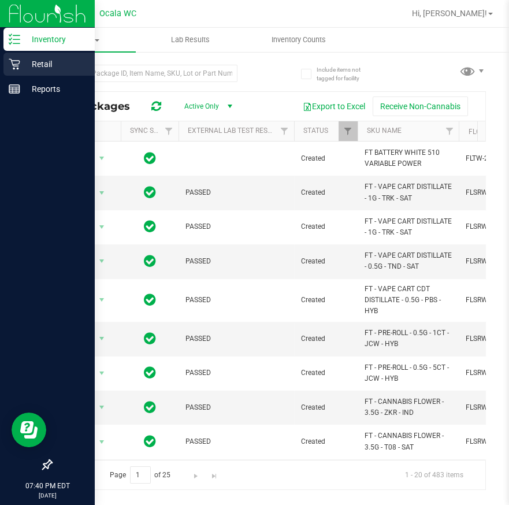
click at [24, 73] on div "Retail" at bounding box center [48, 64] width 91 height 23
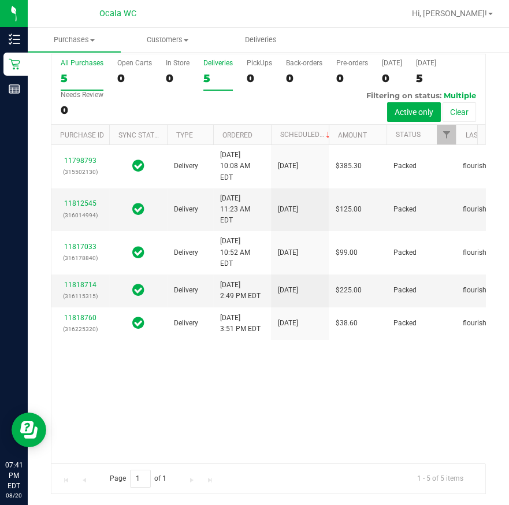
click at [215, 79] on div "5" at bounding box center [217, 78] width 29 height 13
click at [0, 0] on input "Deliveries 5" at bounding box center [0, 0] width 0 height 0
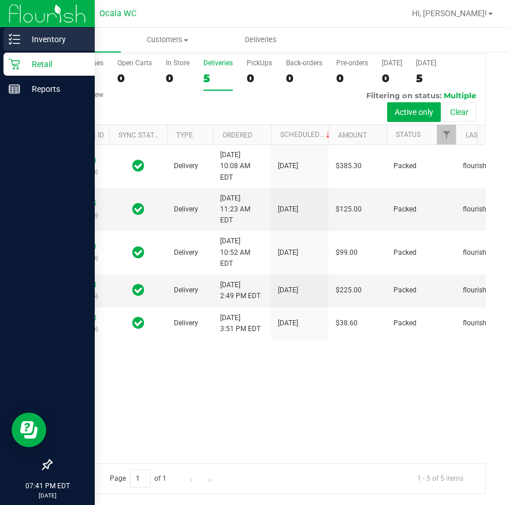
click at [45, 37] on p "Inventory" at bounding box center [54, 39] width 69 height 14
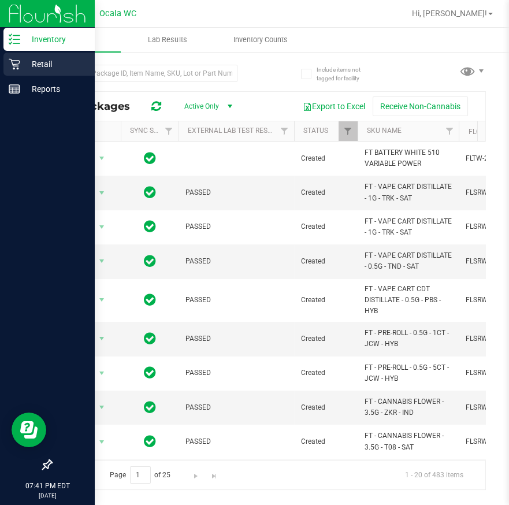
click at [21, 62] on p "Retail" at bounding box center [54, 64] width 69 height 14
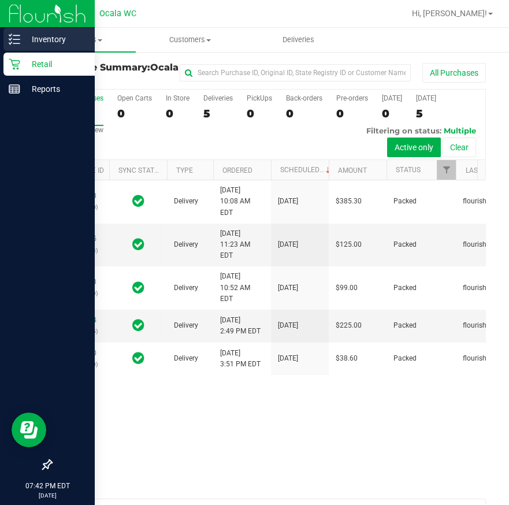
click at [23, 41] on p "Inventory" at bounding box center [54, 39] width 69 height 14
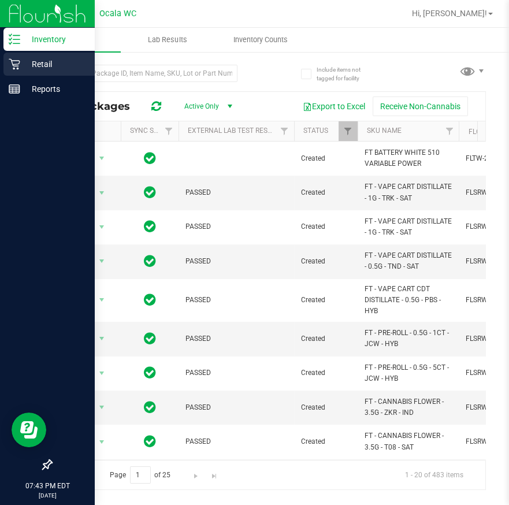
click at [18, 58] on icon at bounding box center [15, 64] width 12 height 12
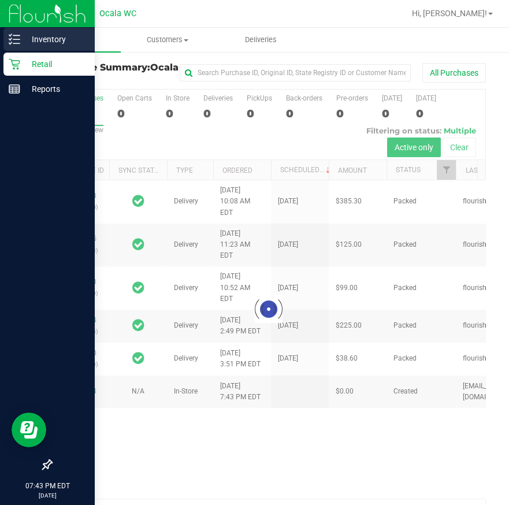
click at [51, 32] on p "Inventory" at bounding box center [54, 39] width 69 height 14
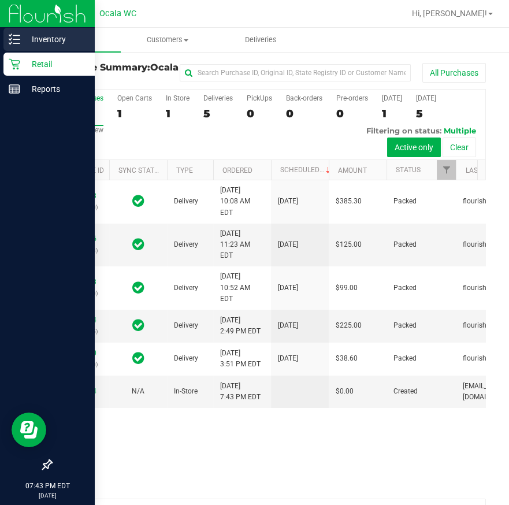
click at [46, 46] on div "Inventory" at bounding box center [48, 39] width 91 height 23
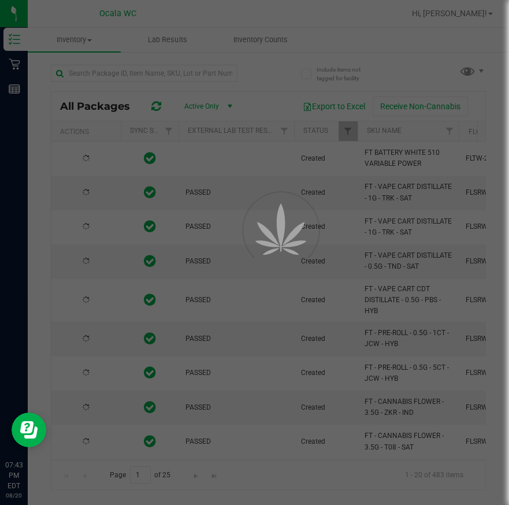
click at [150, 68] on div at bounding box center [254, 252] width 509 height 505
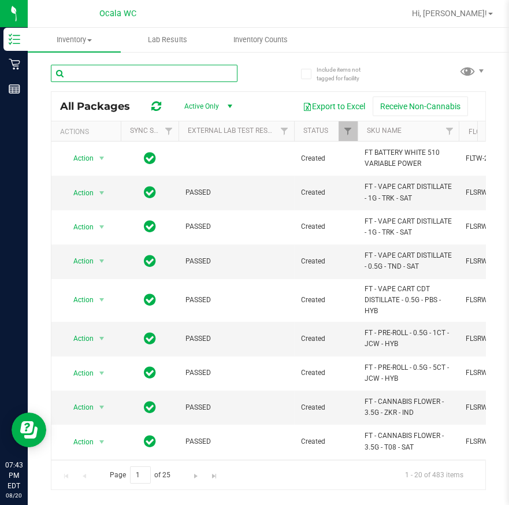
click at [117, 75] on input "text" at bounding box center [144, 73] width 187 height 17
type input "lmz"
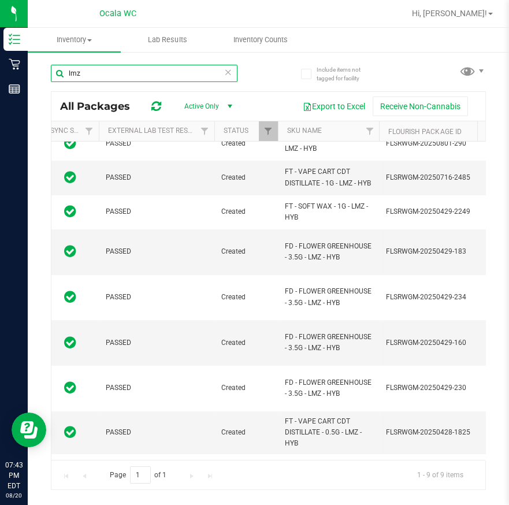
scroll to position [0, 73]
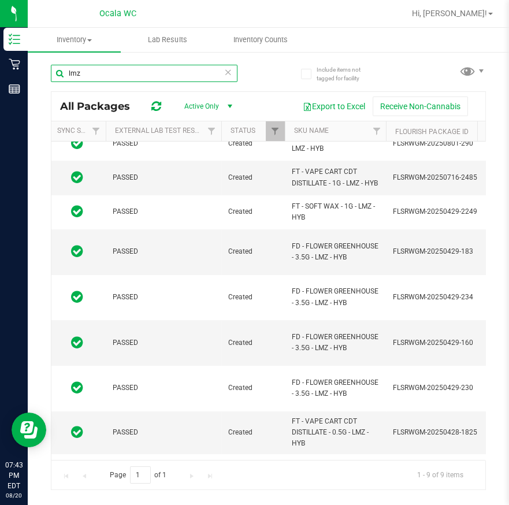
click at [220, 75] on input "lmz" at bounding box center [144, 73] width 187 height 17
click at [230, 72] on icon at bounding box center [228, 72] width 8 height 14
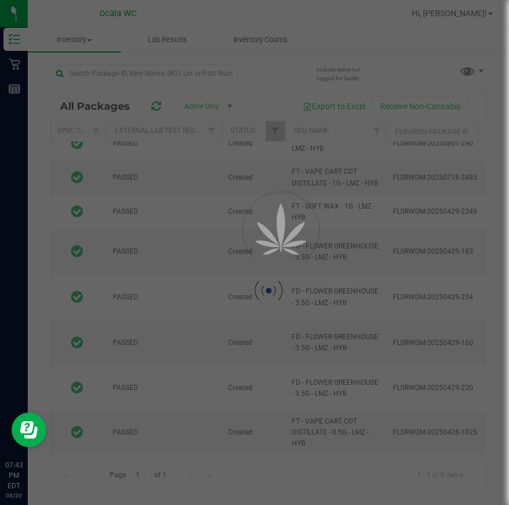
click at [230, 72] on div at bounding box center [254, 252] width 509 height 505
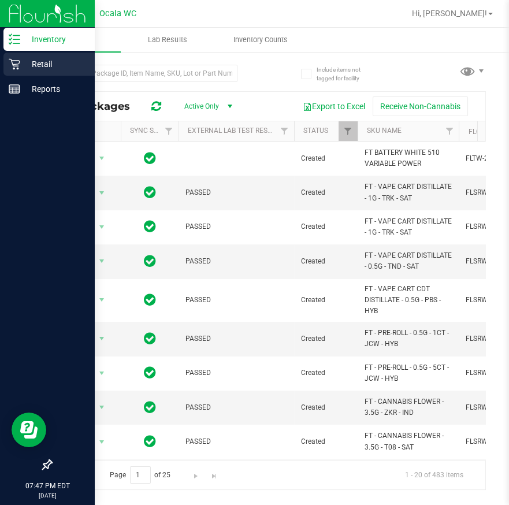
click at [48, 66] on p "Retail" at bounding box center [54, 64] width 69 height 14
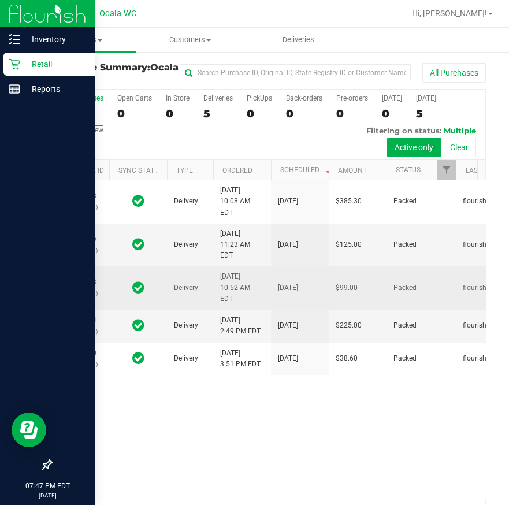
scroll to position [71, 0]
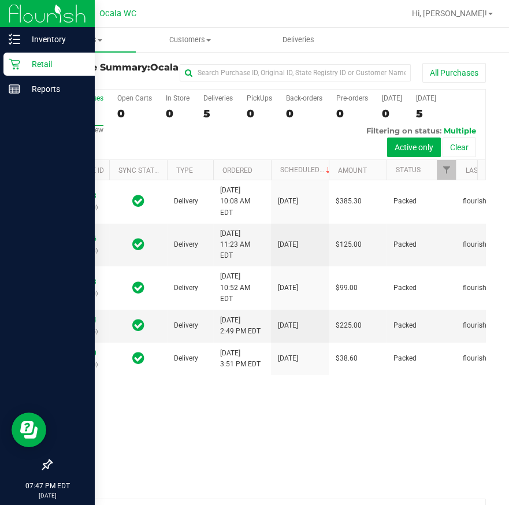
click at [221, 136] on div "All Purchases 5 Open Carts 0 In Store 0 Deliveries 5 PickUps 0 Back-orders 0 Pr…" at bounding box center [268, 125] width 434 height 71
click at [218, 121] on label "Deliveries 5" at bounding box center [217, 110] width 29 height 32
click at [0, 0] on input "Deliveries 5" at bounding box center [0, 0] width 0 height 0
click at [230, 144] on div "All Purchases 5 Open Carts 0 In Store 0 Deliveries 5 PickUps 0 Back-orders 0 Pr…" at bounding box center [268, 125] width 434 height 71
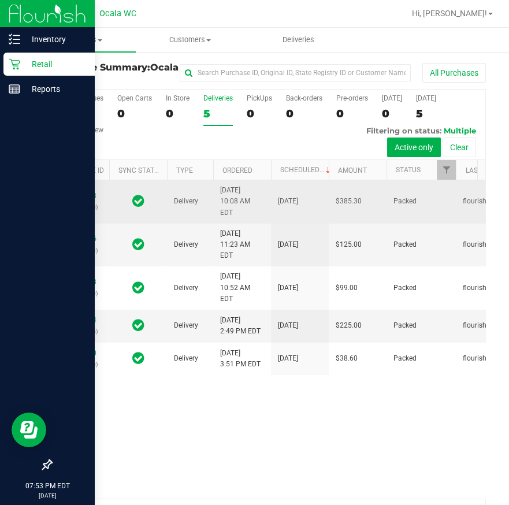
scroll to position [0, 0]
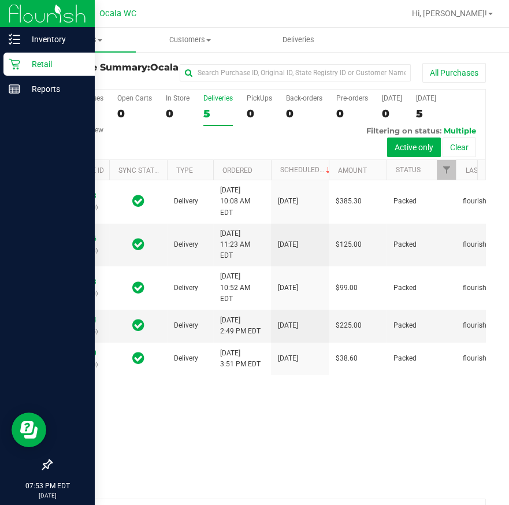
click at [140, 11] on div "Ocala WC" at bounding box center [118, 14] width 169 height 18
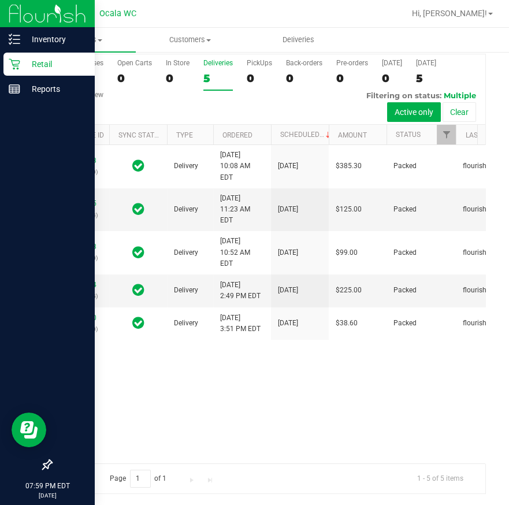
click at [203, 77] on div "5" at bounding box center [217, 78] width 29 height 13
click at [0, 0] on input "Deliveries 5" at bounding box center [0, 0] width 0 height 0
click at [469, 13] on span "Hi, [PERSON_NAME]!" at bounding box center [449, 13] width 75 height 9
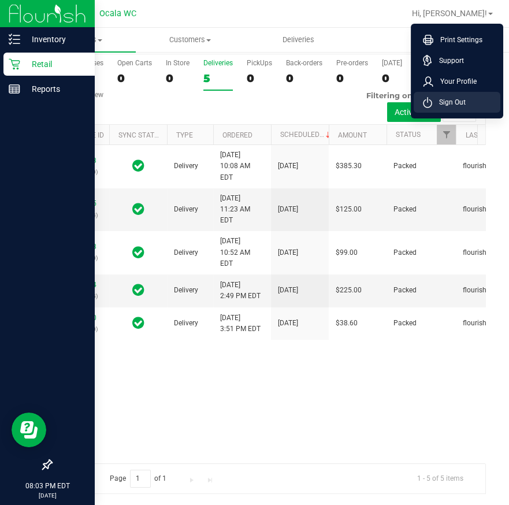
click at [455, 99] on span "Sign Out" at bounding box center [449, 103] width 34 height 12
